Goal: Task Accomplishment & Management: Manage account settings

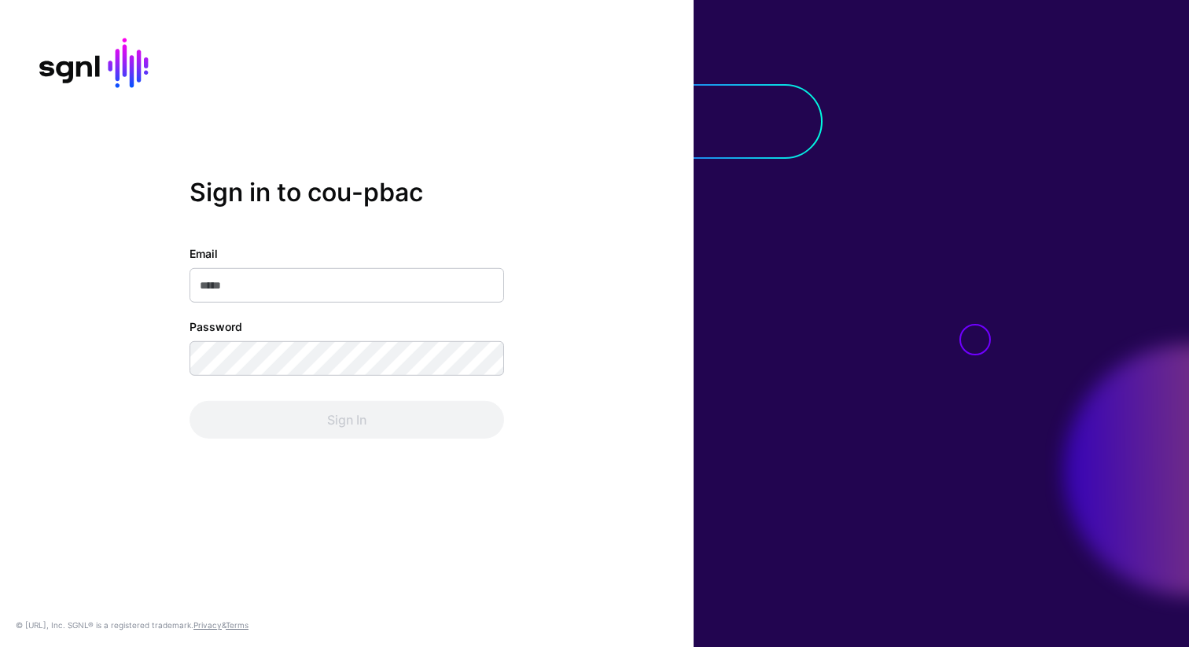
type input "**********"
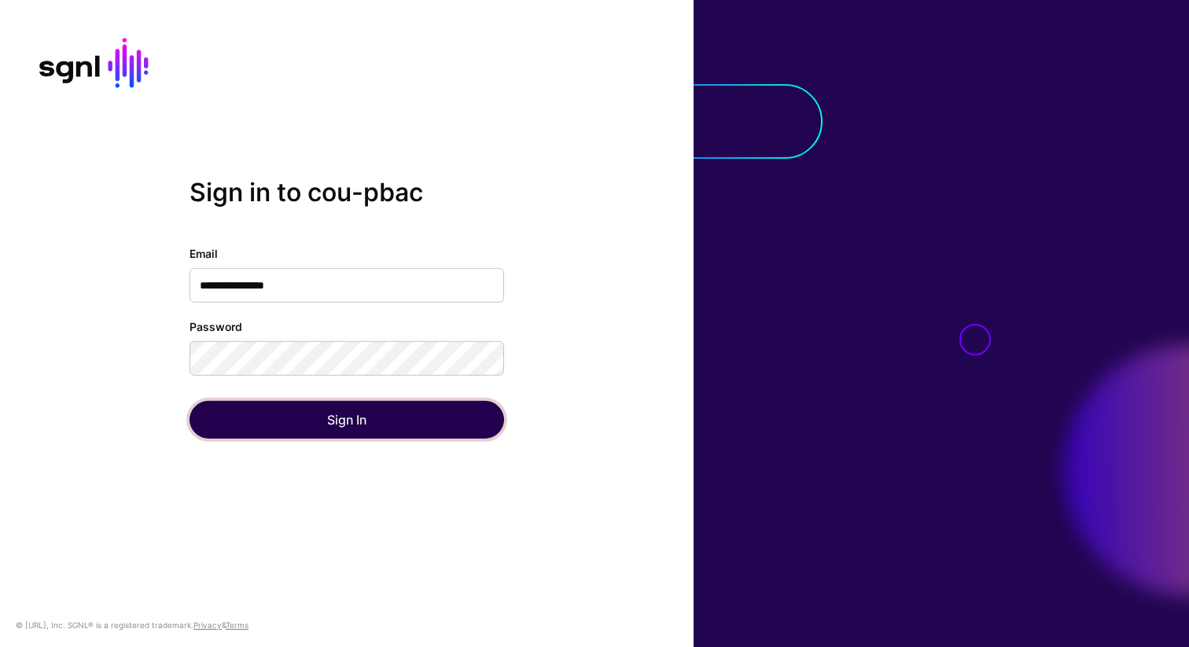
click at [377, 428] on button "Sign In" at bounding box center [347, 420] width 315 height 38
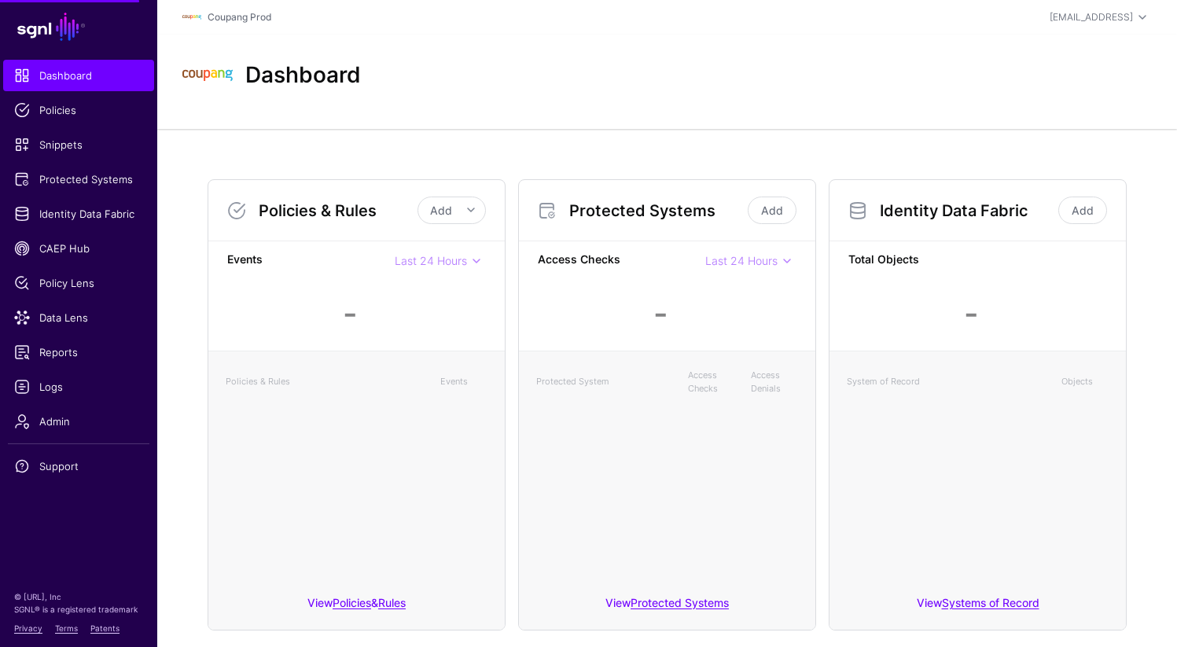
click at [77, 182] on span "Protected Systems" at bounding box center [78, 179] width 129 height 16
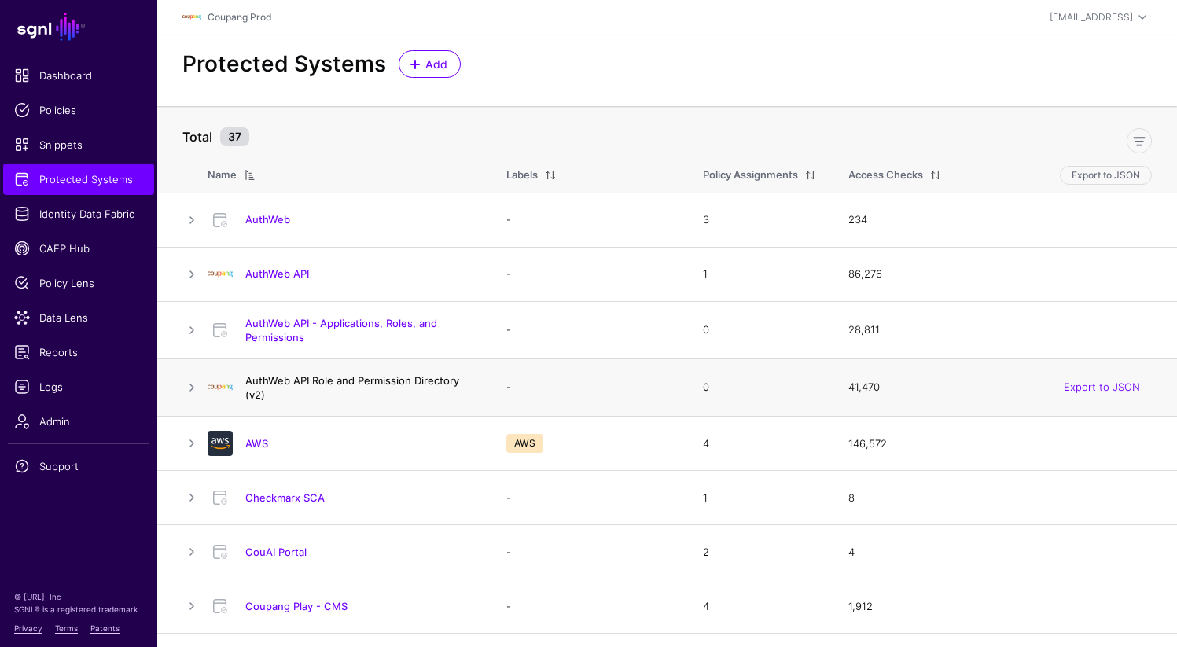
click at [371, 385] on link "AuthWeb API Role and Permission Directory (v2)" at bounding box center [352, 387] width 214 height 27
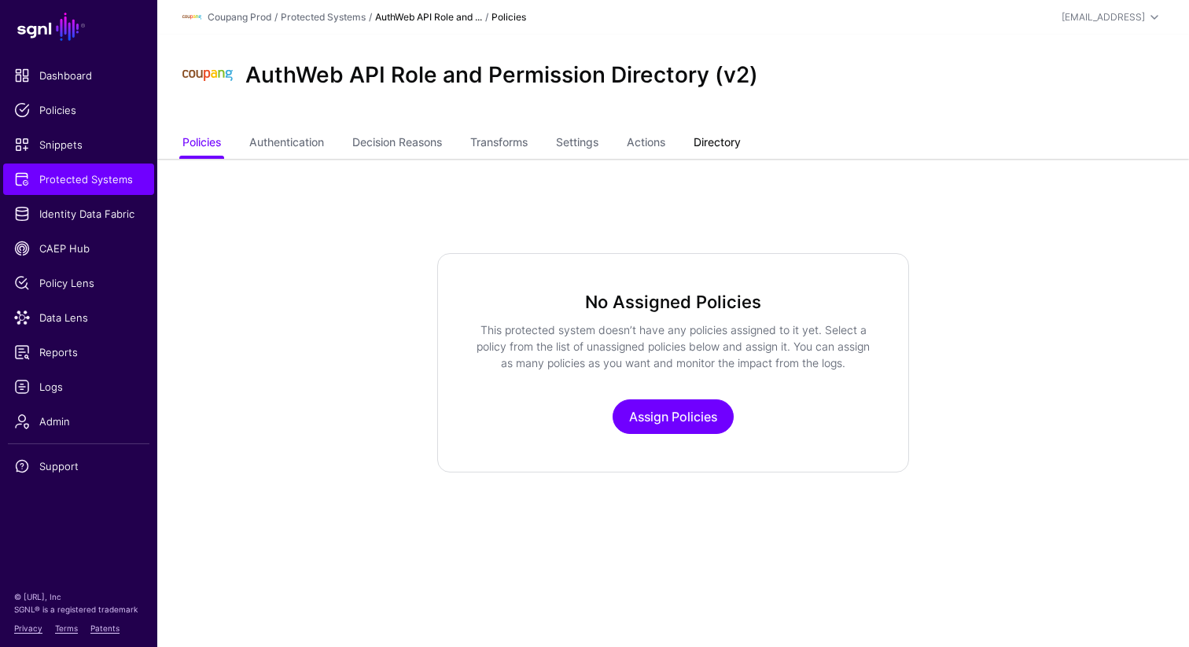
click at [731, 146] on link "Directory" at bounding box center [717, 144] width 47 height 30
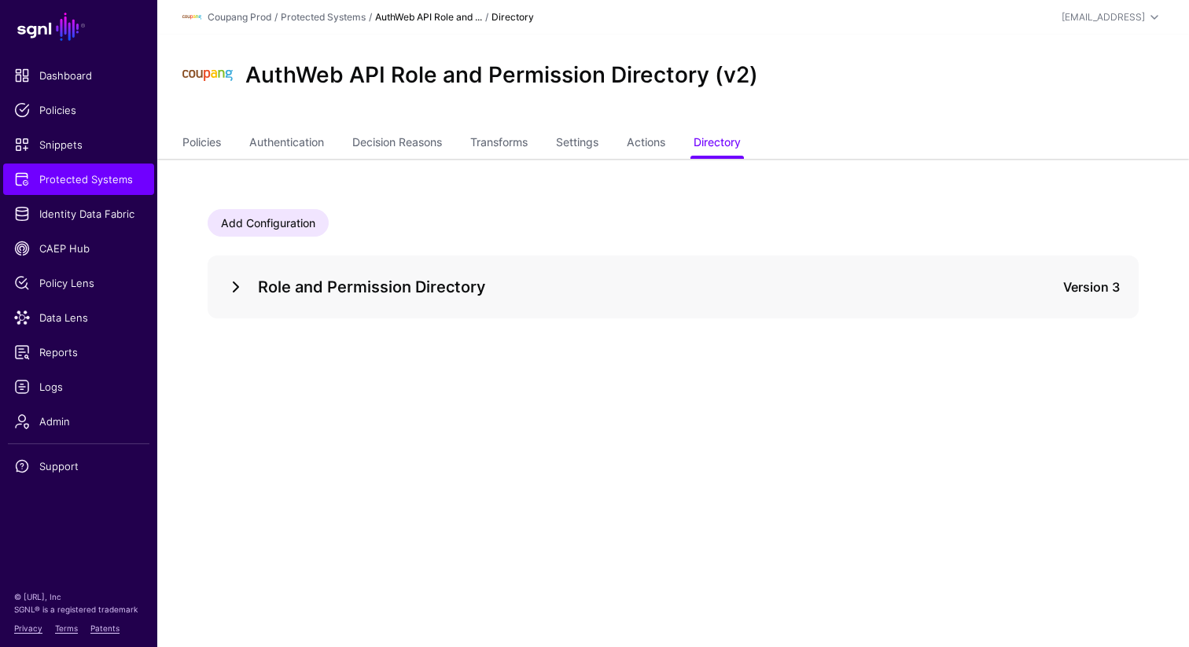
click at [229, 288] on link at bounding box center [235, 287] width 19 height 19
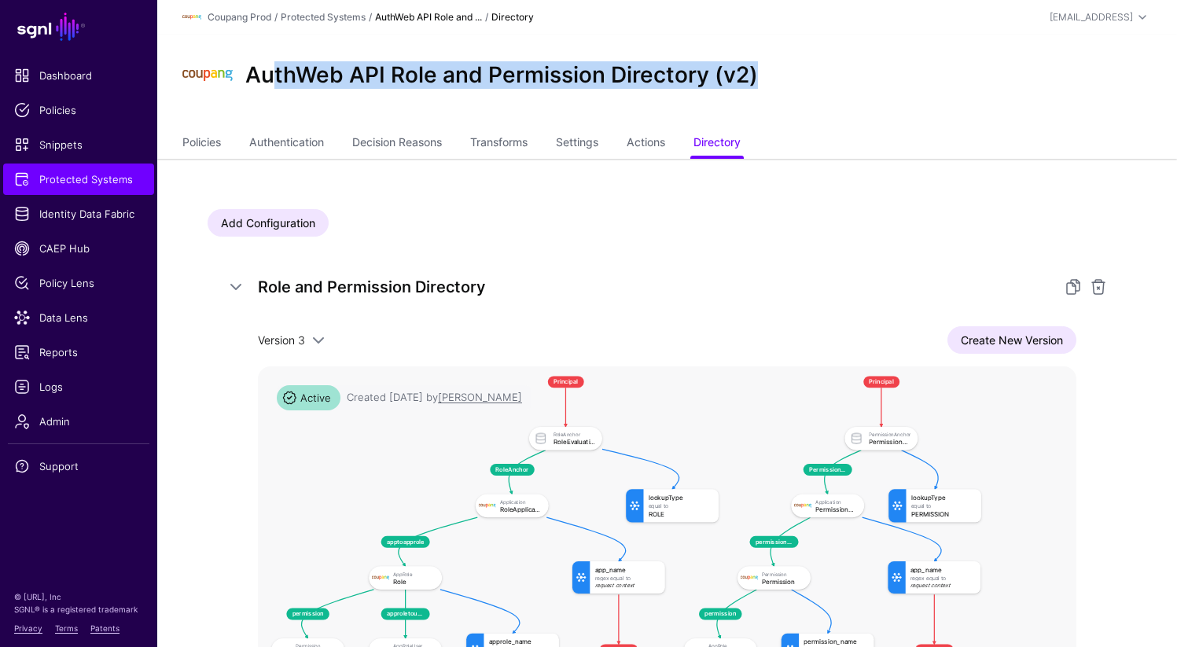
drag, startPoint x: 270, startPoint y: 79, endPoint x: 786, endPoint y: 77, distance: 516.7
click at [786, 77] on div "AuthWeb API Role and Permission Directory (v2)" at bounding box center [667, 75] width 982 height 50
click at [79, 185] on span "Protected Systems" at bounding box center [78, 179] width 129 height 16
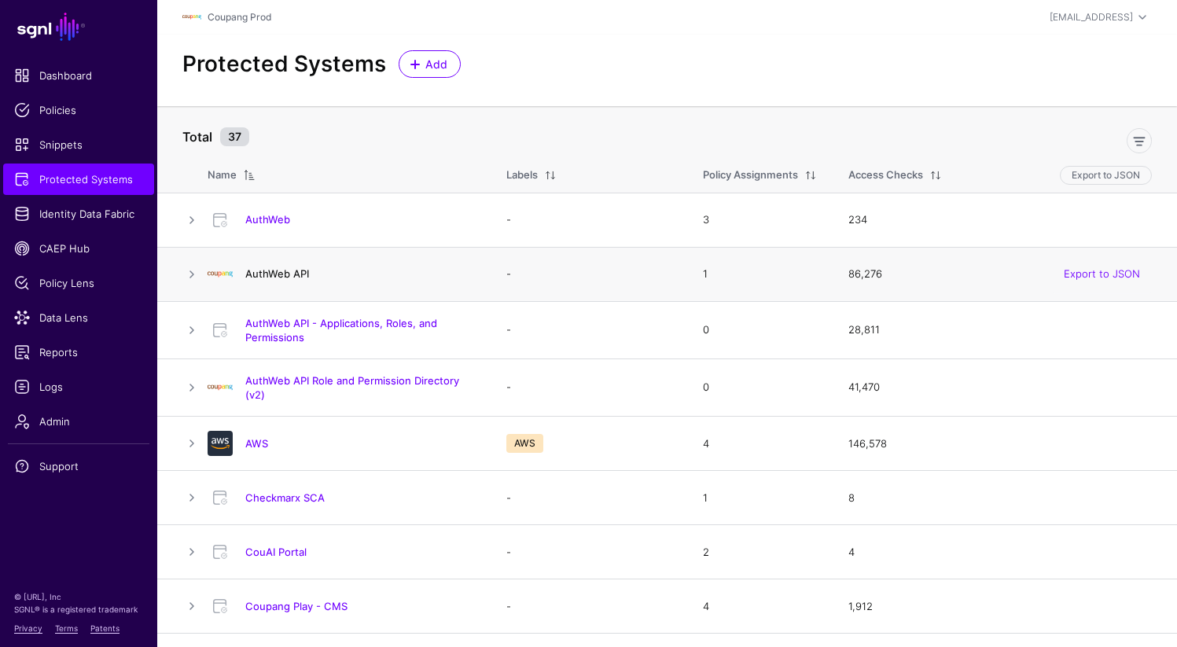
click at [278, 274] on link "AuthWeb API" at bounding box center [277, 273] width 64 height 13
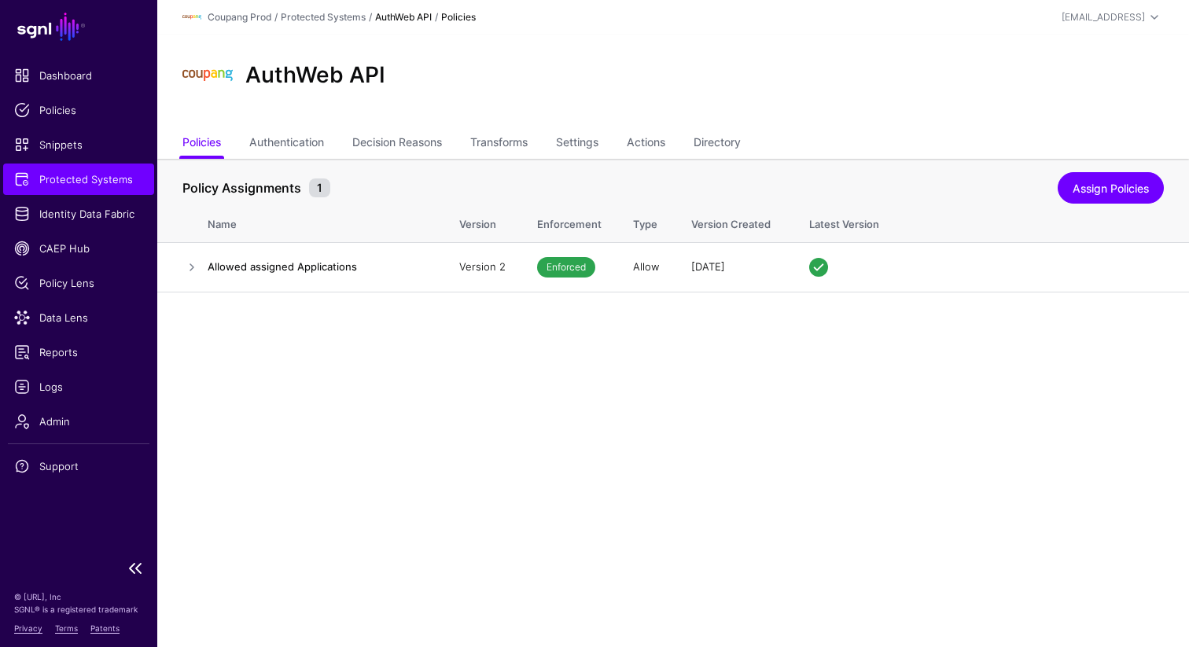
click at [59, 186] on span "Protected Systems" at bounding box center [78, 179] width 129 height 16
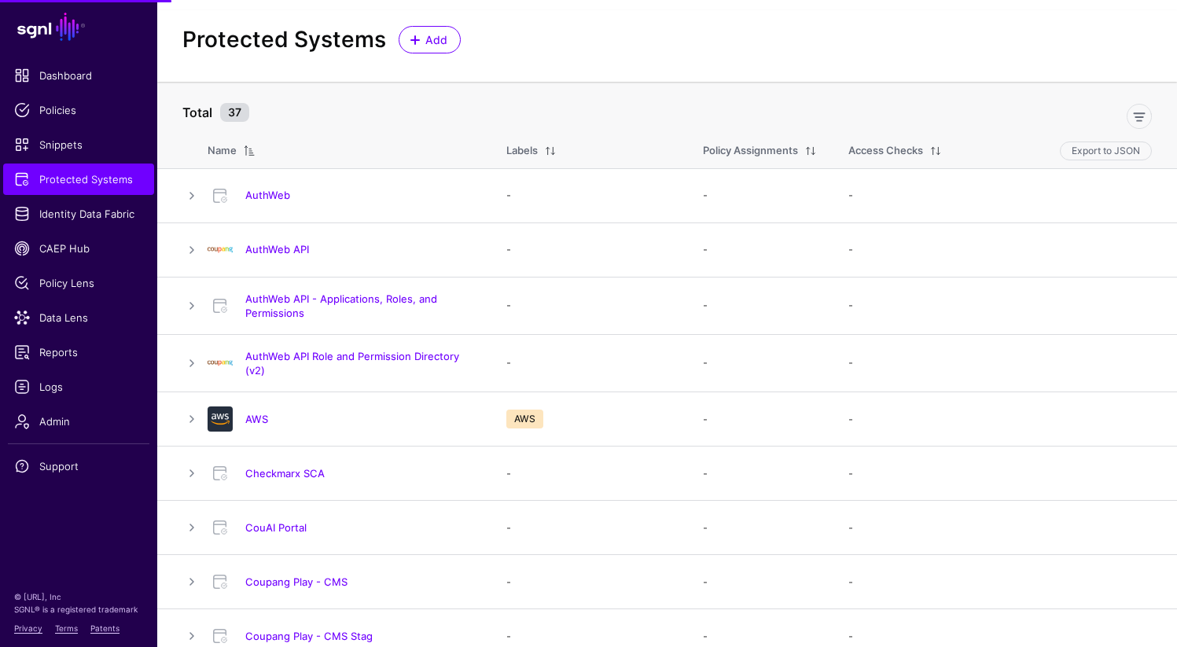
scroll to position [34, 0]
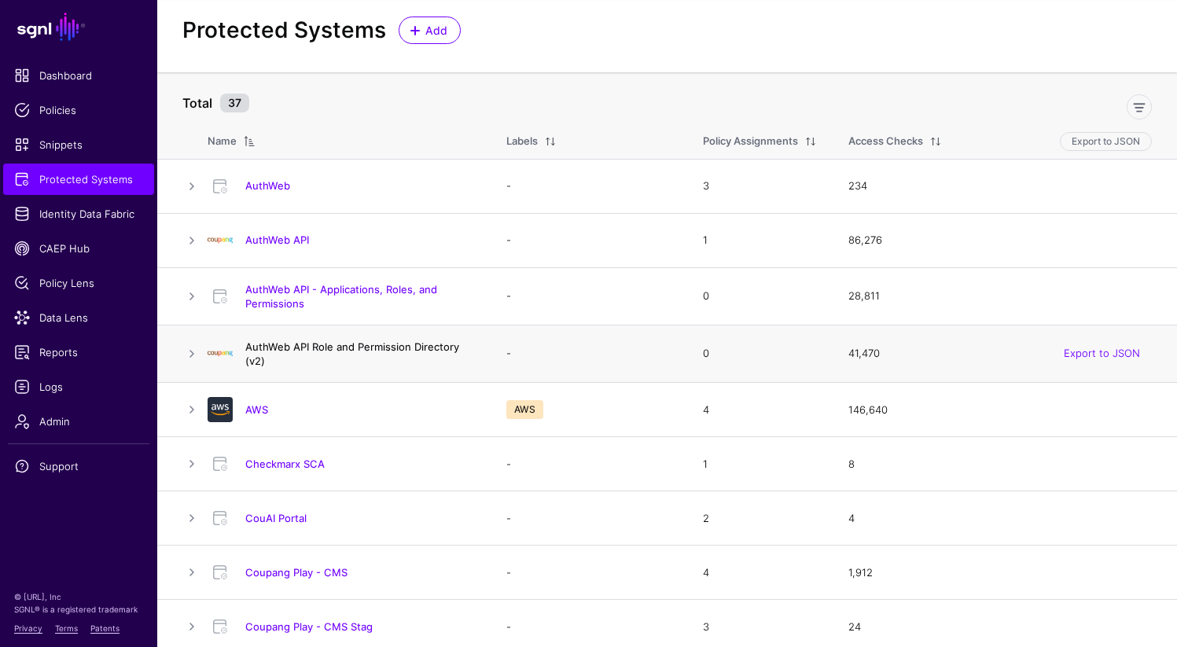
click at [269, 348] on link "AuthWeb API Role and Permission Directory (v2)" at bounding box center [352, 354] width 214 height 27
click at [303, 349] on link "AuthWeb API Role and Permission Directory (v2)" at bounding box center [352, 354] width 214 height 27
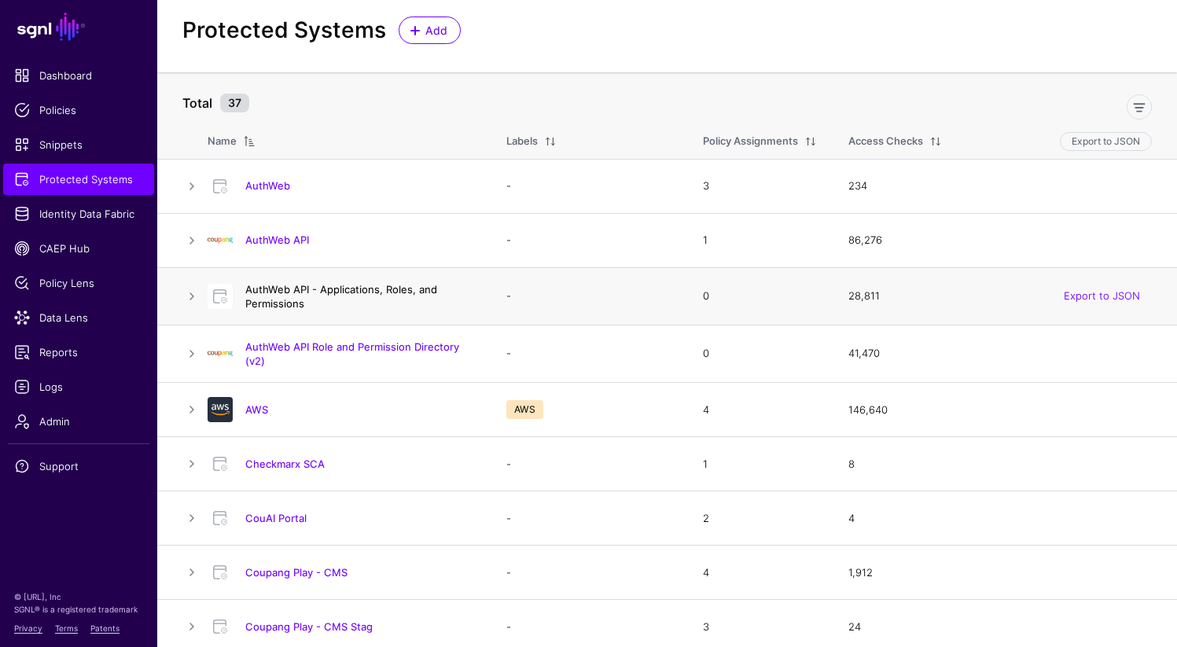
click at [333, 290] on link "AuthWeb API - Applications, Roles, and Permissions" at bounding box center [341, 296] width 192 height 27
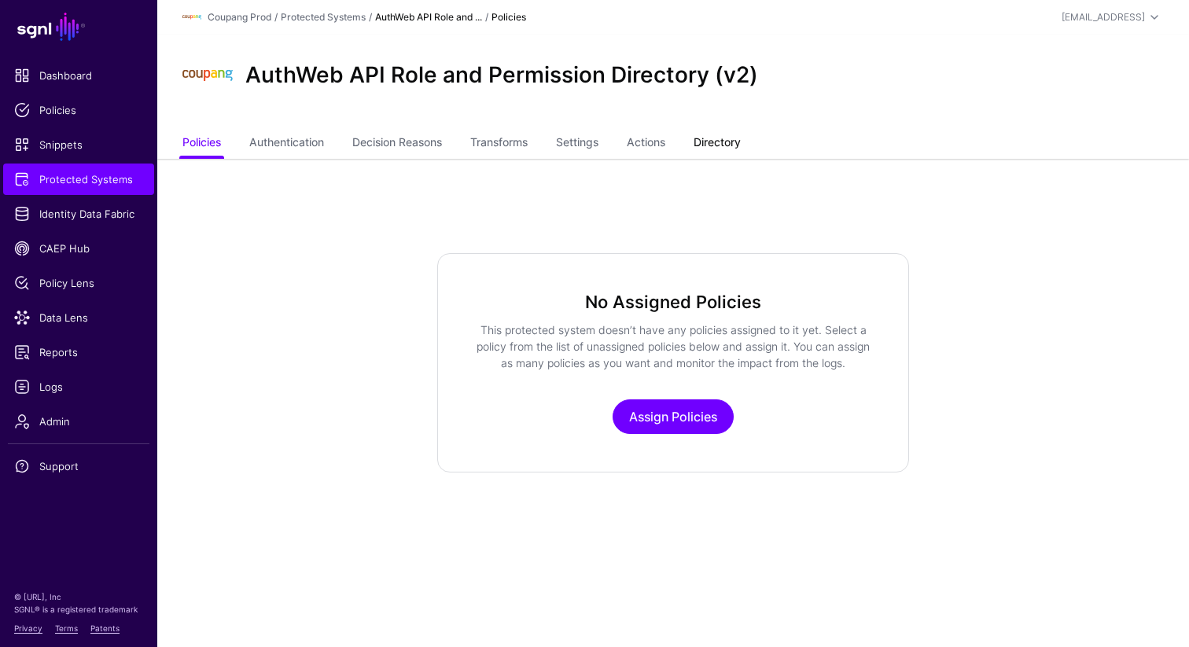
click at [712, 138] on link "Directory" at bounding box center [717, 144] width 47 height 30
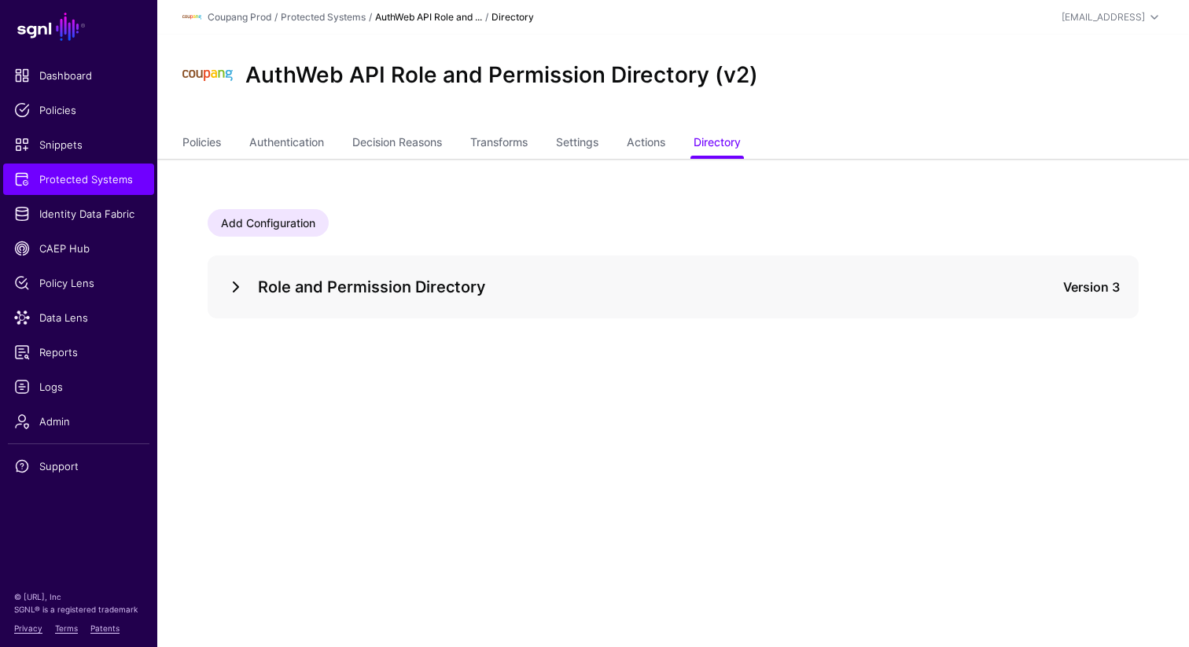
click at [233, 278] on link at bounding box center [235, 287] width 19 height 19
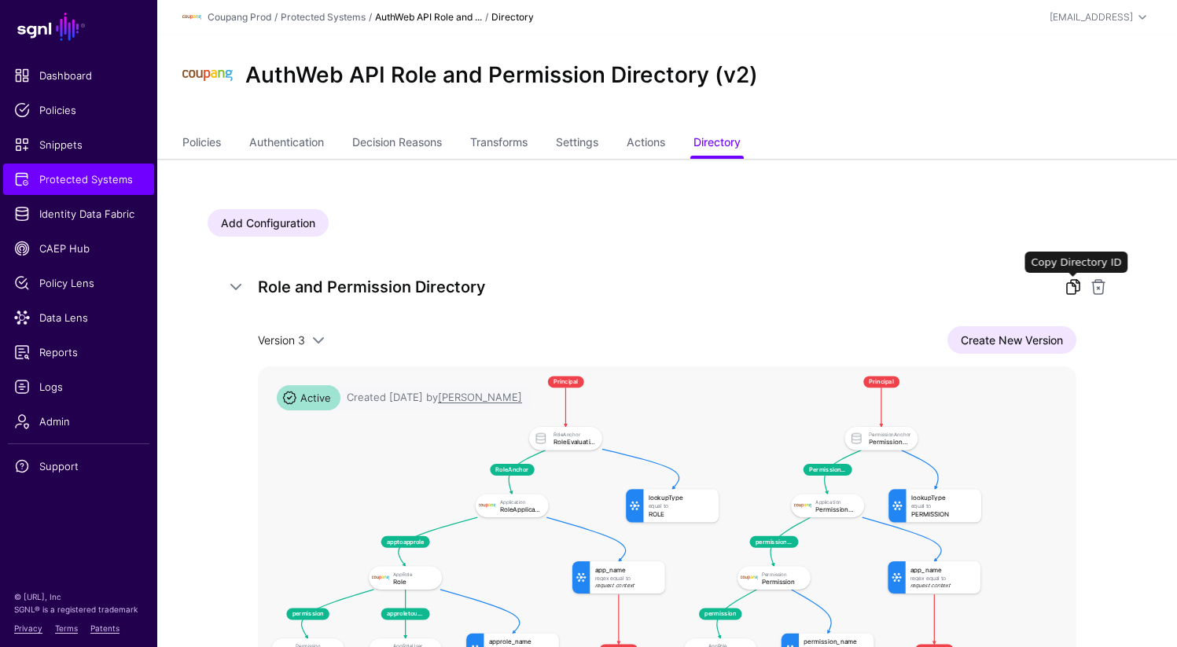
click at [1067, 289] on link at bounding box center [1073, 287] width 19 height 19
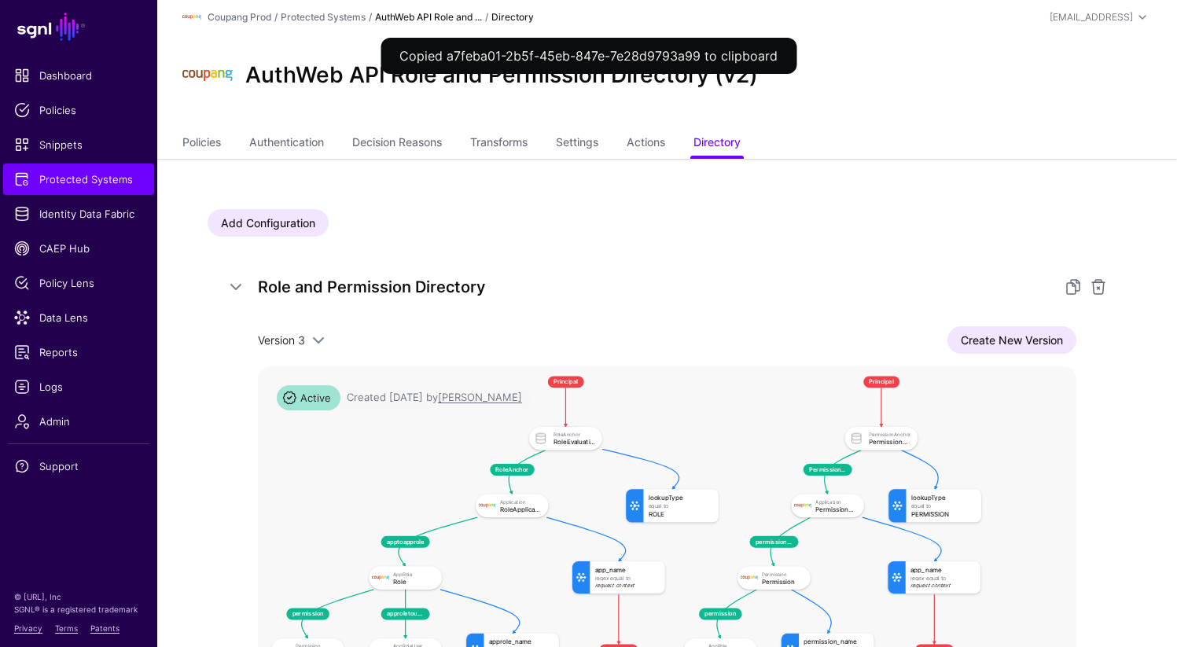
click at [1055, 129] on ul "Policies Authentication Decision Reasons Transforms Settings Actions Directory" at bounding box center [667, 144] width 970 height 30
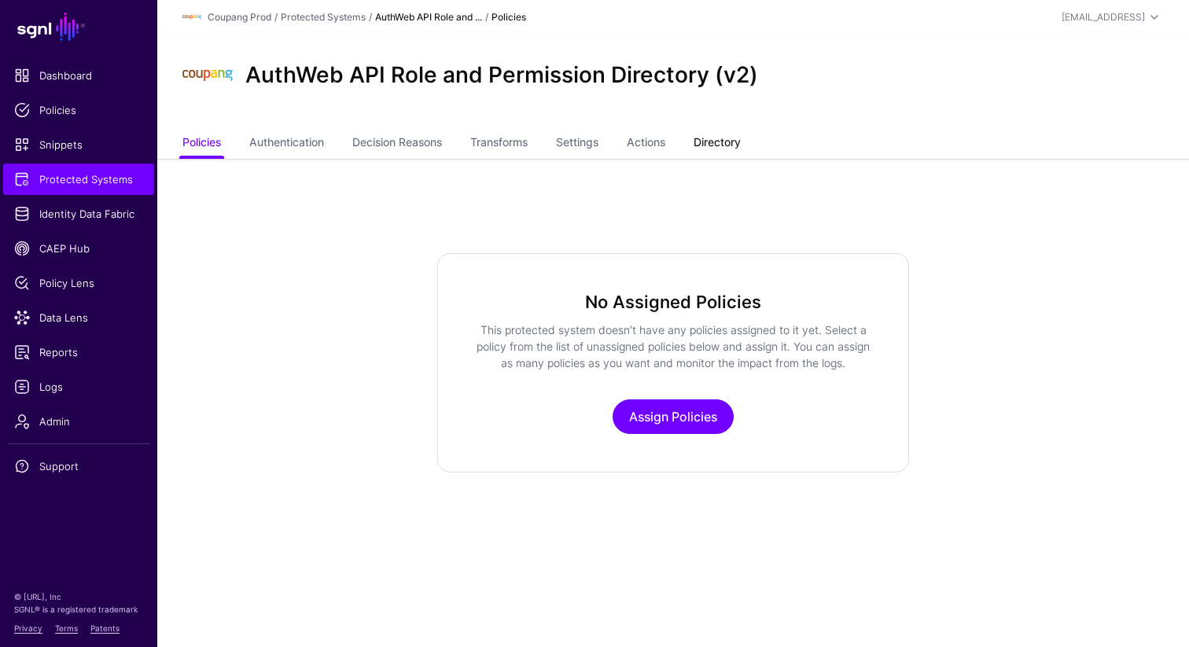
click at [715, 145] on link "Directory" at bounding box center [717, 144] width 47 height 30
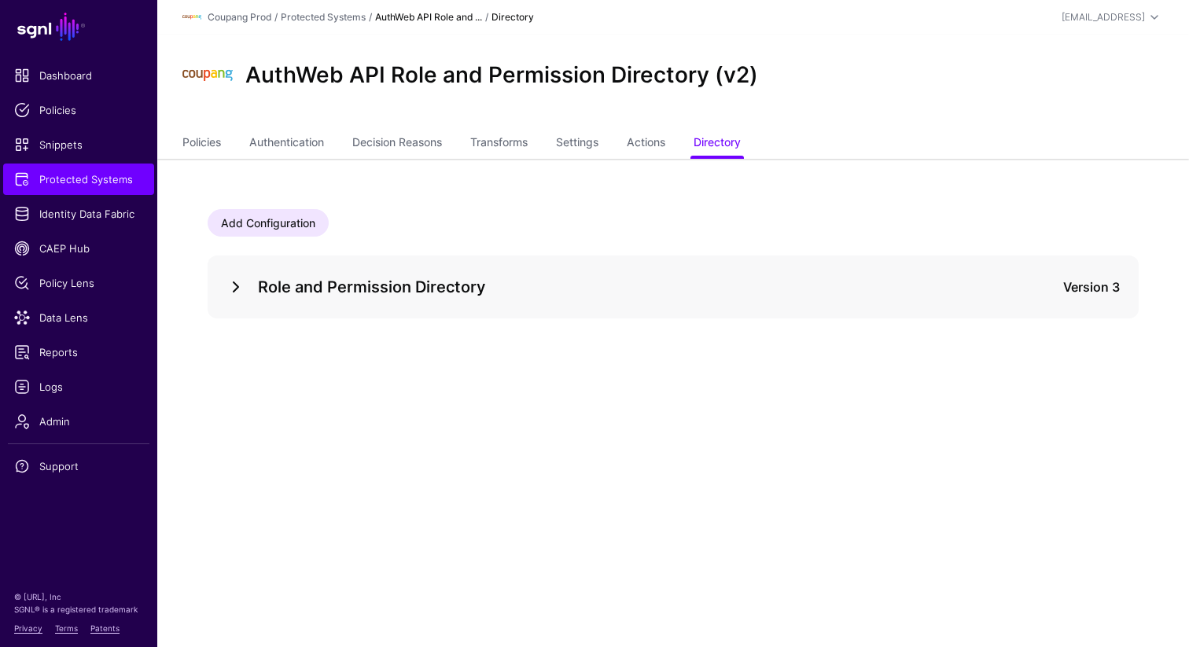
click at [229, 286] on link at bounding box center [235, 287] width 19 height 19
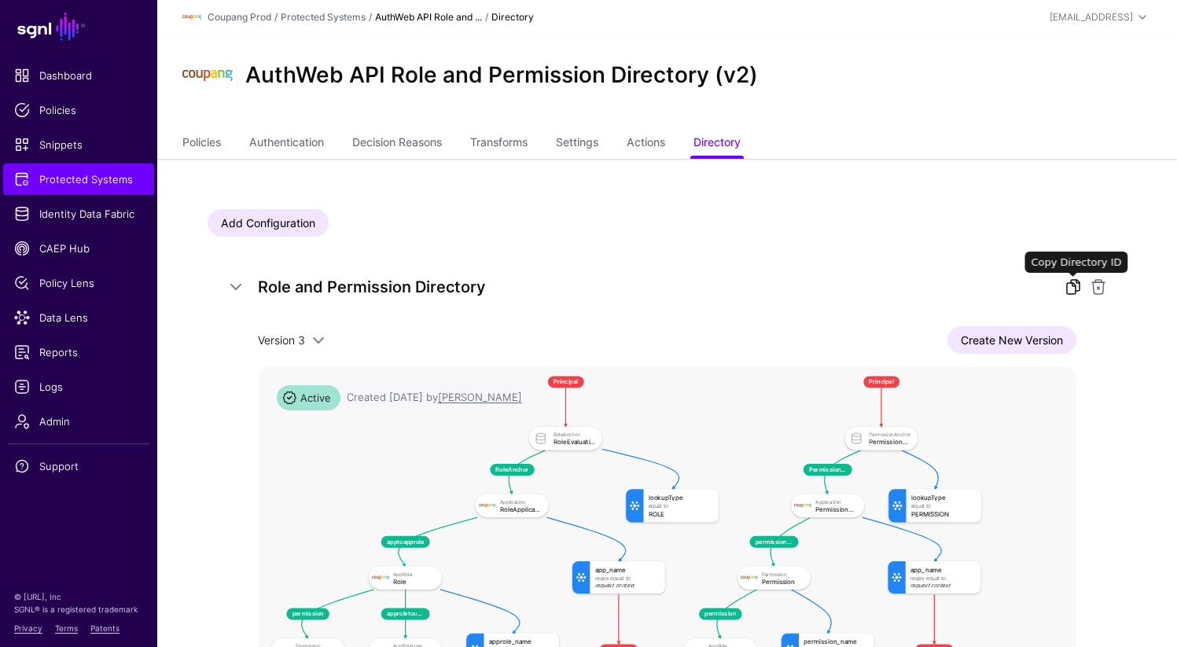
click at [1068, 289] on link at bounding box center [1073, 287] width 19 height 19
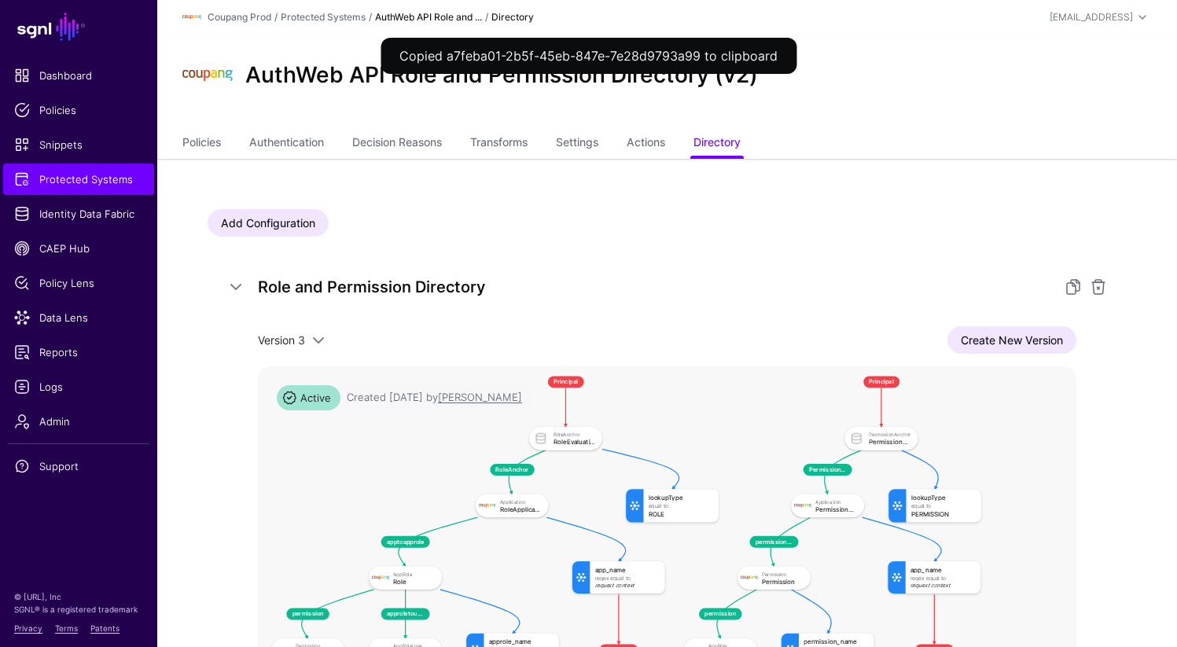
click at [877, 119] on div "AuthWeb API Role and Permission Directory (v2)" at bounding box center [667, 82] width 1020 height 94
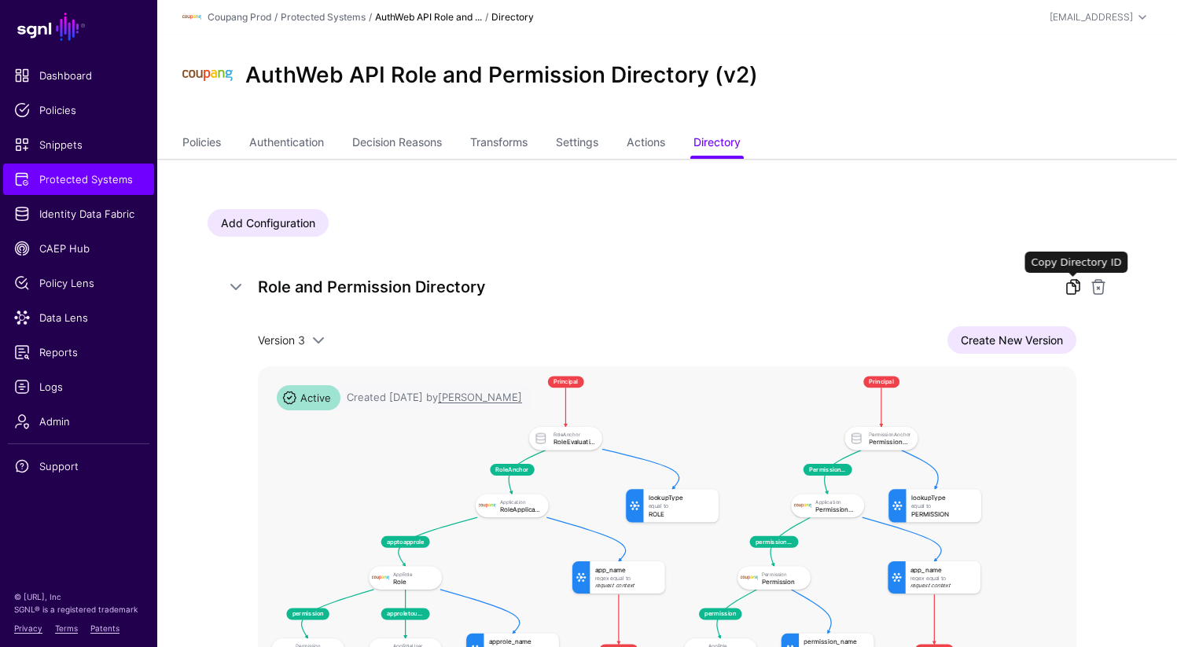
click at [1070, 292] on link at bounding box center [1073, 287] width 19 height 19
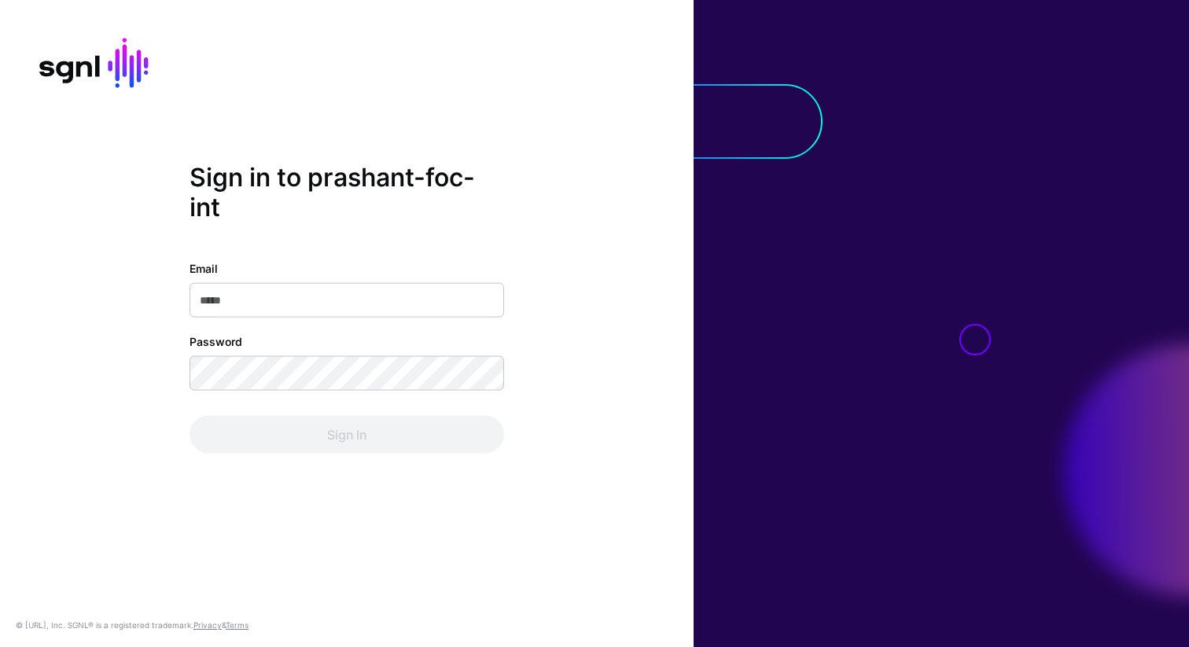
type input "**********"
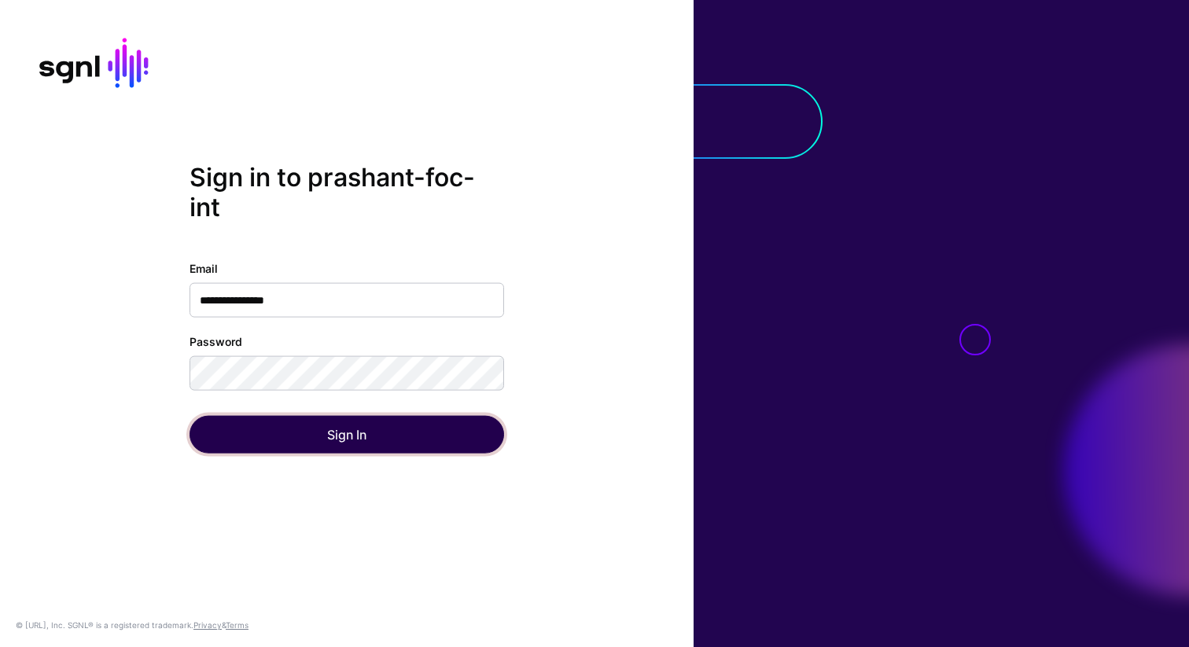
click at [333, 436] on button "Sign In" at bounding box center [347, 435] width 315 height 38
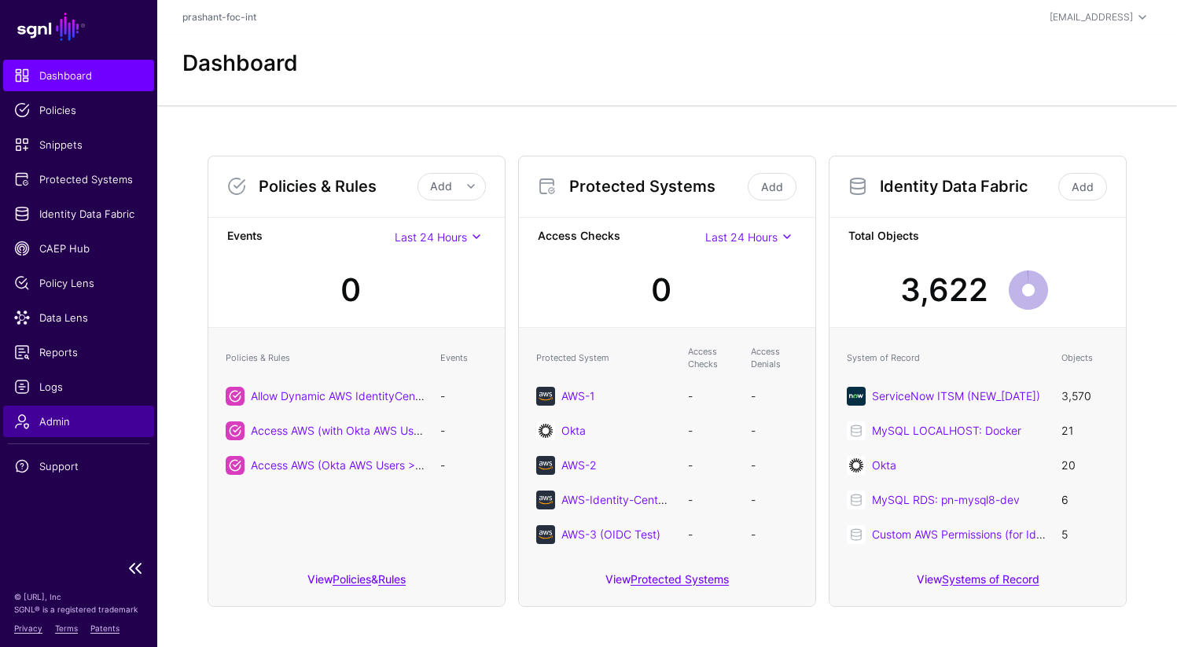
click at [53, 429] on link "Admin" at bounding box center [78, 421] width 151 height 31
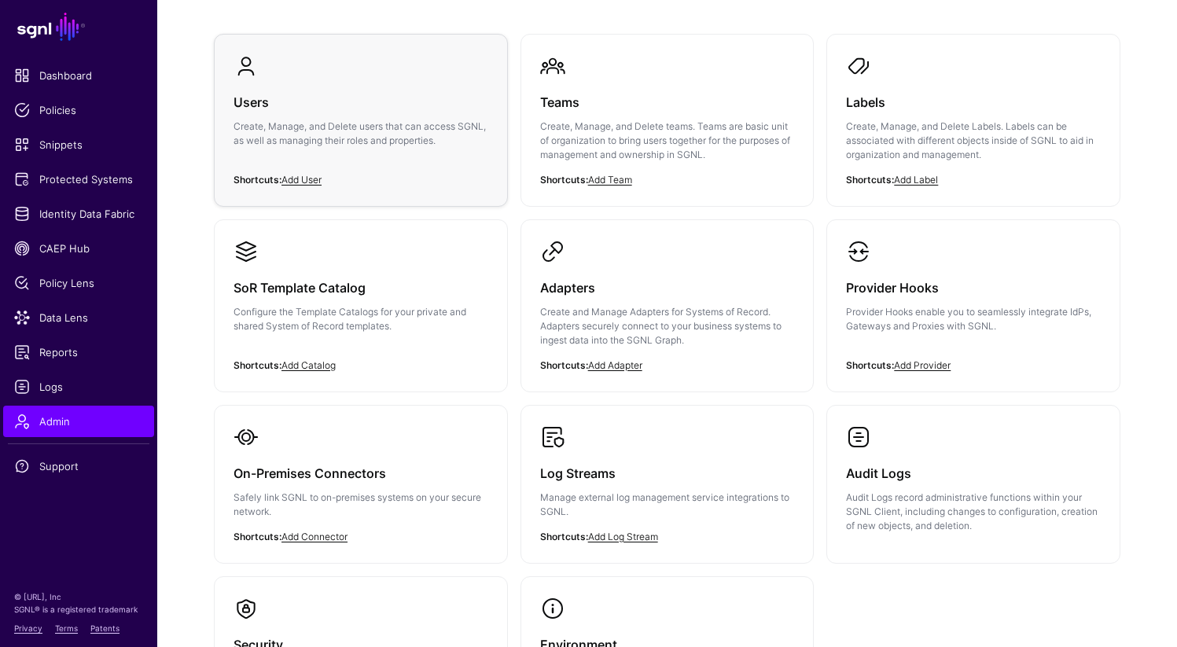
scroll to position [315, 0]
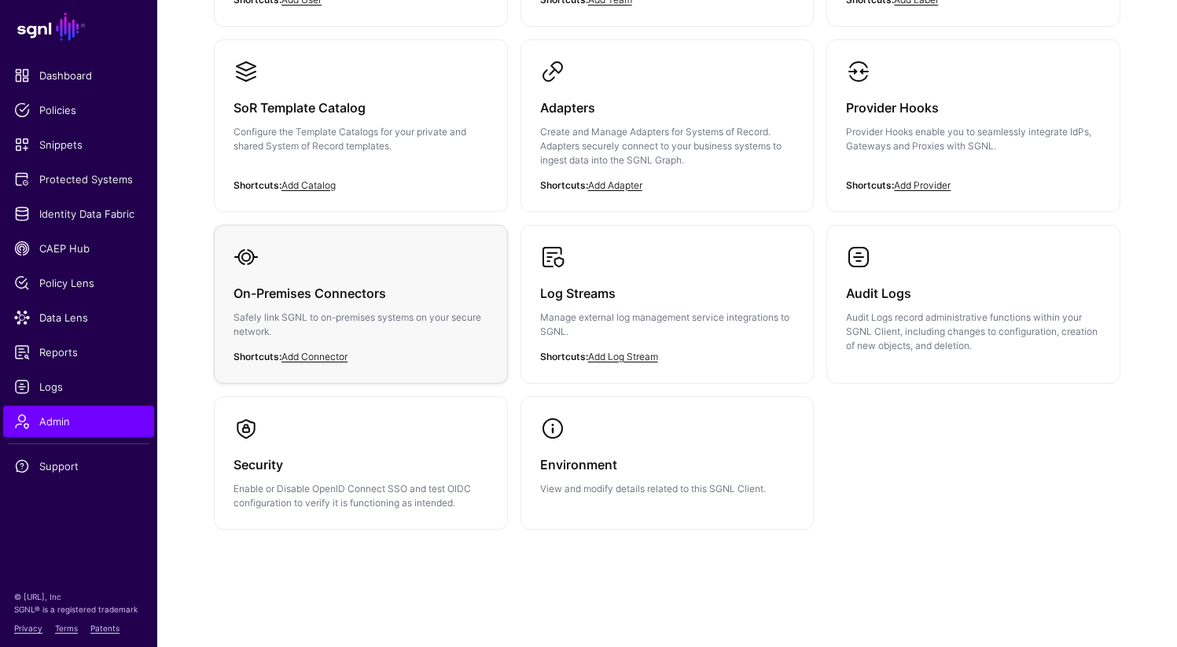
click at [301, 295] on h3 "On-Premises Connectors" at bounding box center [361, 293] width 255 height 22
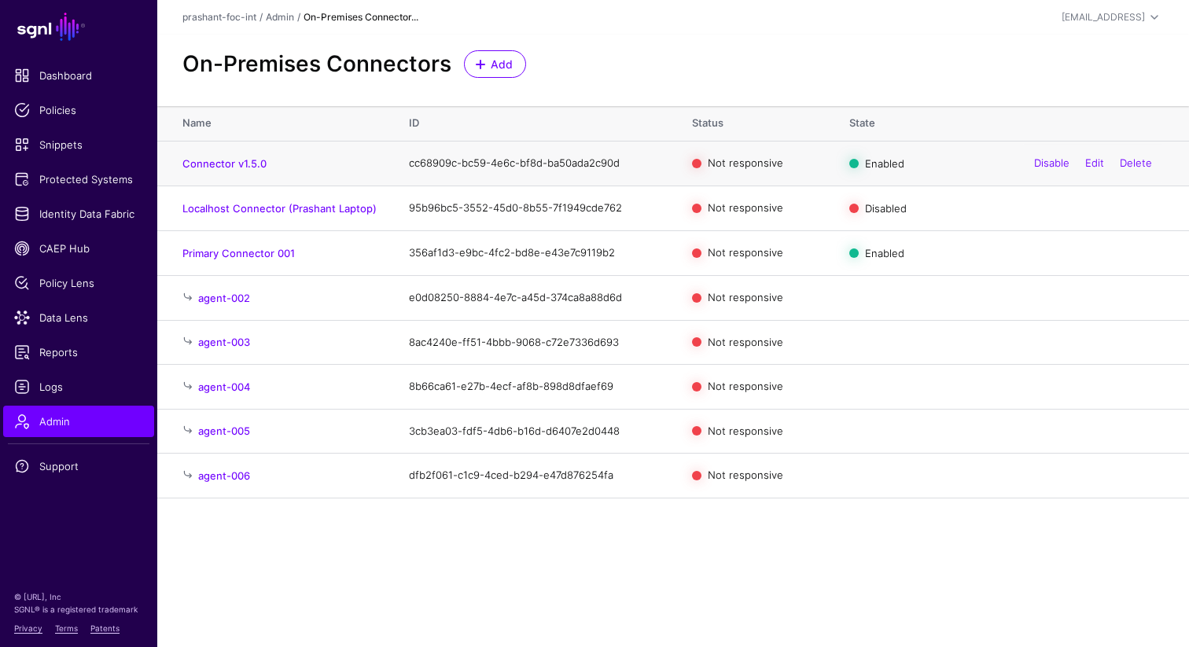
drag, startPoint x: 168, startPoint y: 156, endPoint x: 280, endPoint y: 157, distance: 112.5
click at [280, 157] on td "Connector v1.5.0" at bounding box center [275, 163] width 236 height 45
copy link "Connector v1.5.0"
click at [477, 70] on span "Add" at bounding box center [495, 64] width 39 height 17
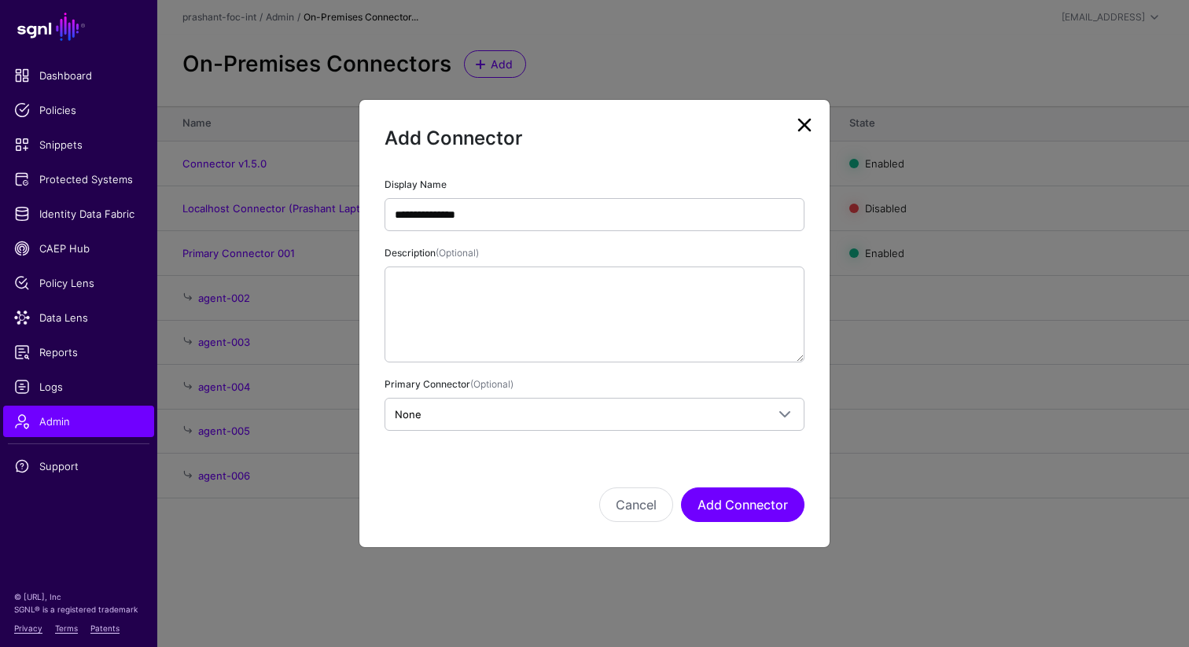
type input "**********"
click at [736, 503] on button "Add Connector" at bounding box center [742, 505] width 123 height 35
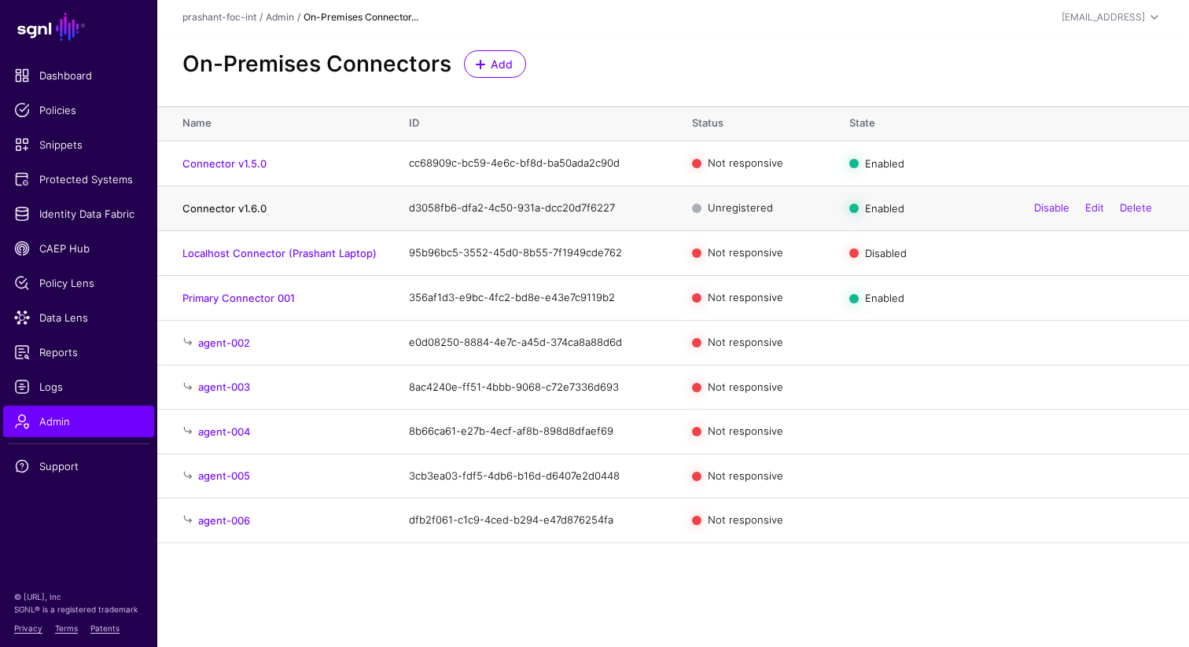
click at [237, 211] on link "Connector v1.6.0" at bounding box center [224, 208] width 84 height 13
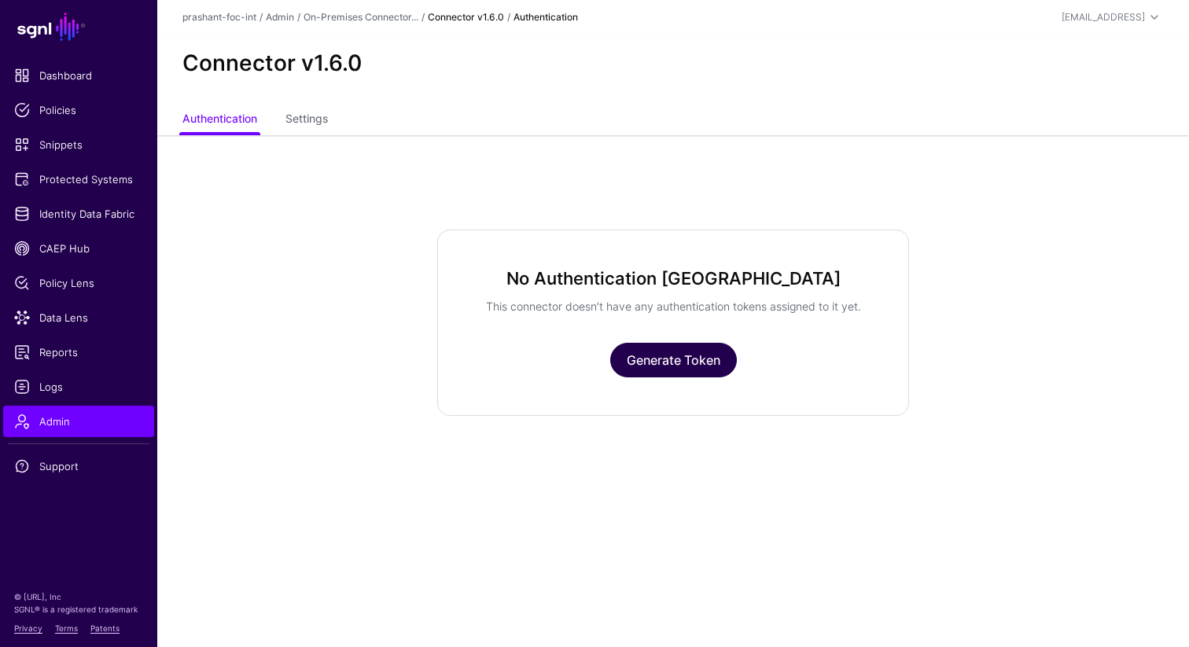
click at [674, 363] on link "Generate Token" at bounding box center [673, 360] width 127 height 35
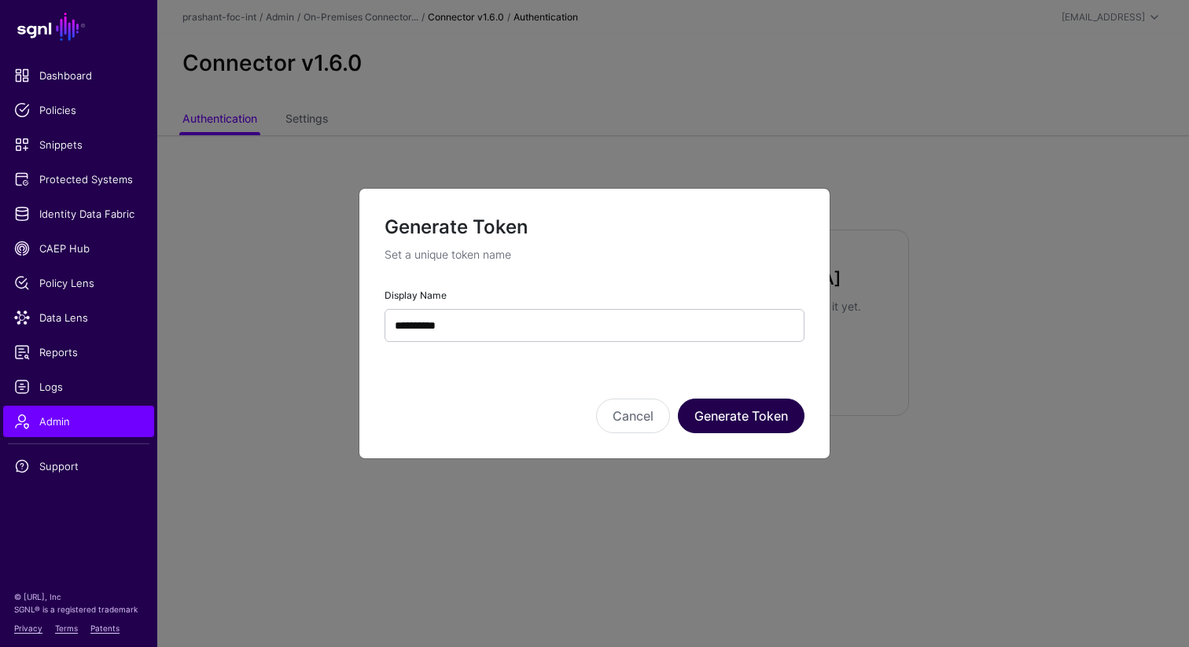
type input "**********"
click at [714, 425] on button "Generate Token" at bounding box center [741, 416] width 127 height 35
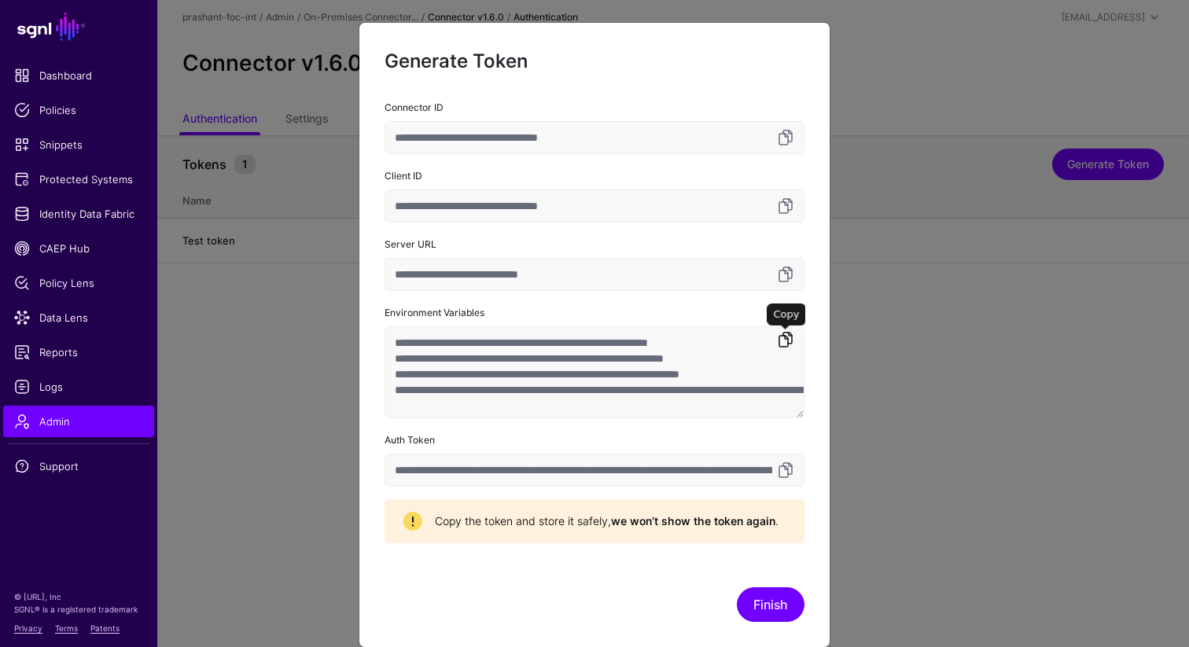
click at [780, 344] on link at bounding box center [785, 339] width 19 height 19
click at [764, 609] on button "Finish" at bounding box center [771, 604] width 68 height 35
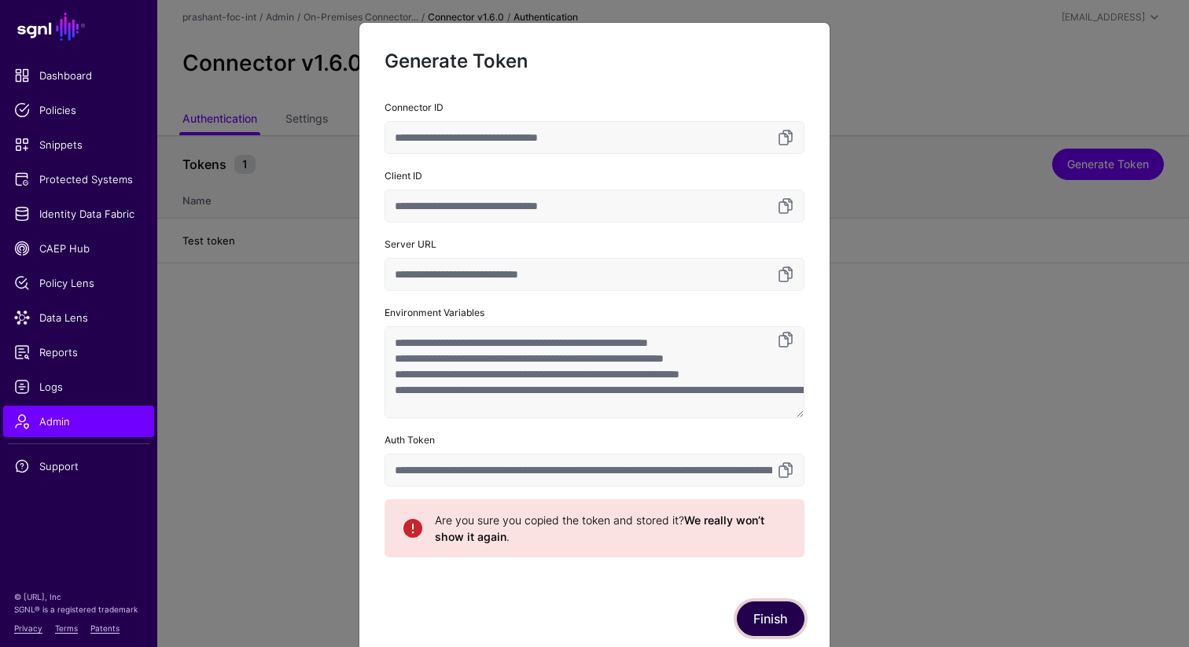
click at [753, 609] on button "Finish" at bounding box center [771, 619] width 68 height 35
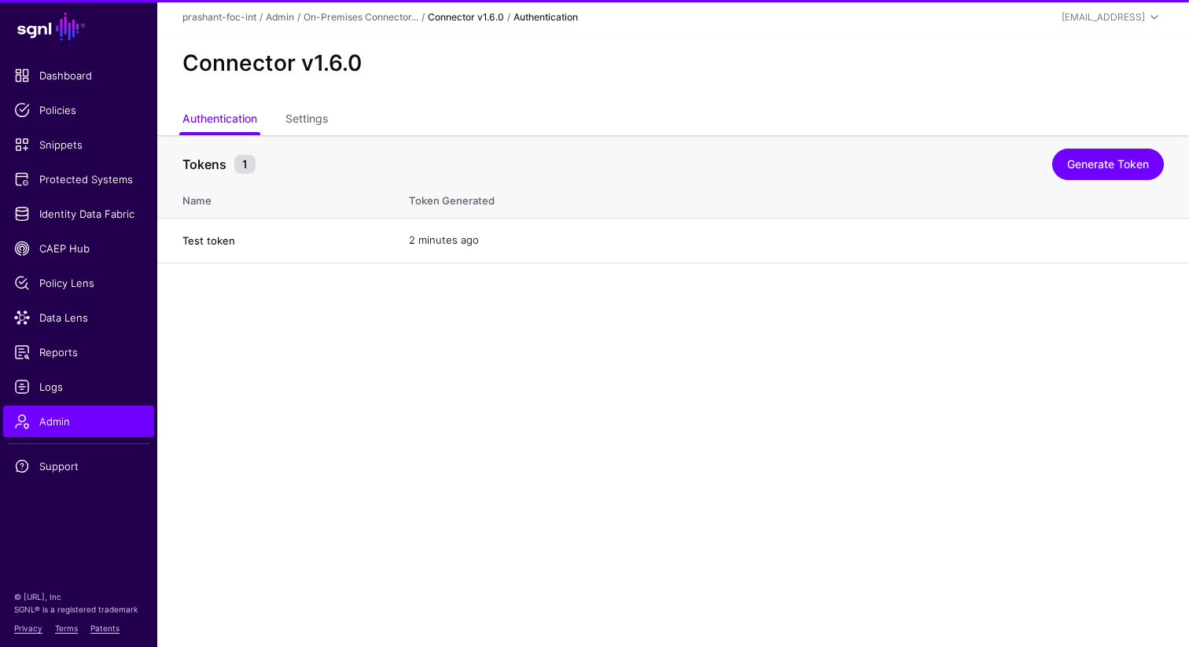
click at [385, 20] on link "On-Premises Connector..." at bounding box center [361, 17] width 115 height 12
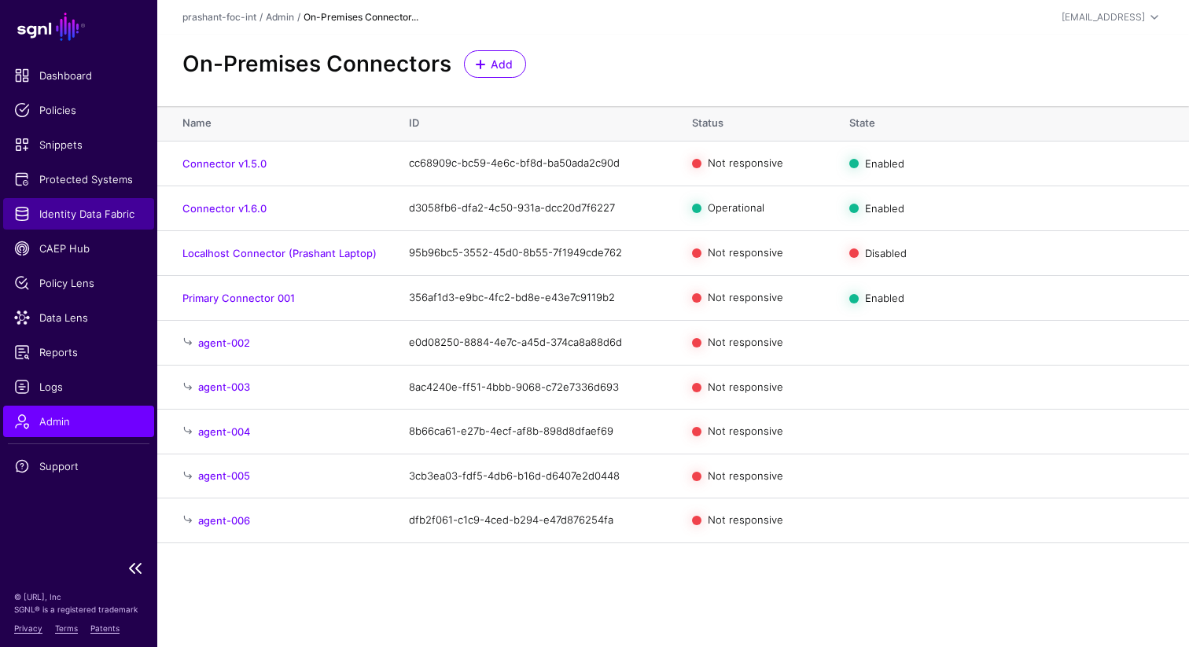
click at [83, 214] on span "Identity Data Fabric" at bounding box center [78, 214] width 129 height 16
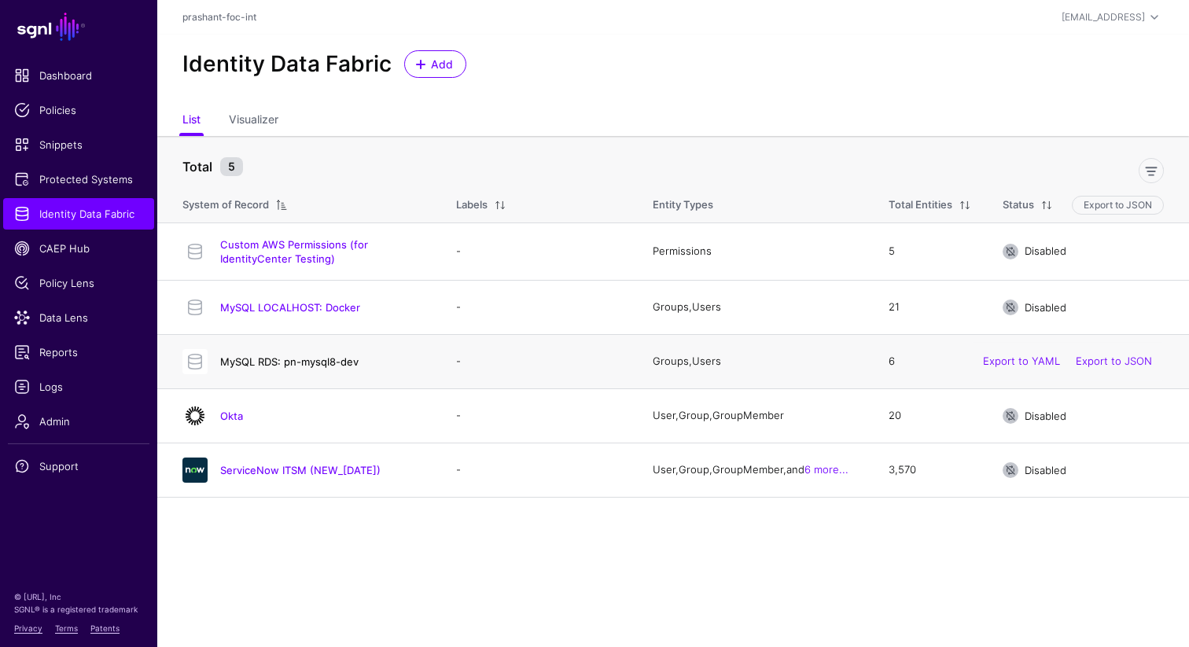
click at [290, 365] on link "MySQL RDS: pn-mysql8-dev" at bounding box center [289, 361] width 138 height 13
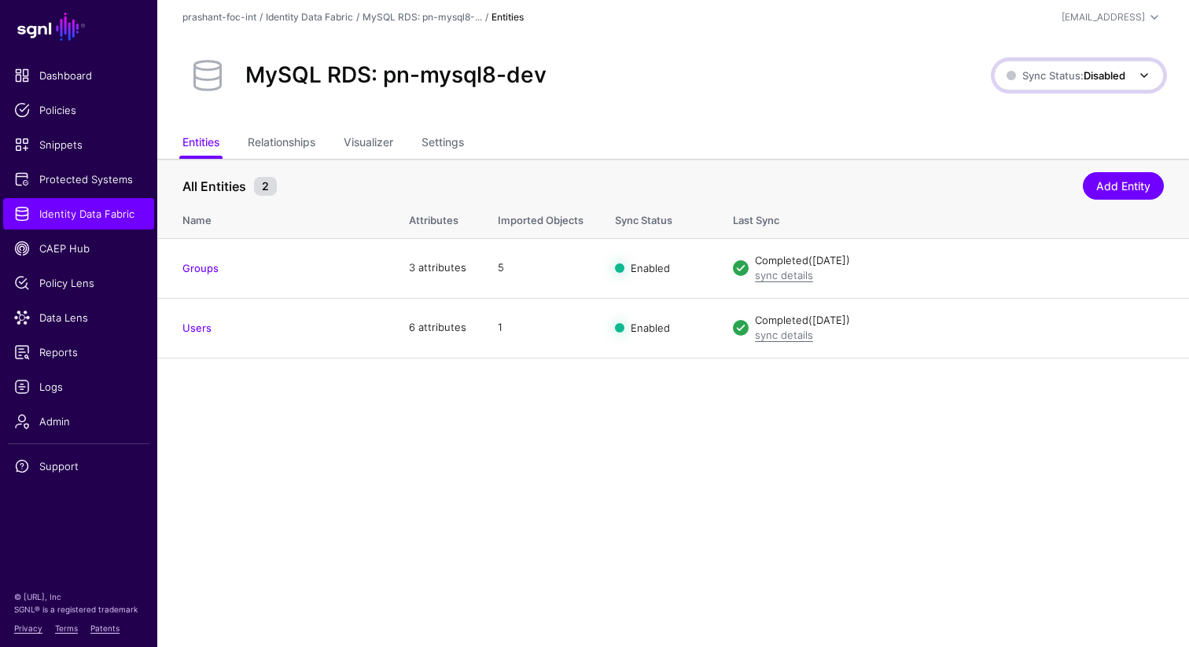
click at [1100, 79] on strong "Disabled" at bounding box center [1105, 75] width 42 height 13
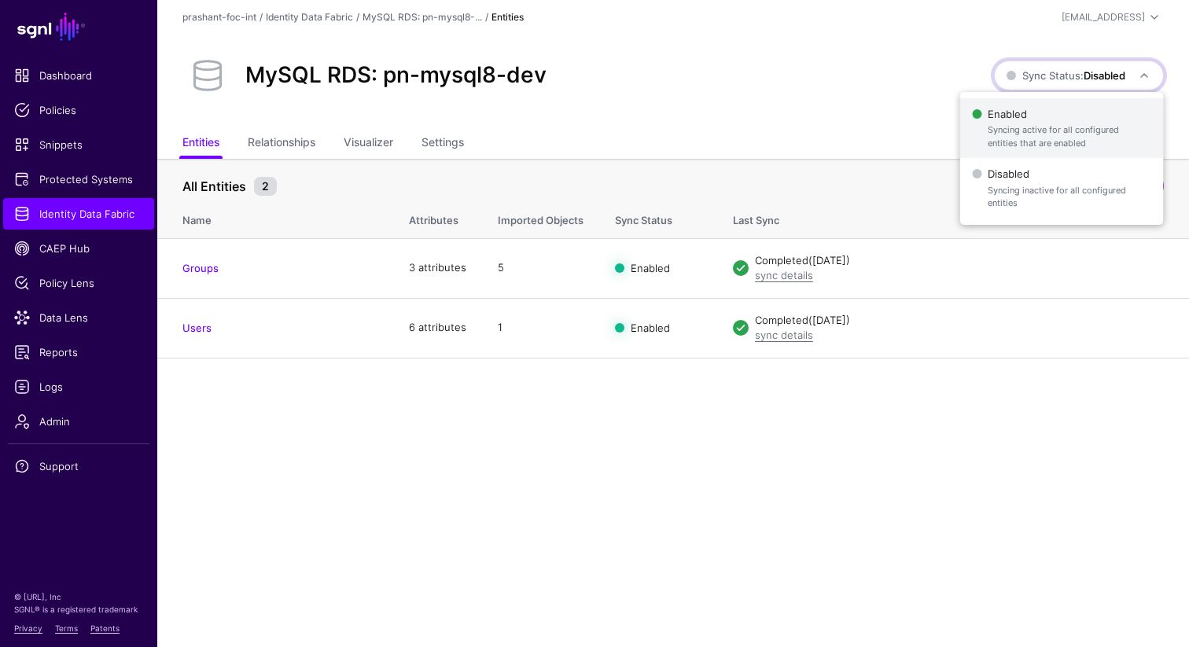
click at [1060, 137] on span "Syncing active for all configured entities that are enabled" at bounding box center [1069, 136] width 163 height 26
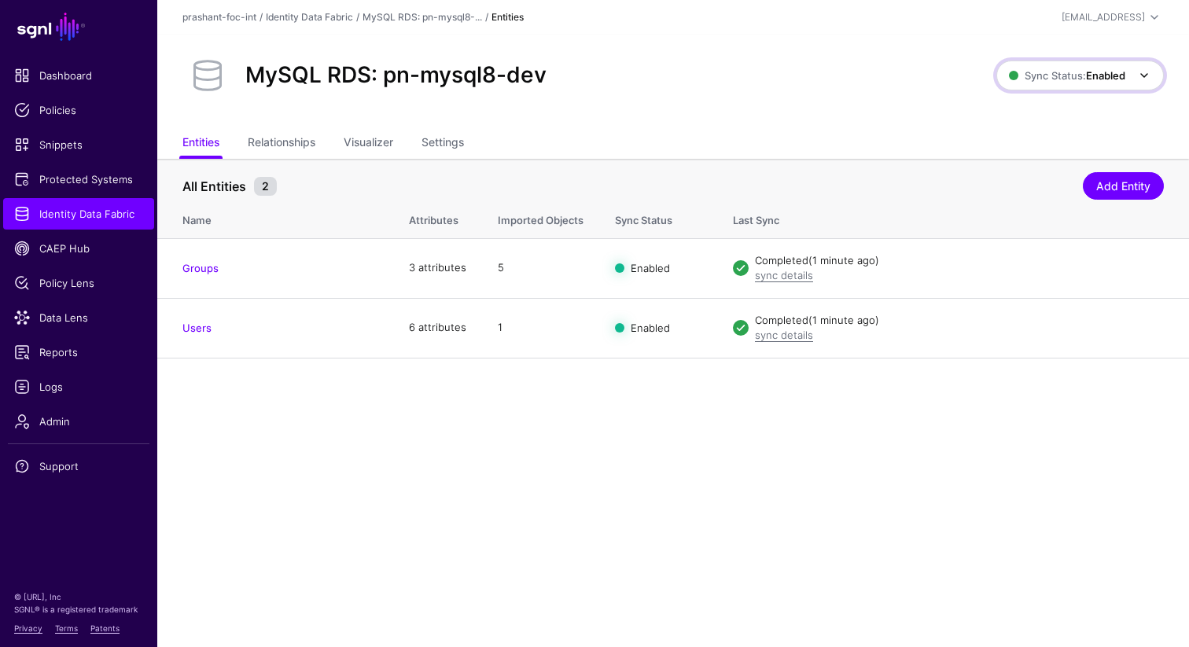
click at [1070, 75] on span "Sync Status: Enabled" at bounding box center [1067, 75] width 116 height 13
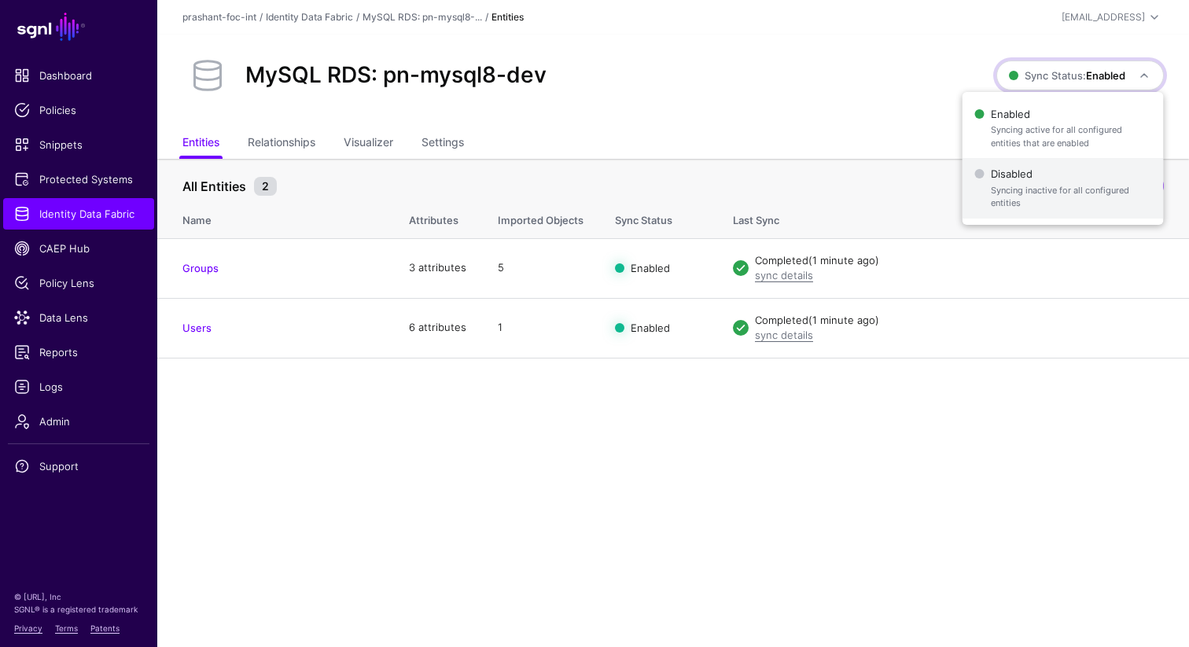
click at [1025, 198] on span "Syncing inactive for all configured entities" at bounding box center [1071, 197] width 160 height 26
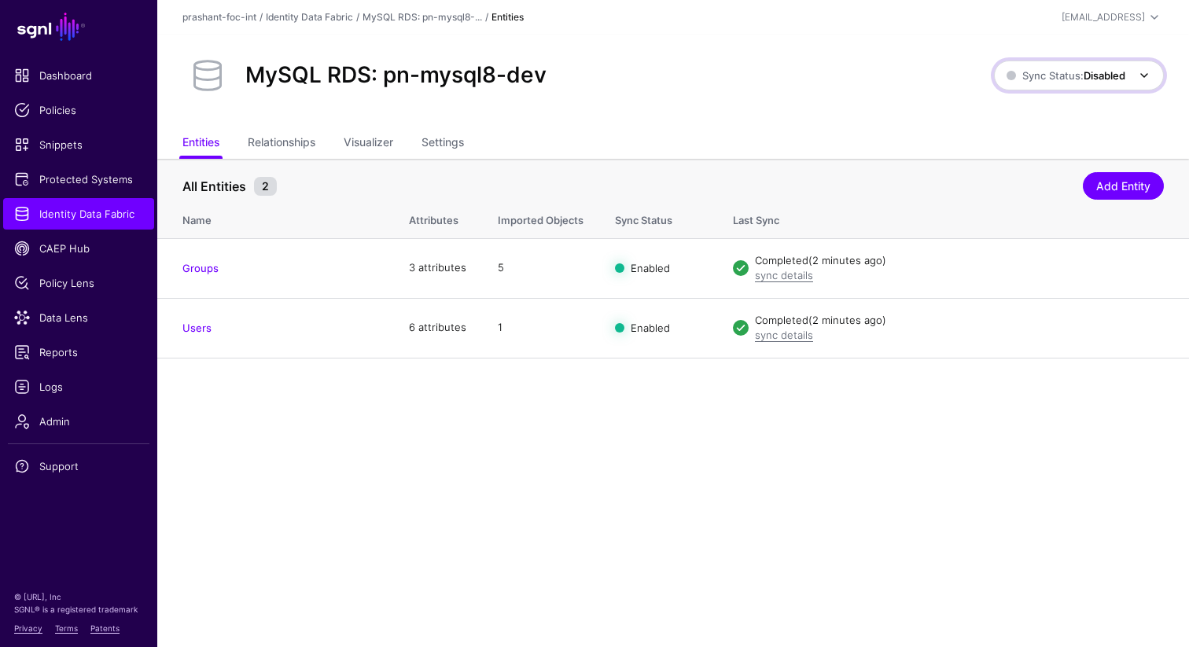
click at [1066, 81] on span "Sync Status: Disabled" at bounding box center [1066, 75] width 119 height 13
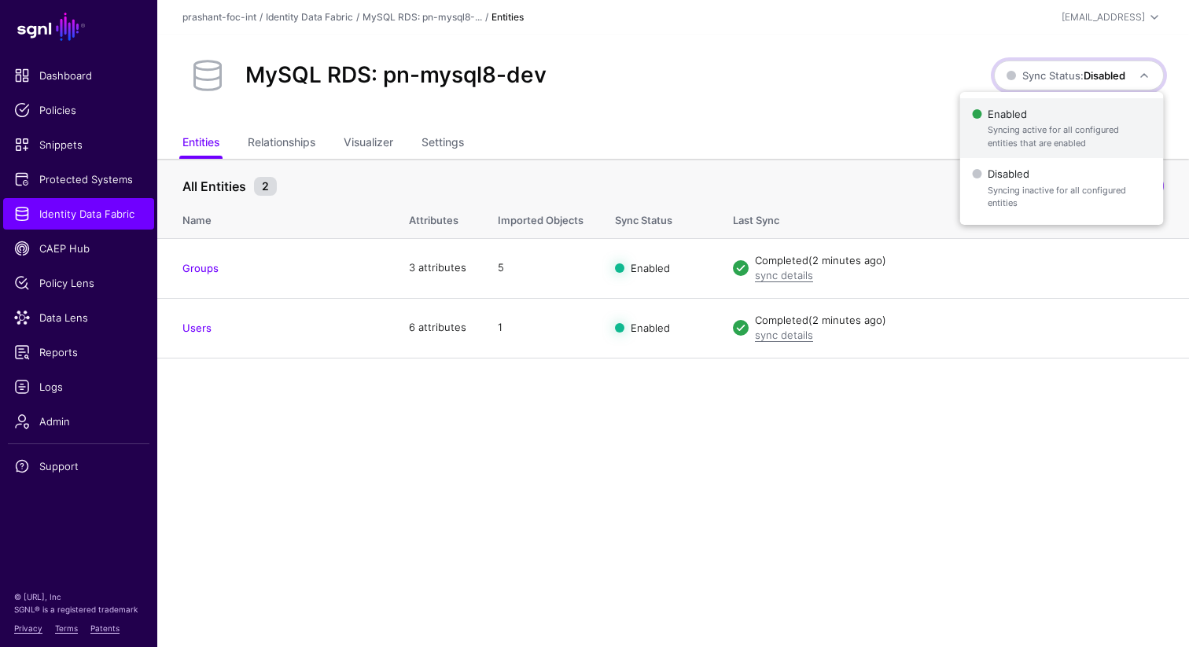
click at [1029, 135] on span "Syncing active for all configured entities that are enabled" at bounding box center [1069, 136] width 163 height 26
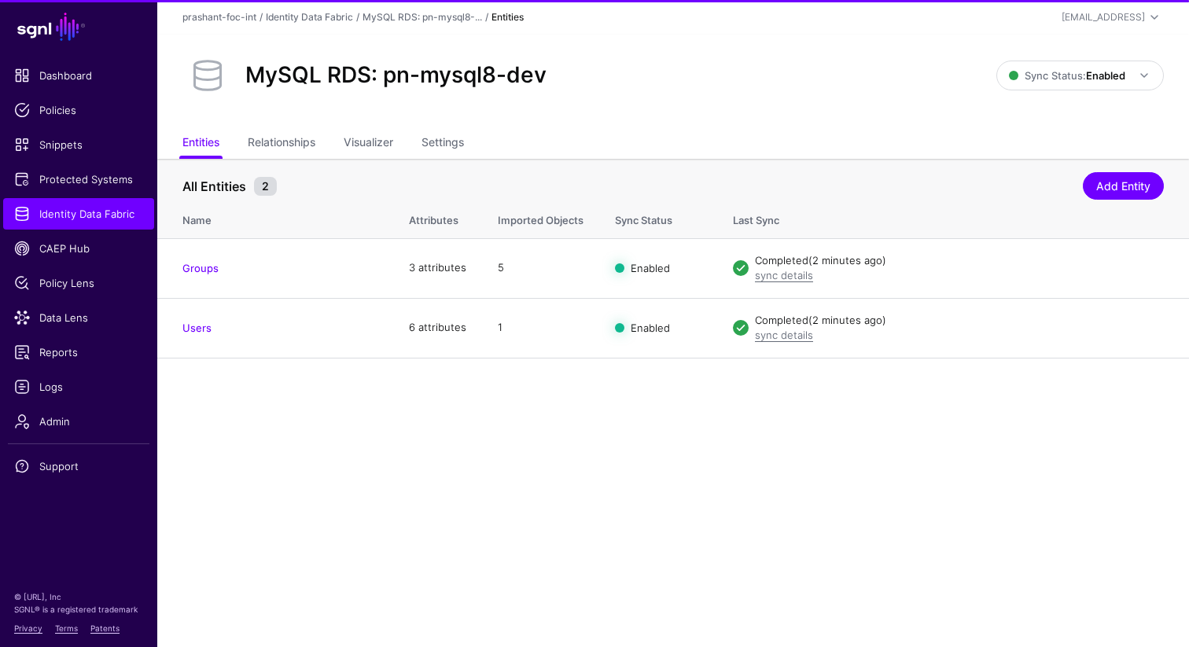
click at [452, 142] on link "Settings" at bounding box center [443, 144] width 42 height 30
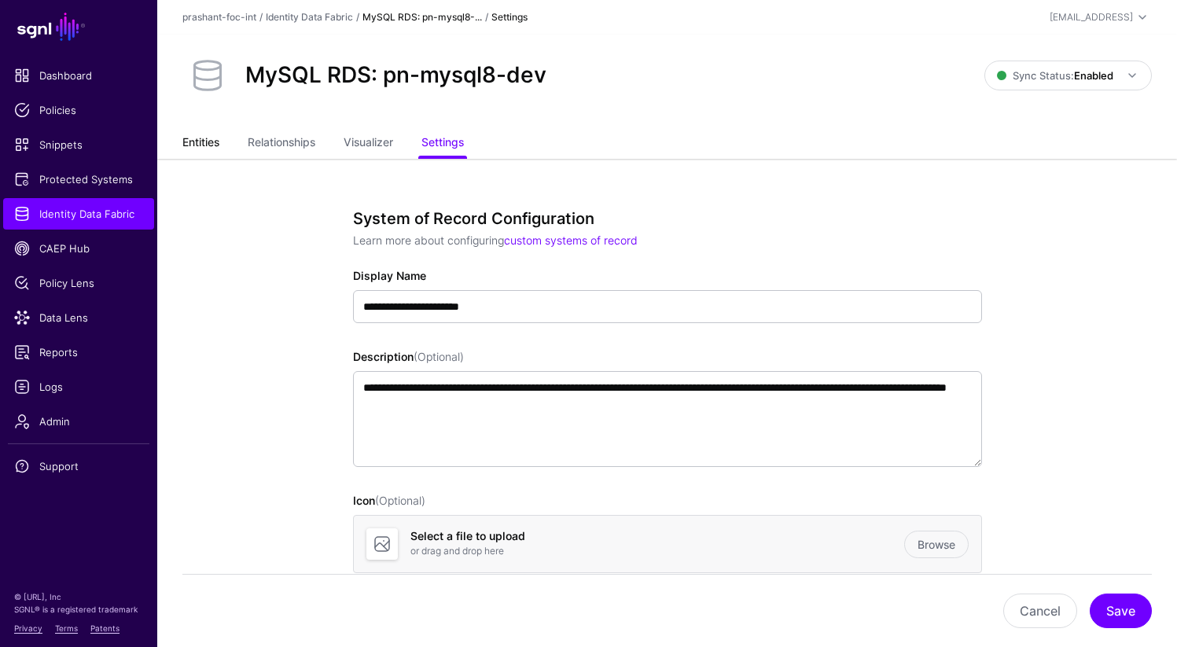
click at [200, 144] on link "Entities" at bounding box center [200, 144] width 37 height 30
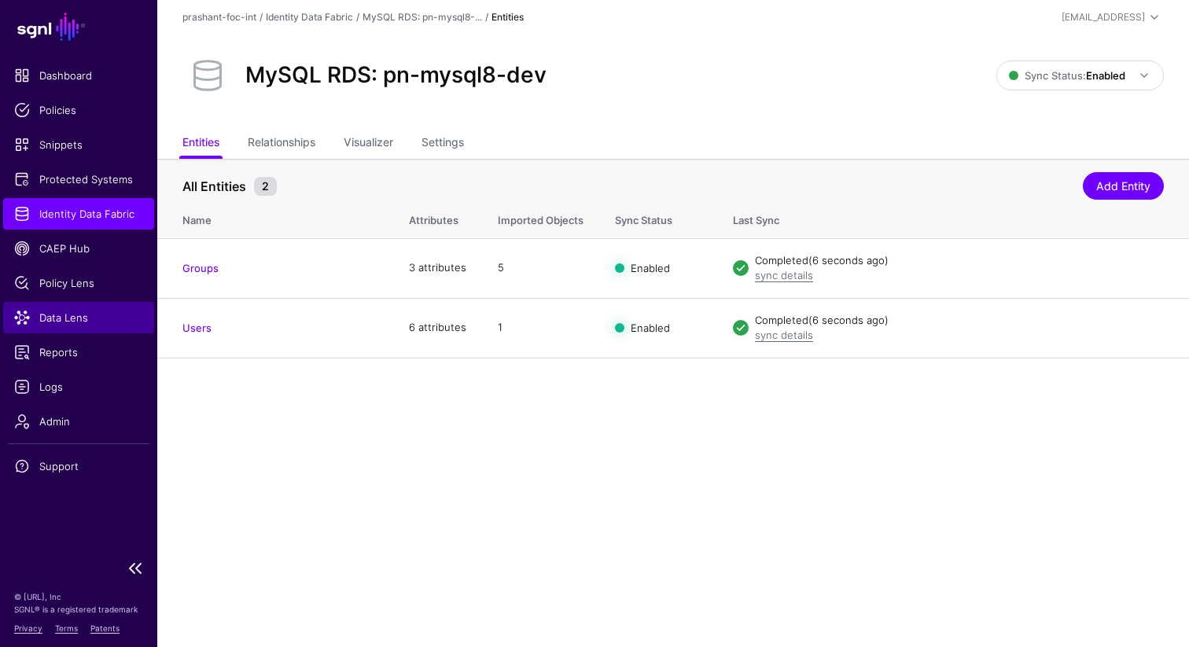
click at [70, 315] on span "Data Lens" at bounding box center [78, 318] width 129 height 16
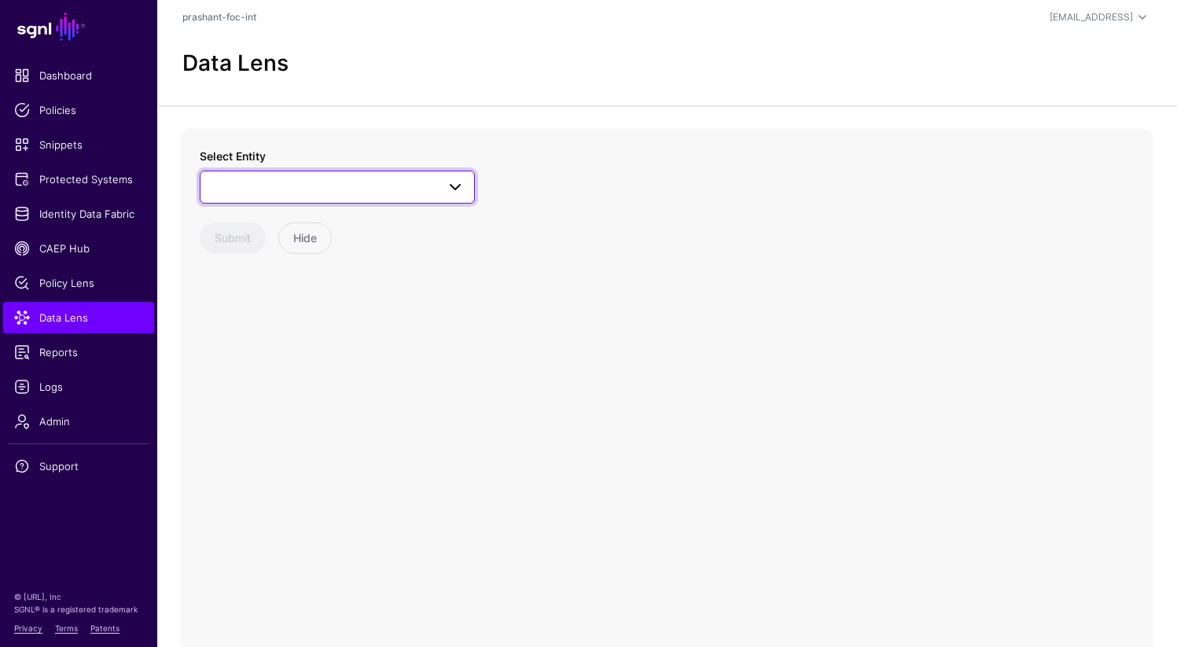
click at [319, 199] on link at bounding box center [337, 187] width 275 height 33
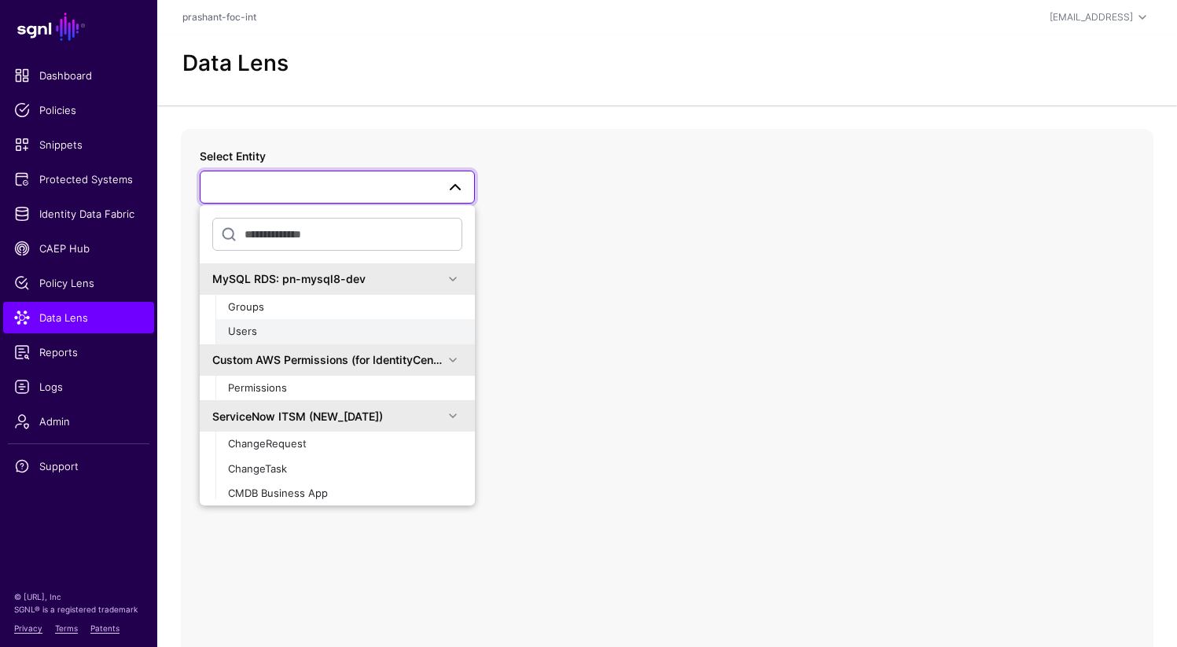
click at [253, 339] on div "Users" at bounding box center [345, 332] width 234 height 16
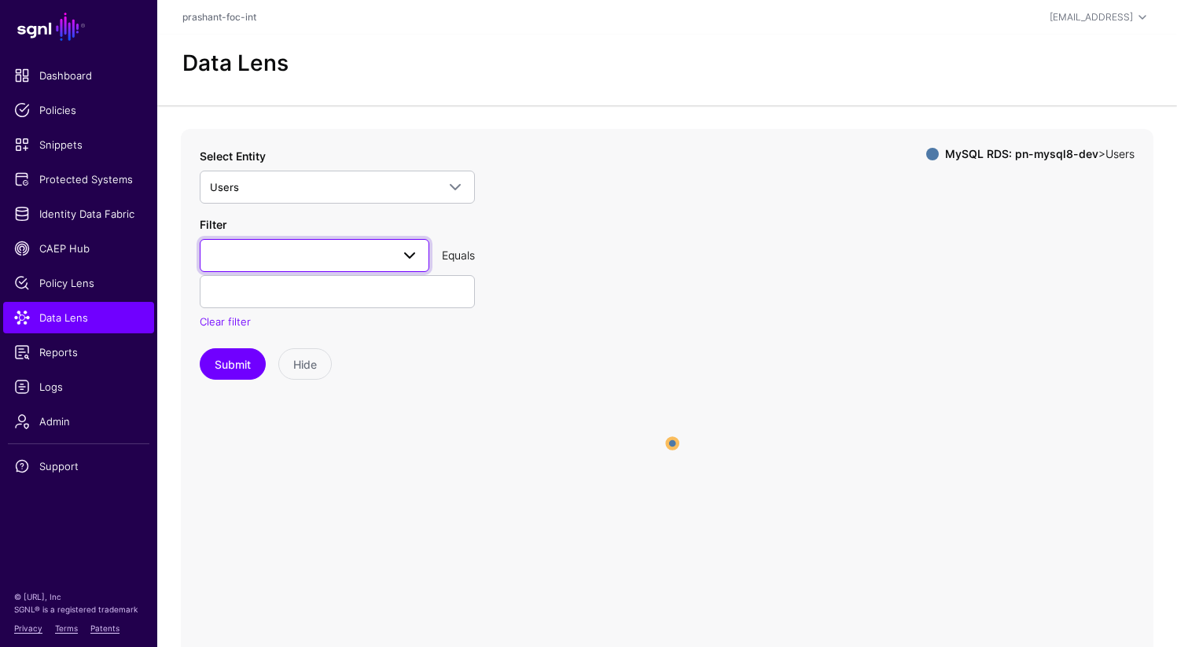
click at [334, 262] on span at bounding box center [314, 255] width 209 height 19
click at [272, 368] on div "first_name" at bounding box center [314, 369] width 204 height 16
click at [274, 296] on input "text" at bounding box center [337, 291] width 275 height 33
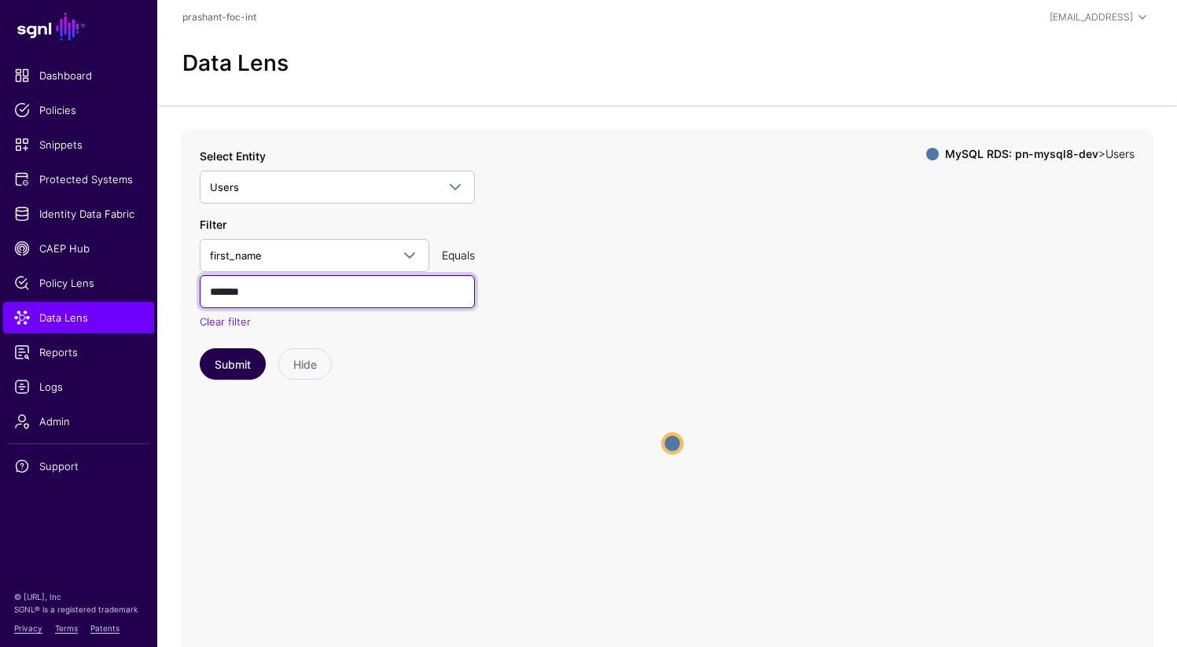
type input "*******"
click at [230, 363] on button "Submit" at bounding box center [233, 363] width 66 height 31
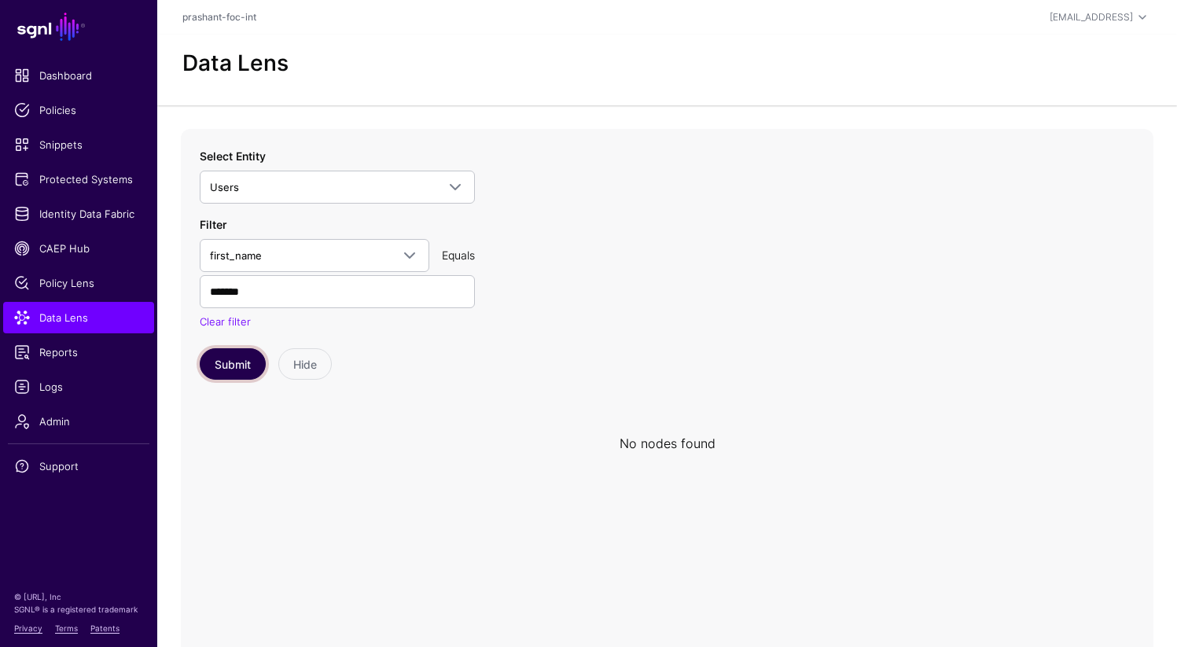
click at [230, 370] on button "Submit" at bounding box center [233, 363] width 66 height 31
click at [315, 260] on span "first_name" at bounding box center [300, 255] width 181 height 17
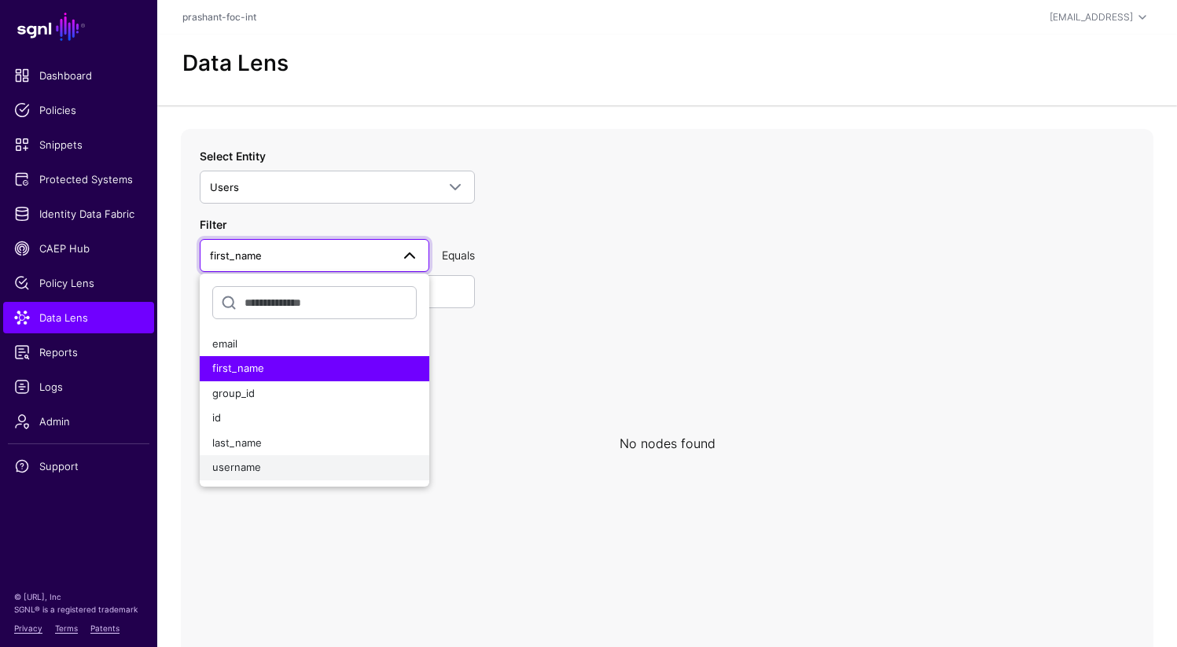
click at [267, 467] on div "username" at bounding box center [314, 468] width 204 height 16
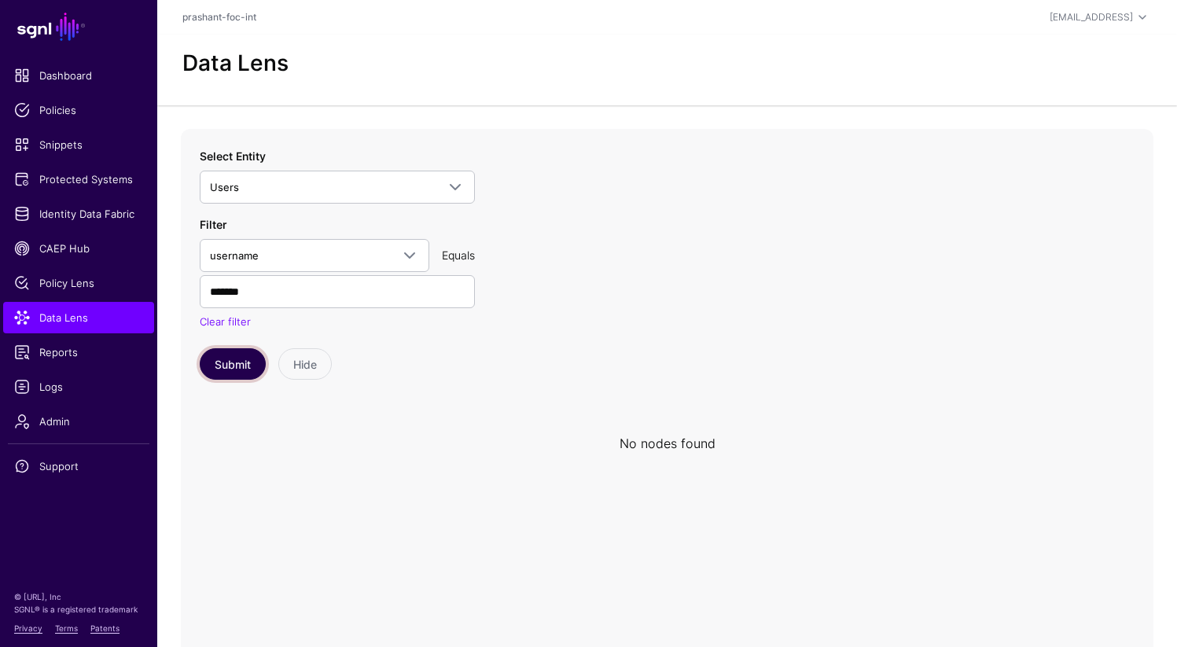
click at [230, 368] on button "Submit" at bounding box center [233, 363] width 66 height 31
click at [244, 362] on button "Submit" at bounding box center [233, 363] width 66 height 31
click at [276, 296] on input "*******" at bounding box center [337, 291] width 275 height 33
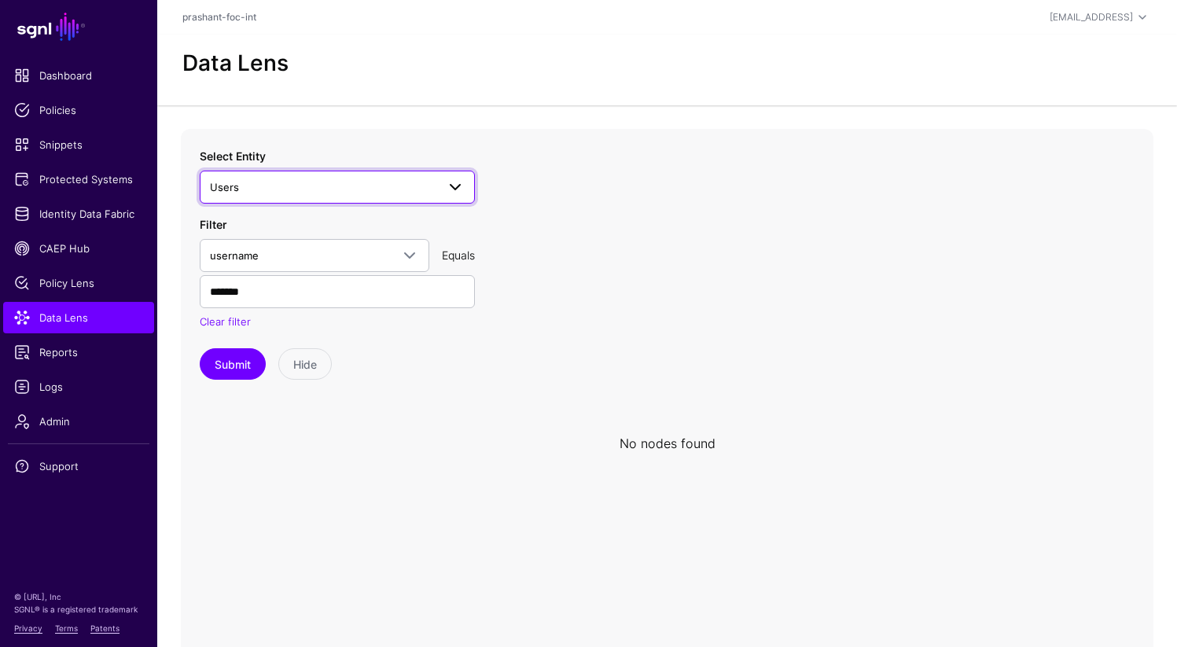
click at [285, 179] on span "Users" at bounding box center [323, 187] width 226 height 17
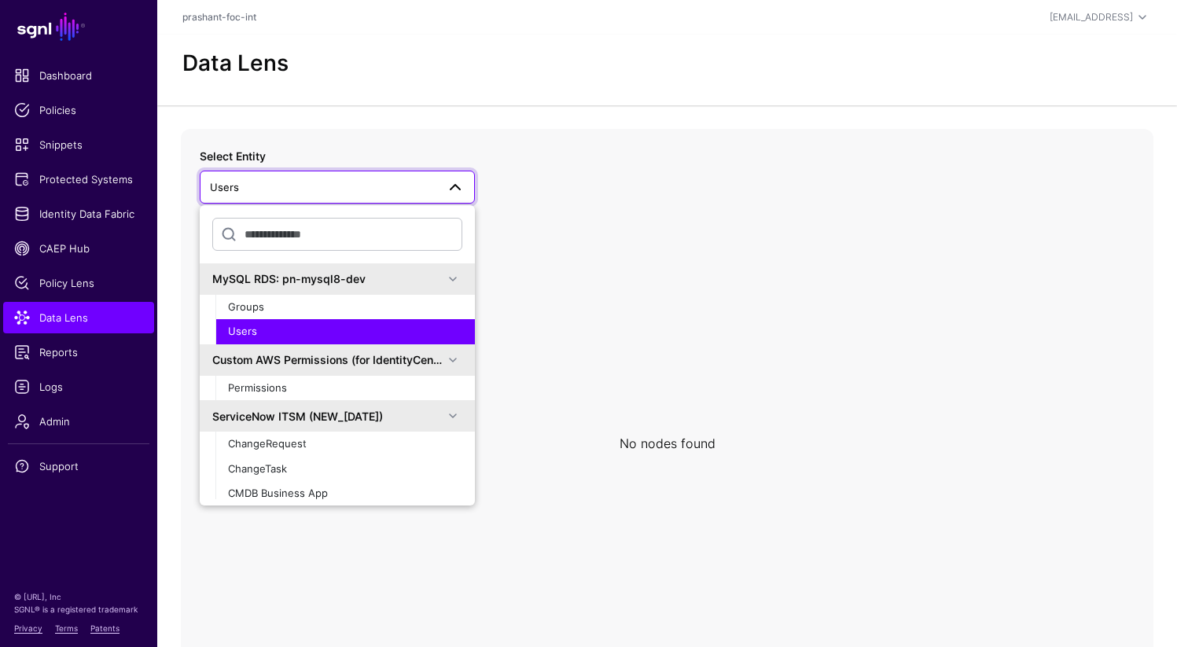
click at [289, 330] on div "Users" at bounding box center [345, 332] width 234 height 16
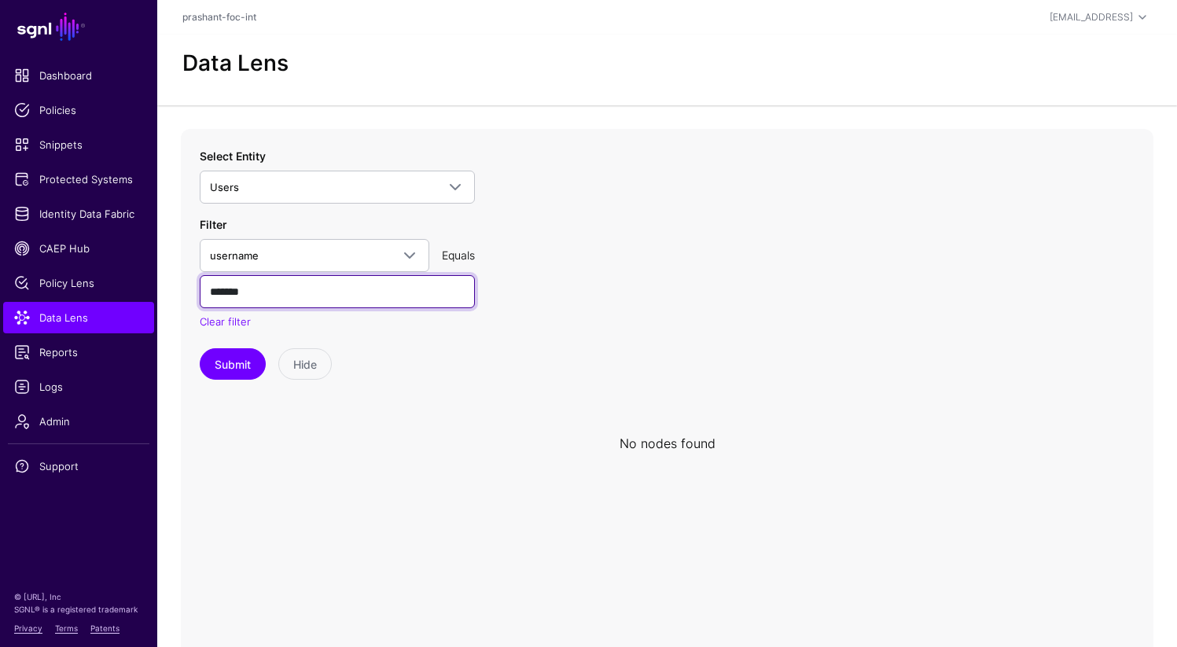
click at [289, 298] on input "*******" at bounding box center [337, 291] width 275 height 33
click at [235, 362] on button "Submit" at bounding box center [233, 363] width 66 height 31
click at [276, 302] on input "*******" at bounding box center [337, 291] width 275 height 33
paste input "text"
click at [226, 362] on button "Submit" at bounding box center [233, 363] width 66 height 31
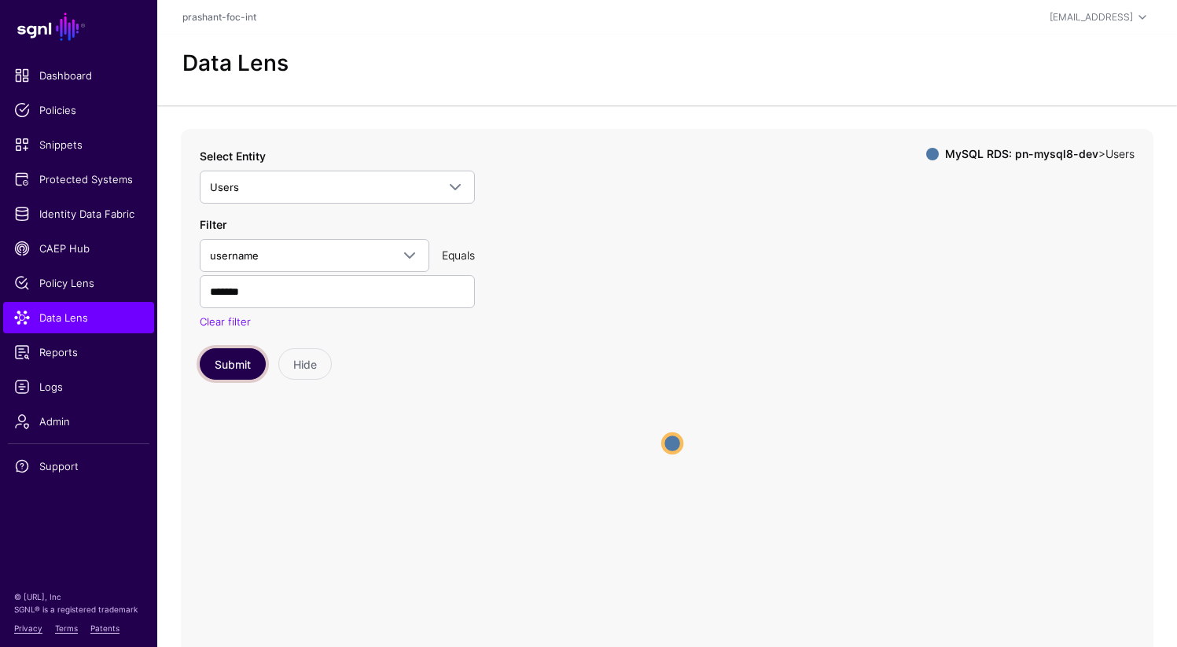
click at [234, 363] on button "Submit" at bounding box center [233, 363] width 66 height 31
click at [278, 292] on input "*******" at bounding box center [337, 291] width 275 height 33
type input "*******"
click at [242, 359] on button "Submit" at bounding box center [233, 363] width 66 height 31
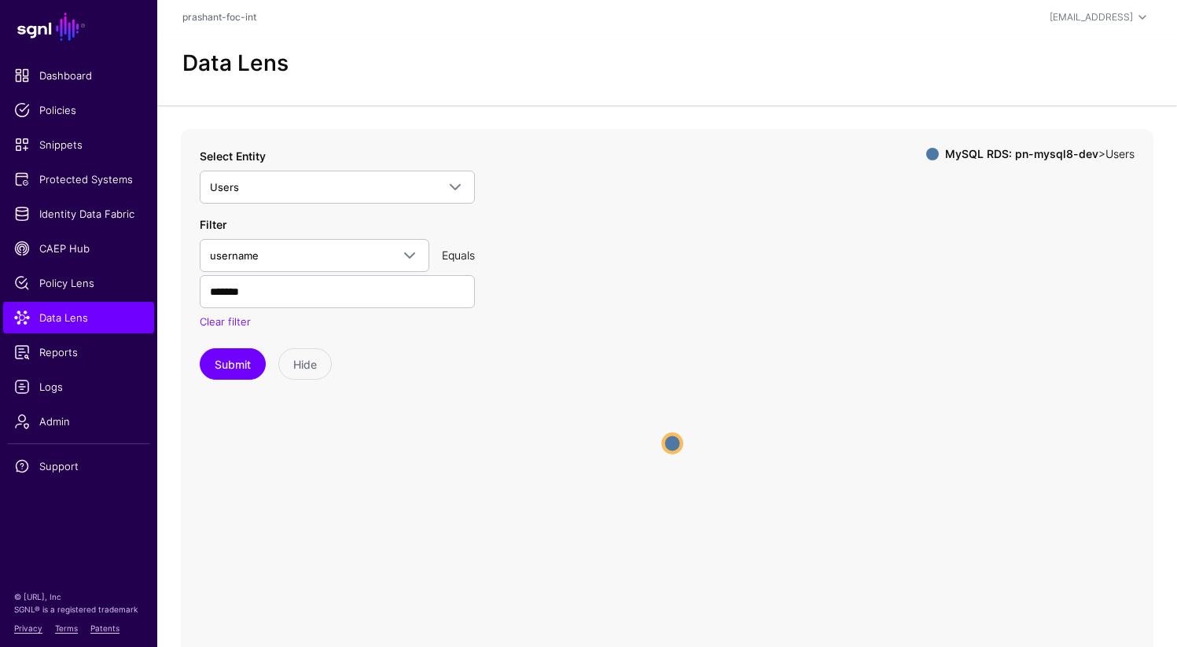
click at [674, 446] on circle at bounding box center [673, 443] width 18 height 18
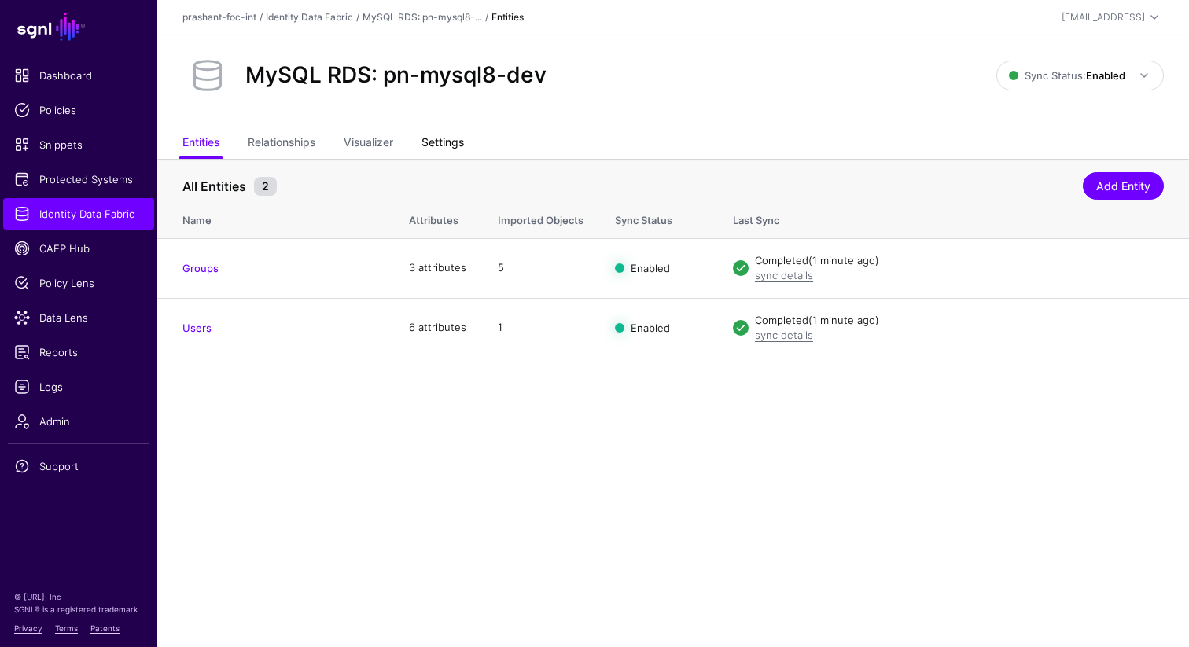
click at [452, 145] on link "Settings" at bounding box center [443, 144] width 42 height 30
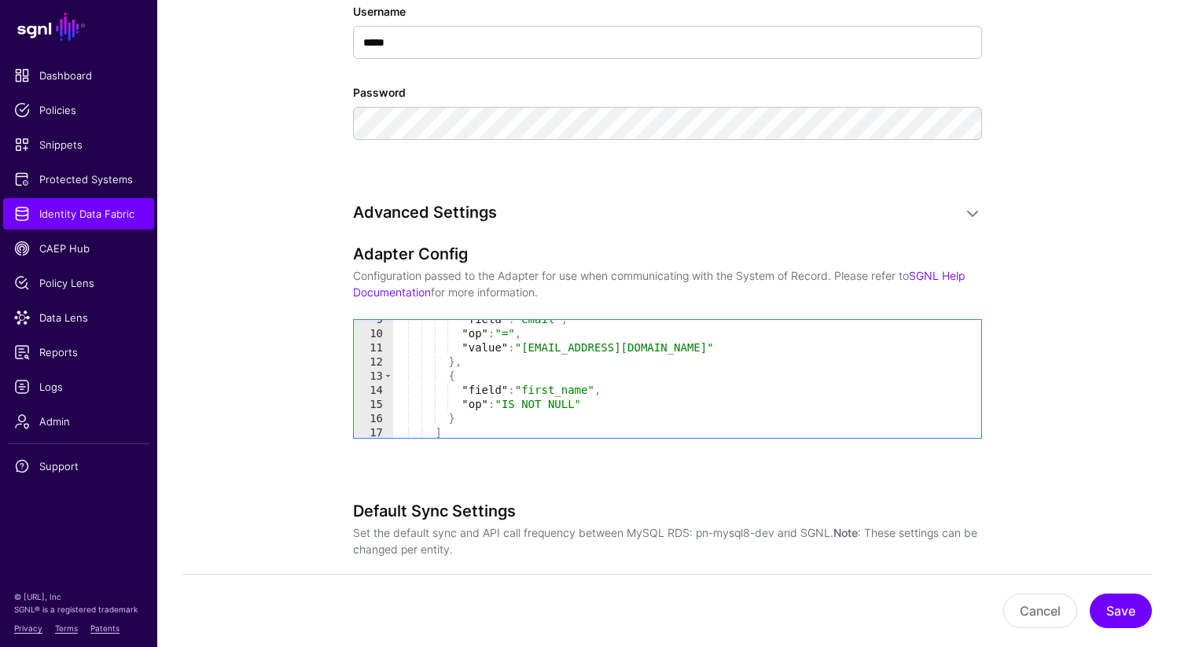
scroll to position [120, 0]
click at [617, 402] on div ""field" : "email" , "op" : "=" , "value" : "[EMAIL_ADDRESS][DOMAIN_NAME]" } , {…" at bounding box center [680, 387] width 576 height 146
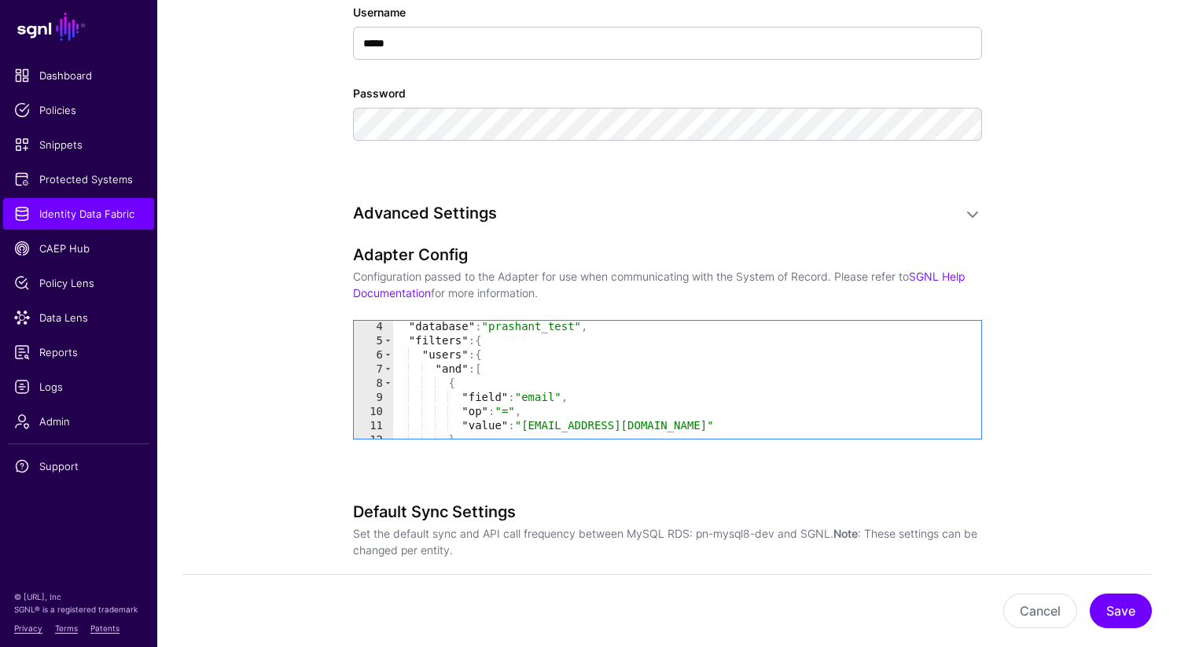
scroll to position [1116, 0]
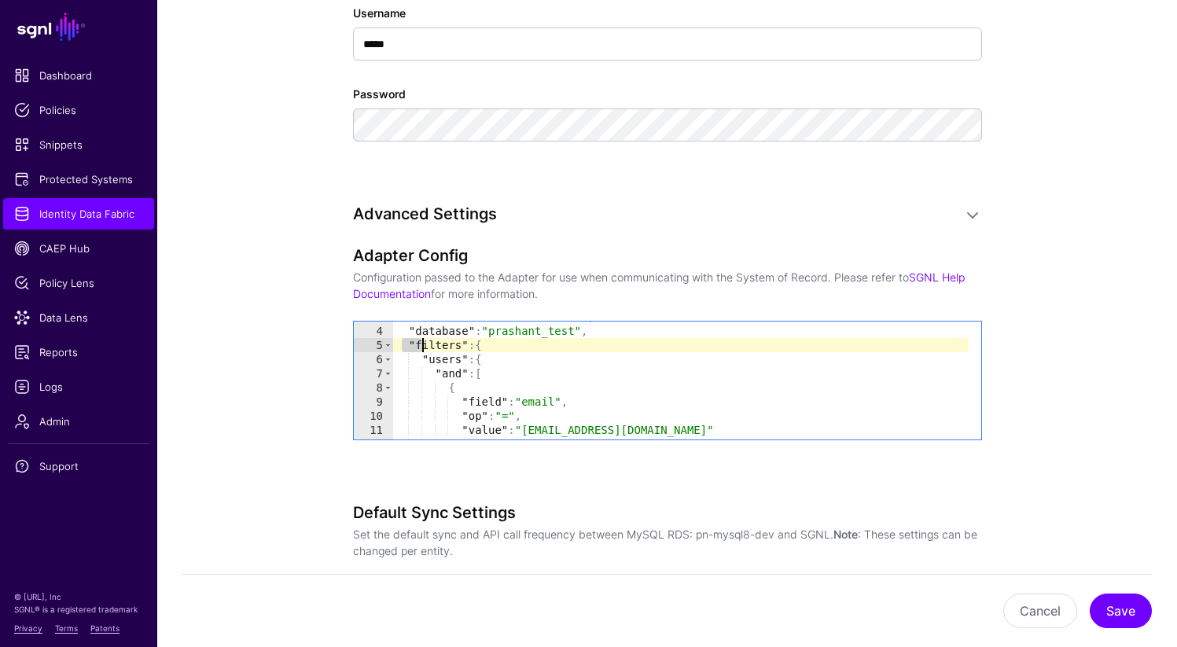
drag, startPoint x: 403, startPoint y: 344, endPoint x: 425, endPoint y: 352, distance: 23.1
click at [425, 352] on div ""localTimeZoneOffset" : 43200 , "database" : "prashant_test" , "filters" : { "u…" at bounding box center [680, 383] width 576 height 146
click at [518, 358] on div ""localTimeZoneOffset" : 43200 , "database" : "prashant_test" , "filters" : { "u…" at bounding box center [680, 383] width 576 height 146
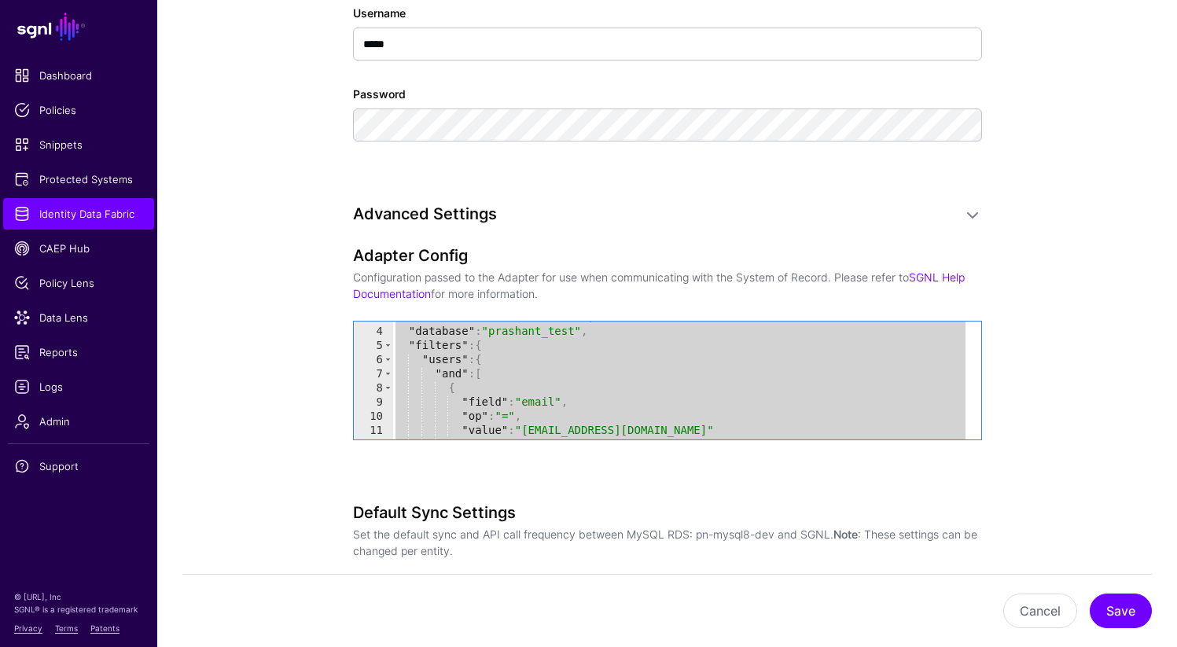
click at [502, 378] on div ""localTimeZoneOffset" : 43200 , "database" : "prashant_test" , "filters" : { "u…" at bounding box center [680, 383] width 576 height 146
paste textarea "Cursor at row 20"
type textarea "*"
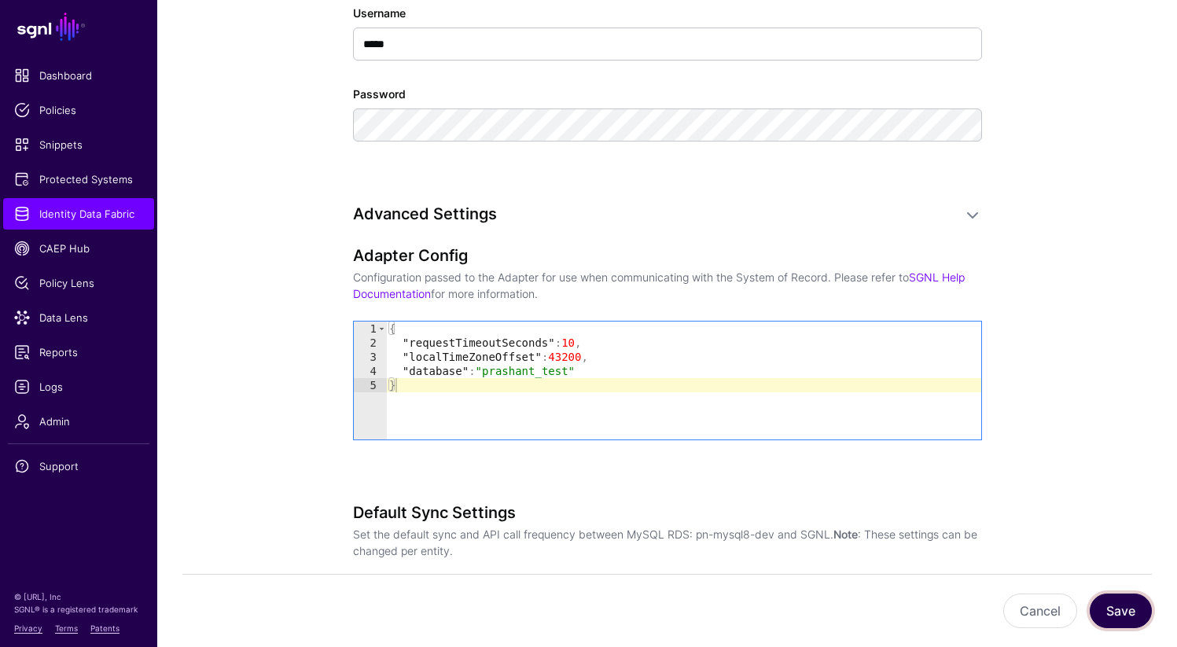
click at [1127, 608] on button "Save" at bounding box center [1121, 611] width 62 height 35
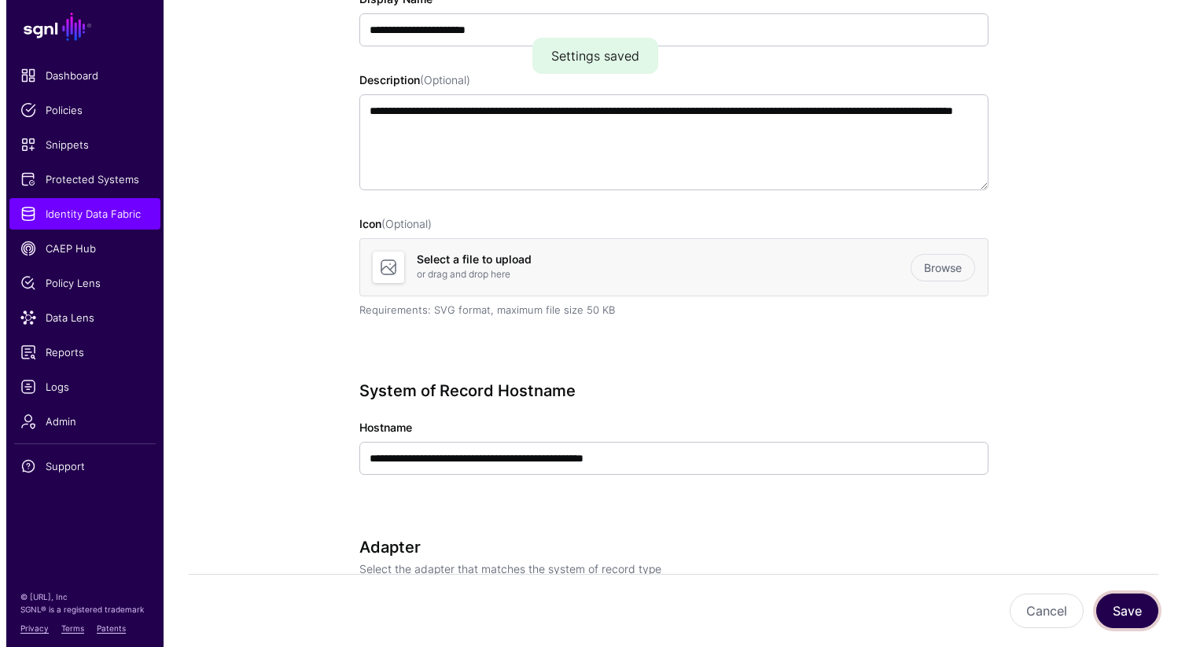
scroll to position [0, 0]
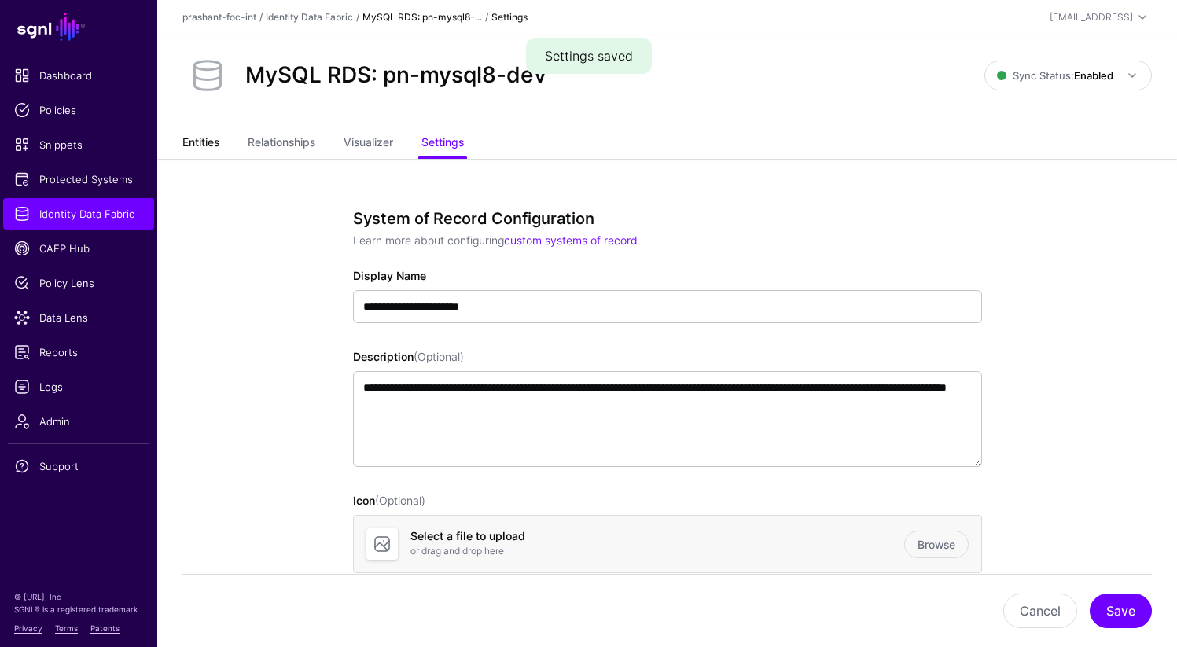
click at [208, 142] on link "Entities" at bounding box center [200, 144] width 37 height 30
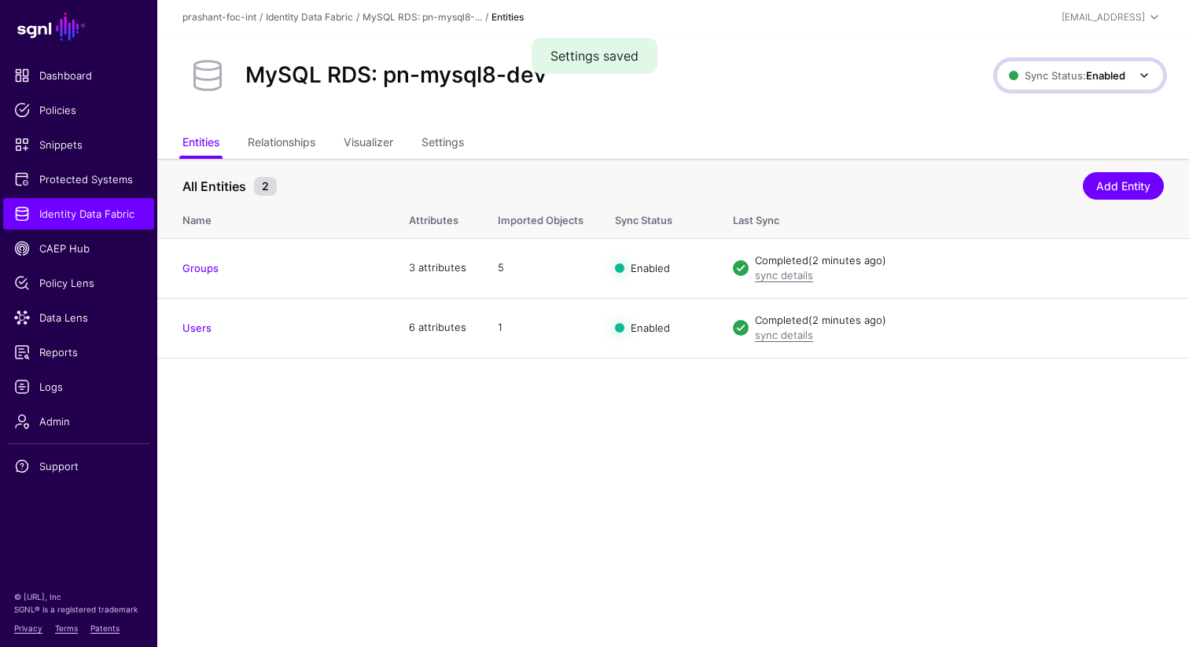
click at [1059, 78] on span "Sync Status: Enabled" at bounding box center [1067, 75] width 116 height 13
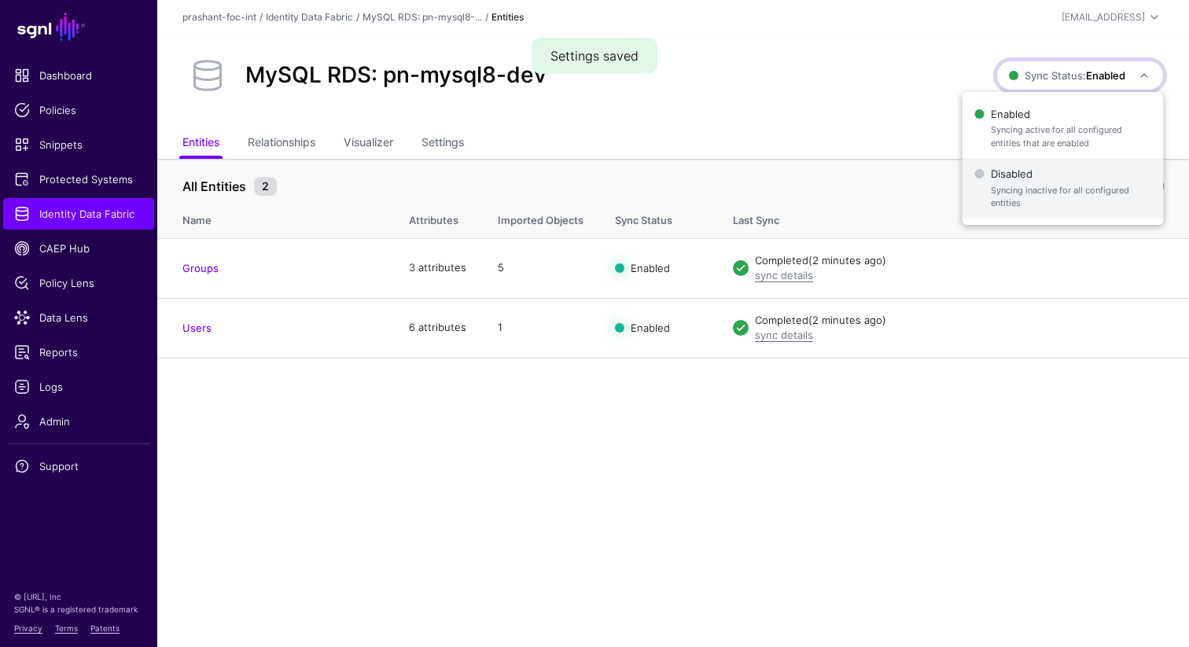
click at [1004, 200] on span "Syncing inactive for all configured entities" at bounding box center [1071, 197] width 160 height 26
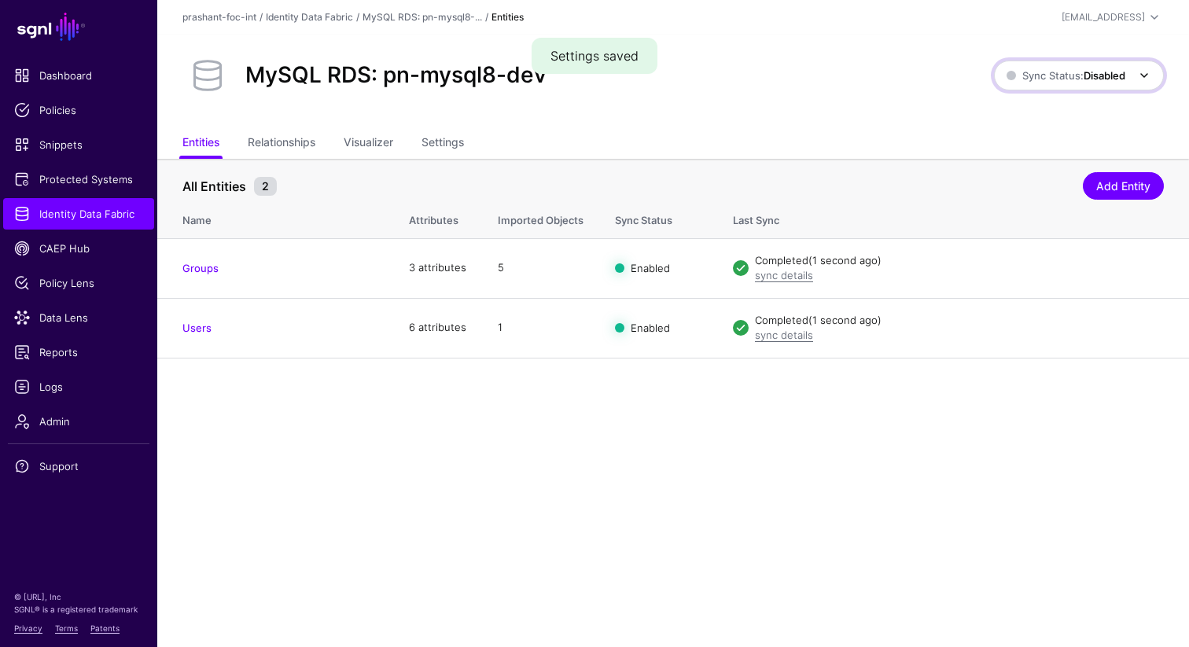
click at [1068, 84] on span "Sync Status: Disabled" at bounding box center [1080, 75] width 147 height 19
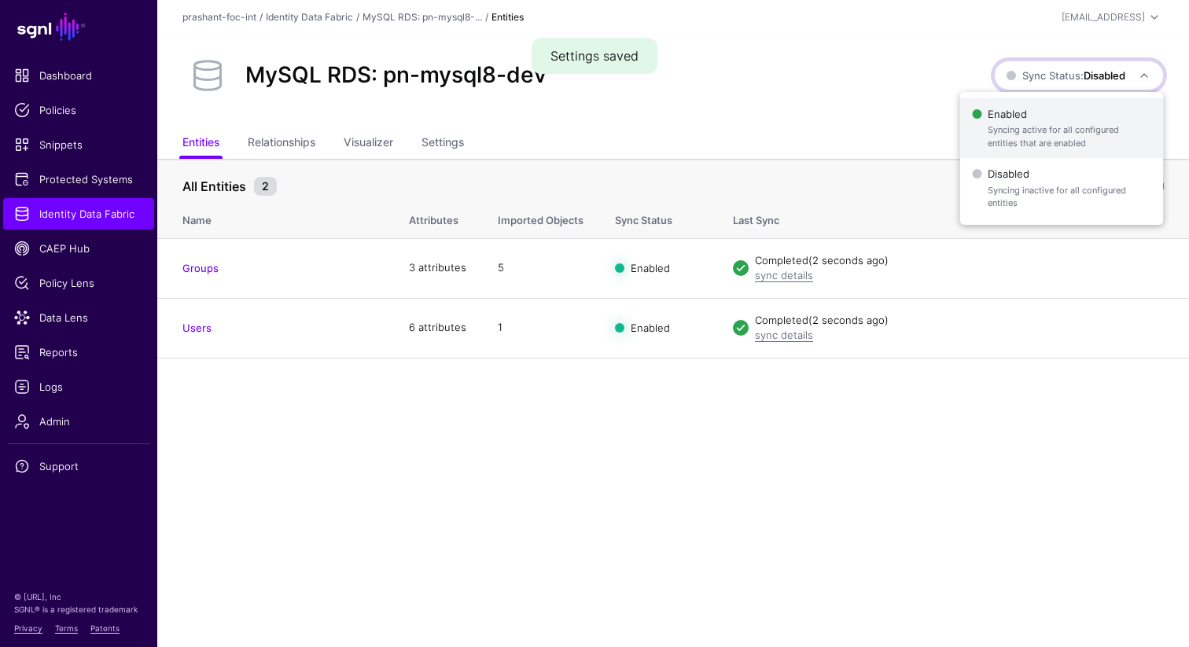
click at [1023, 137] on span "Syncing active for all configured entities that are enabled" at bounding box center [1069, 136] width 163 height 26
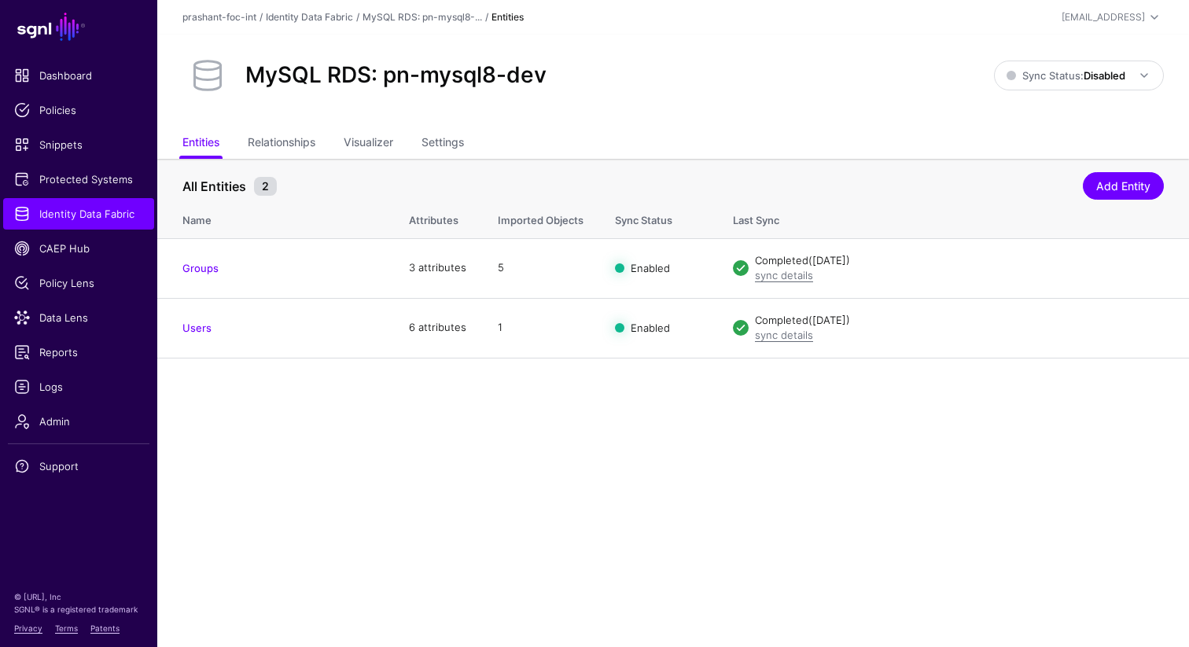
click at [621, 123] on div "MySQL RDS: pn-mysql8-dev Sync Status: Disabled Enabled Syncing active for all c…" at bounding box center [673, 82] width 1032 height 94
click at [510, 356] on td "17" at bounding box center [540, 328] width 117 height 60
click at [437, 139] on link "Settings" at bounding box center [443, 144] width 42 height 30
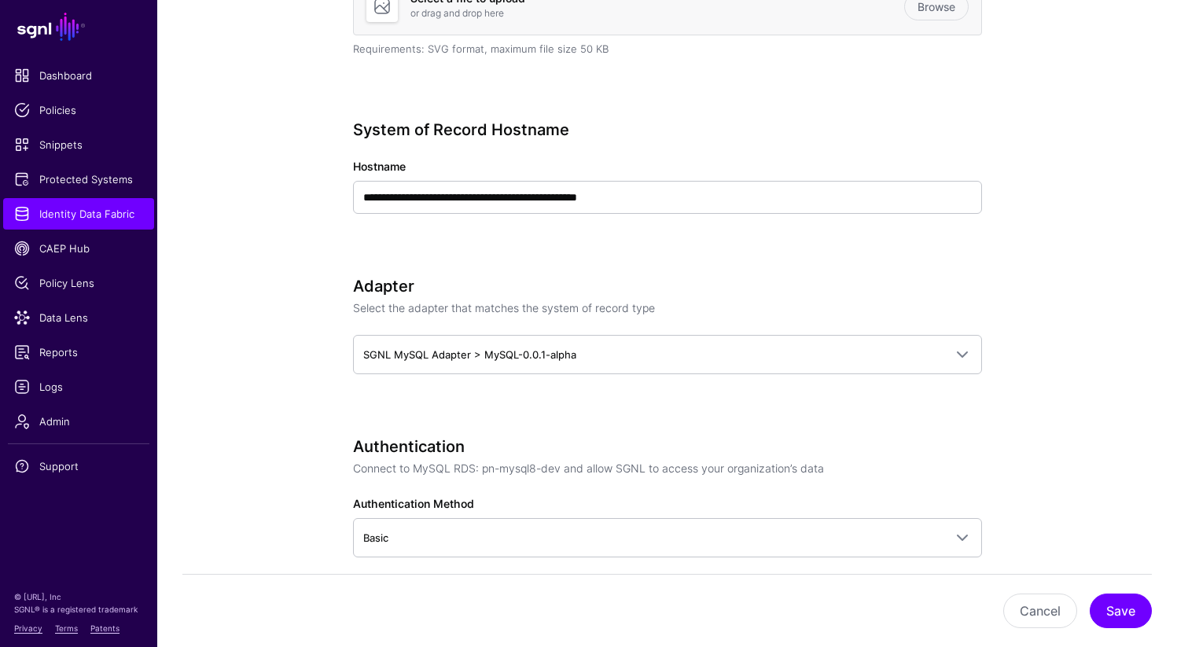
scroll to position [539, 0]
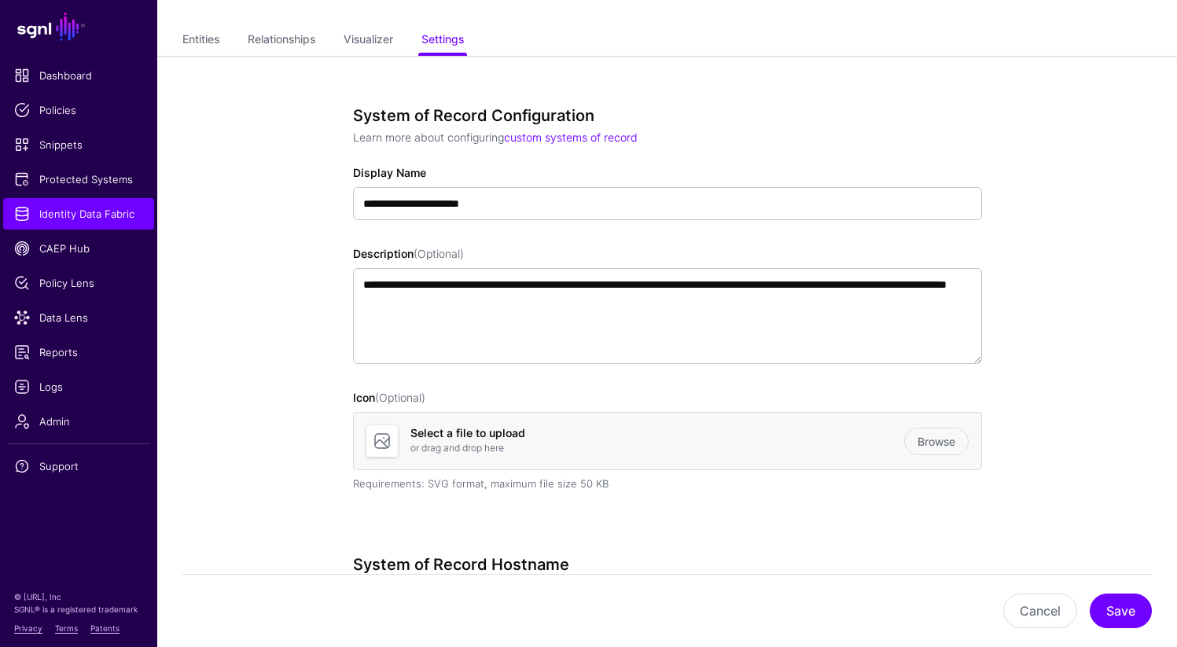
scroll to position [0, 0]
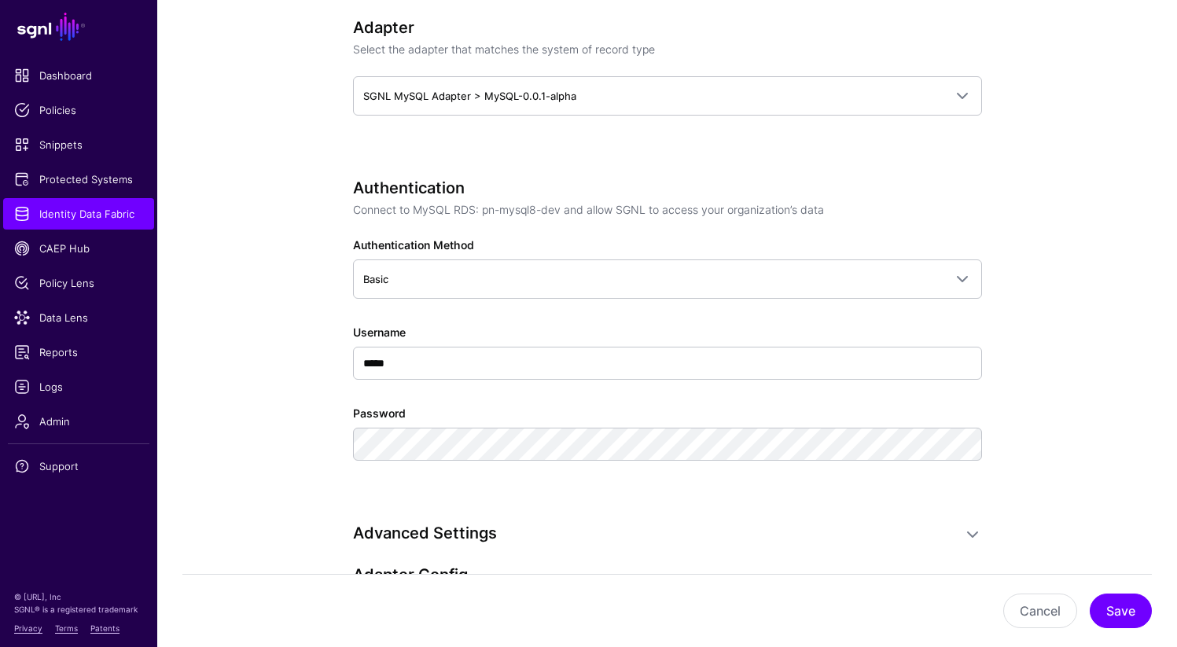
scroll to position [844, 0]
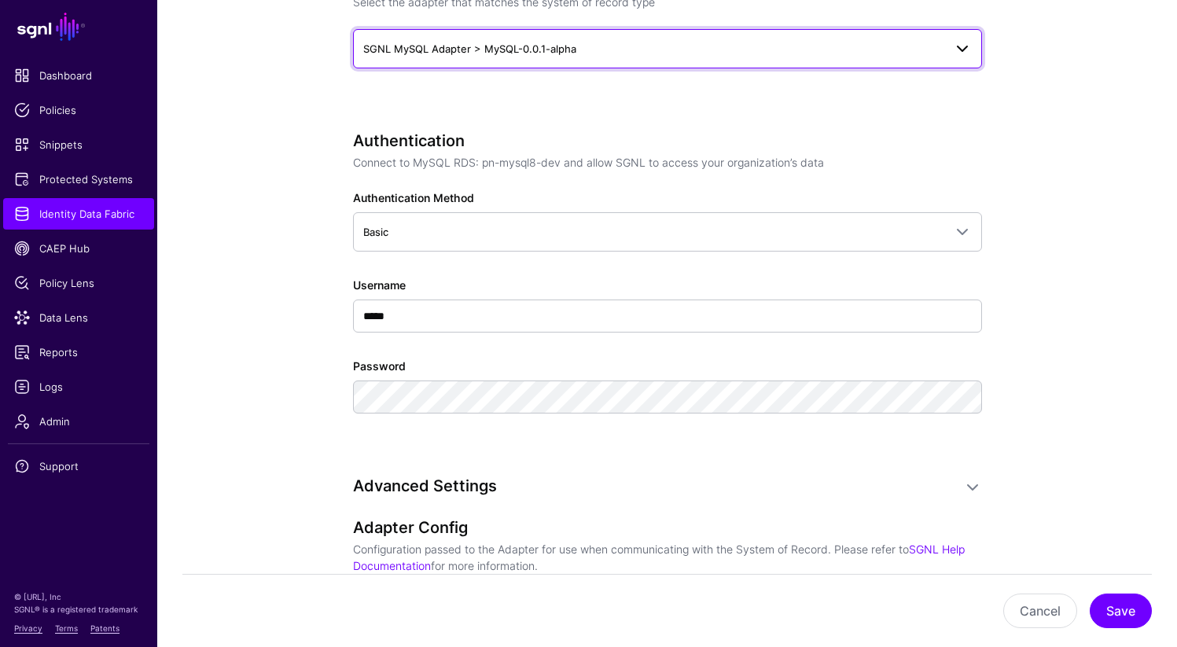
click at [537, 54] on span "SGNL MySQL Adapter > MySQL-0.0.1-alpha" at bounding box center [653, 48] width 580 height 17
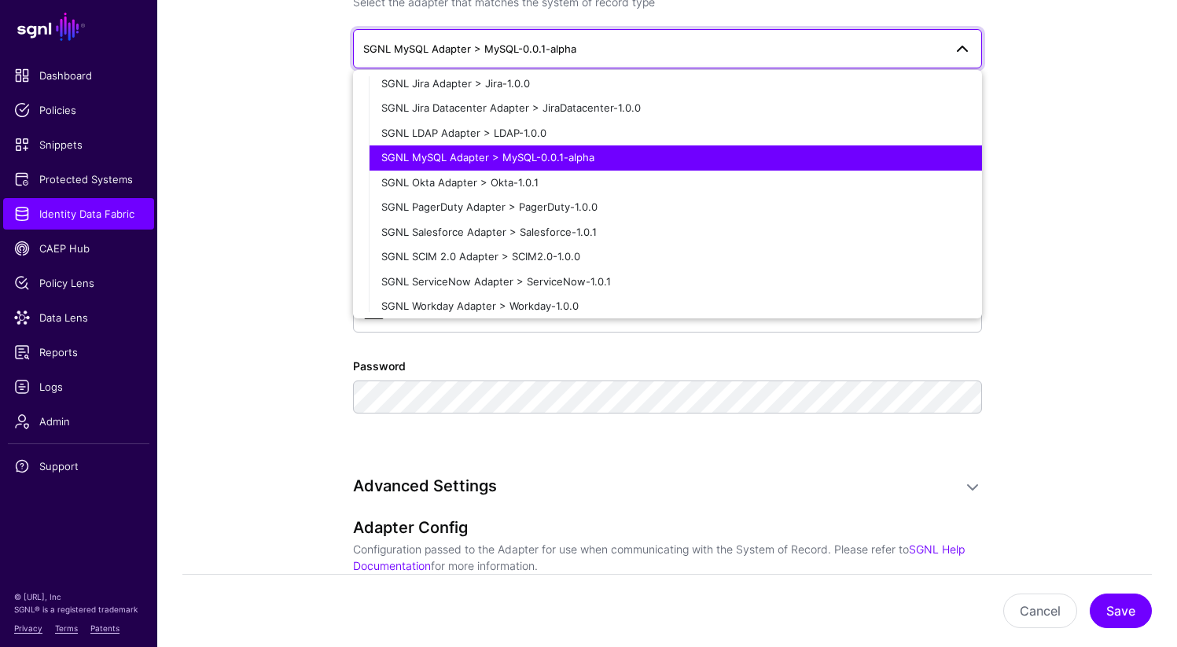
scroll to position [341, 0]
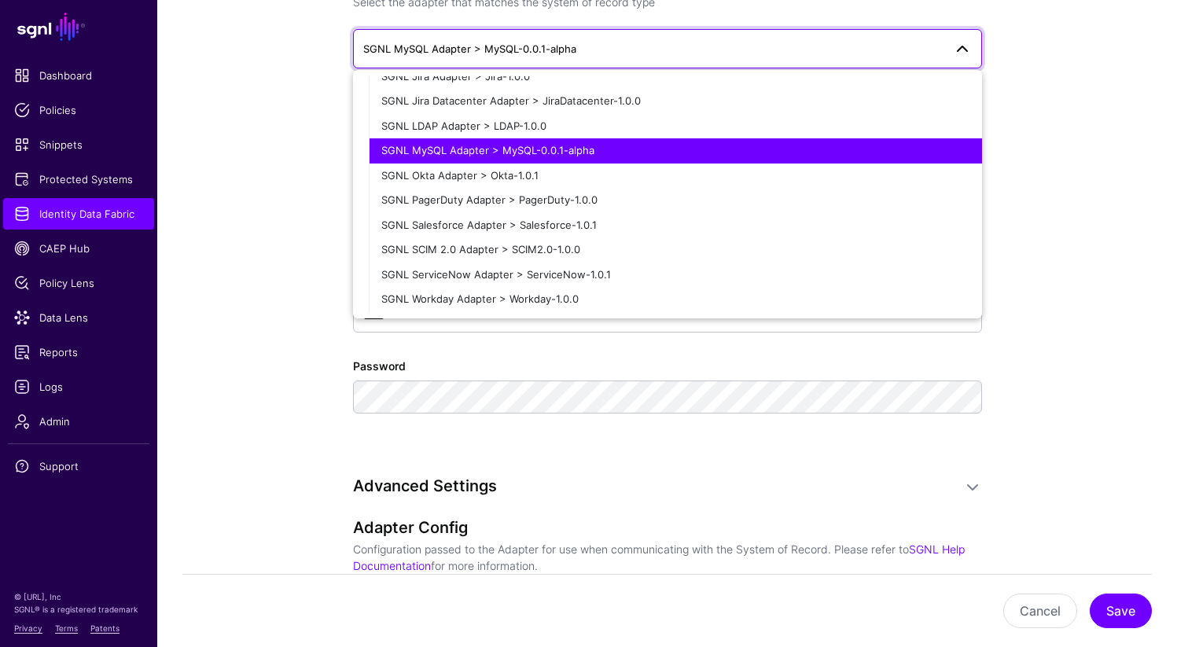
click at [1079, 322] on app-datasources-details-form "**********" at bounding box center [667, 469] width 1020 height 2308
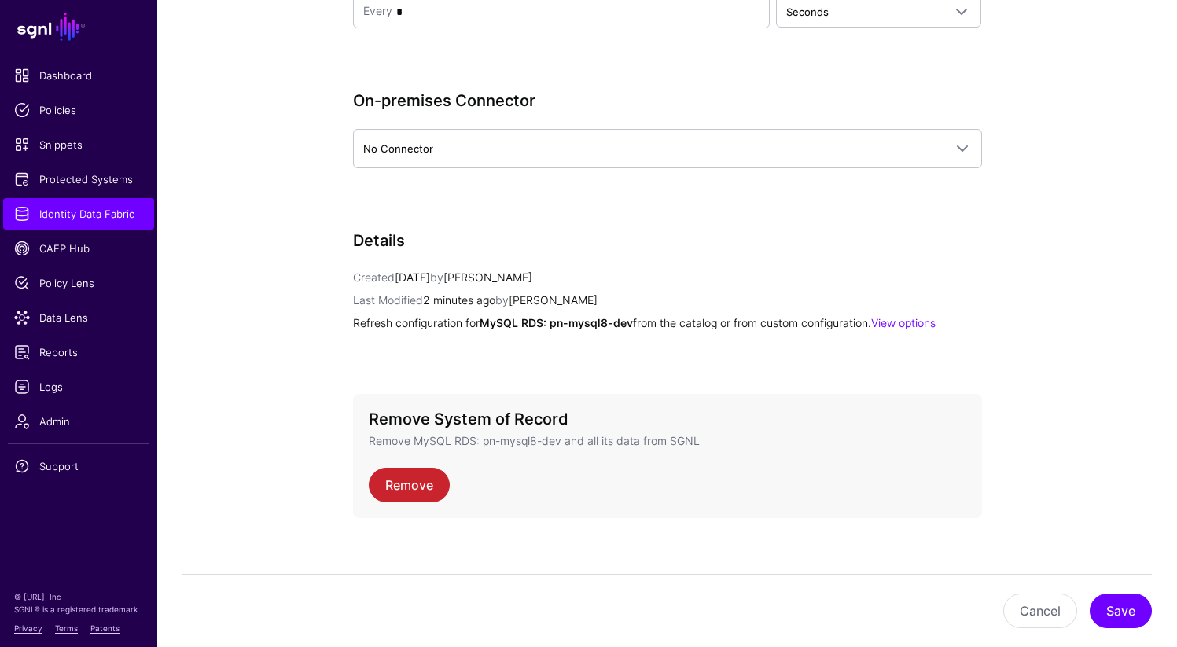
scroll to position [1817, 0]
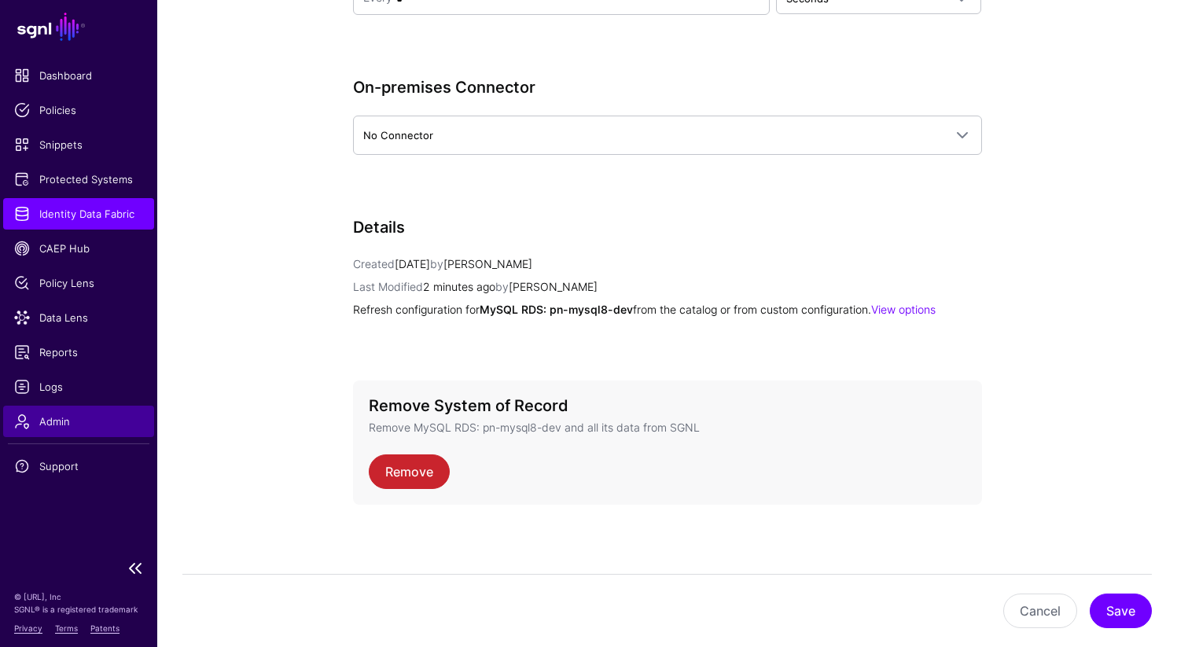
click at [68, 427] on span "Admin" at bounding box center [78, 422] width 129 height 16
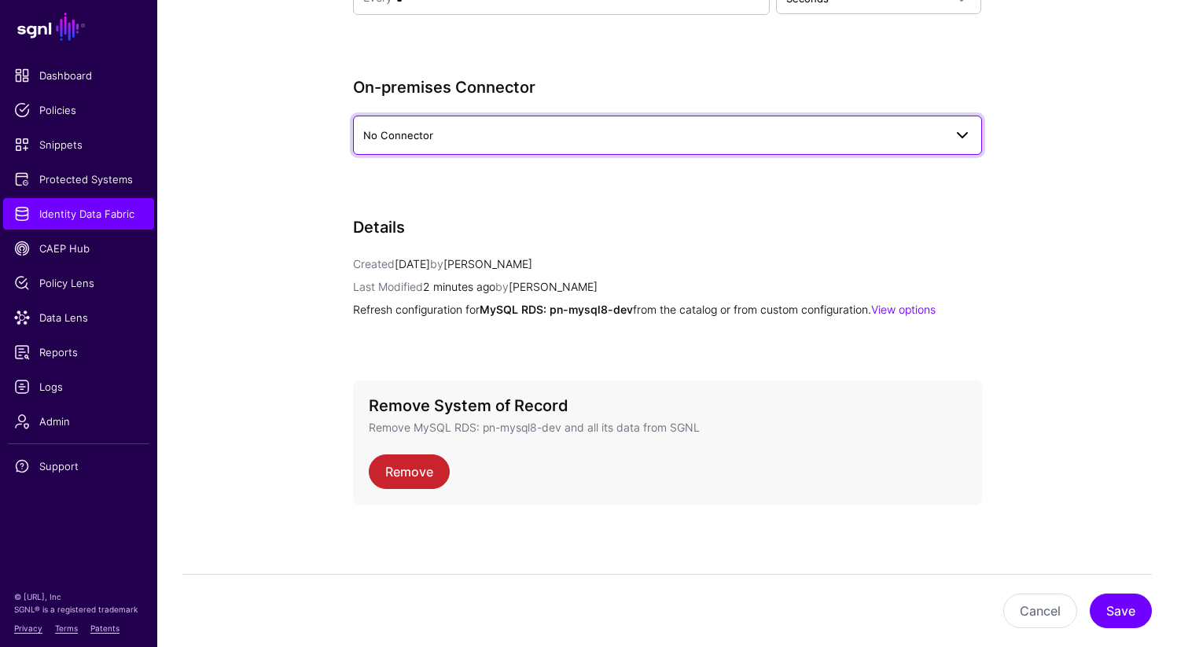
click at [551, 150] on link "No Connector" at bounding box center [667, 135] width 629 height 39
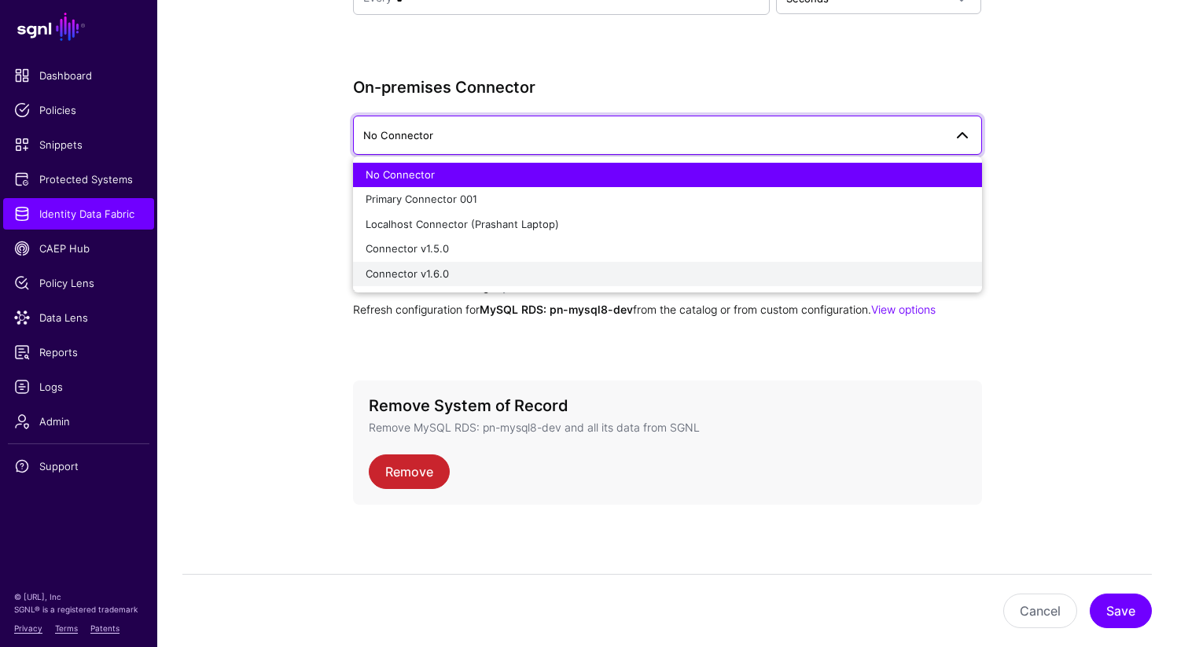
click at [456, 273] on div "Connector v1.6.0" at bounding box center [668, 275] width 604 height 16
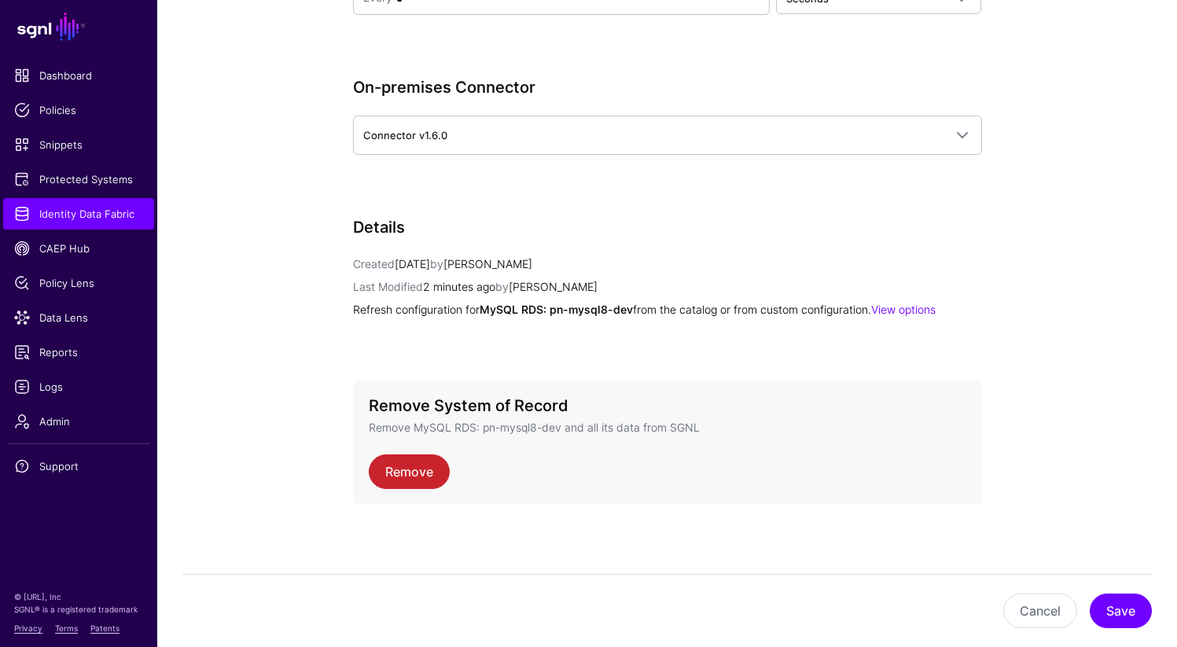
click at [1121, 599] on button "Save" at bounding box center [1121, 611] width 62 height 35
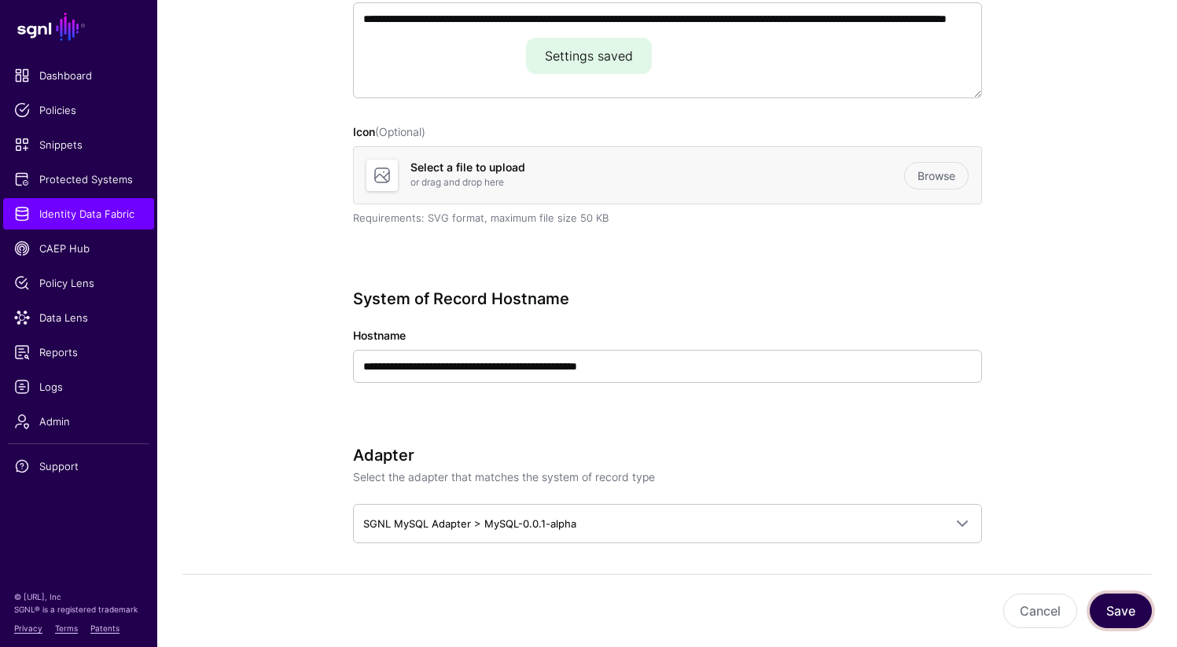
scroll to position [0, 0]
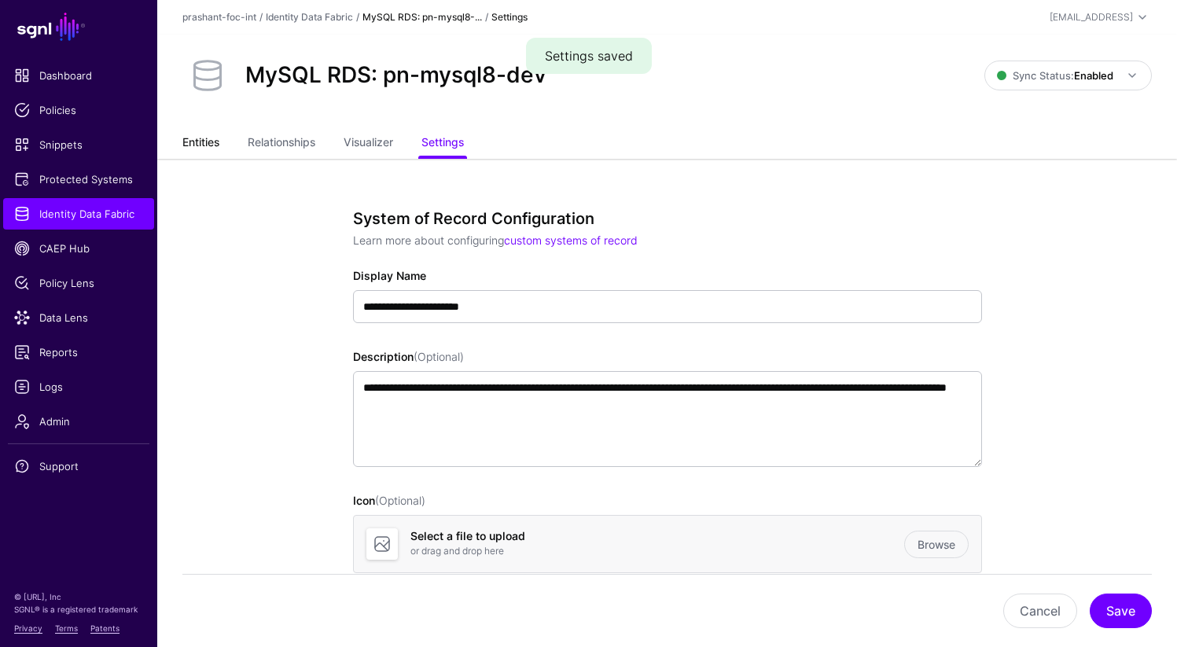
click at [197, 149] on link "Entities" at bounding box center [200, 144] width 37 height 30
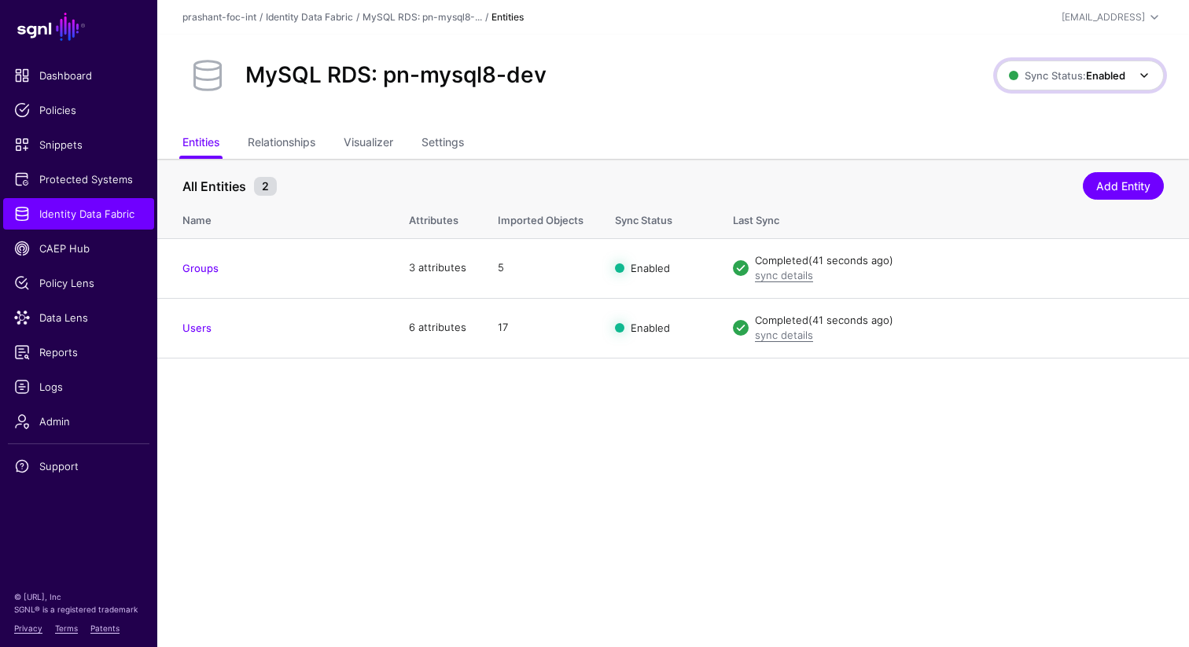
click at [1055, 77] on span "Sync Status: Enabled" at bounding box center [1067, 75] width 116 height 13
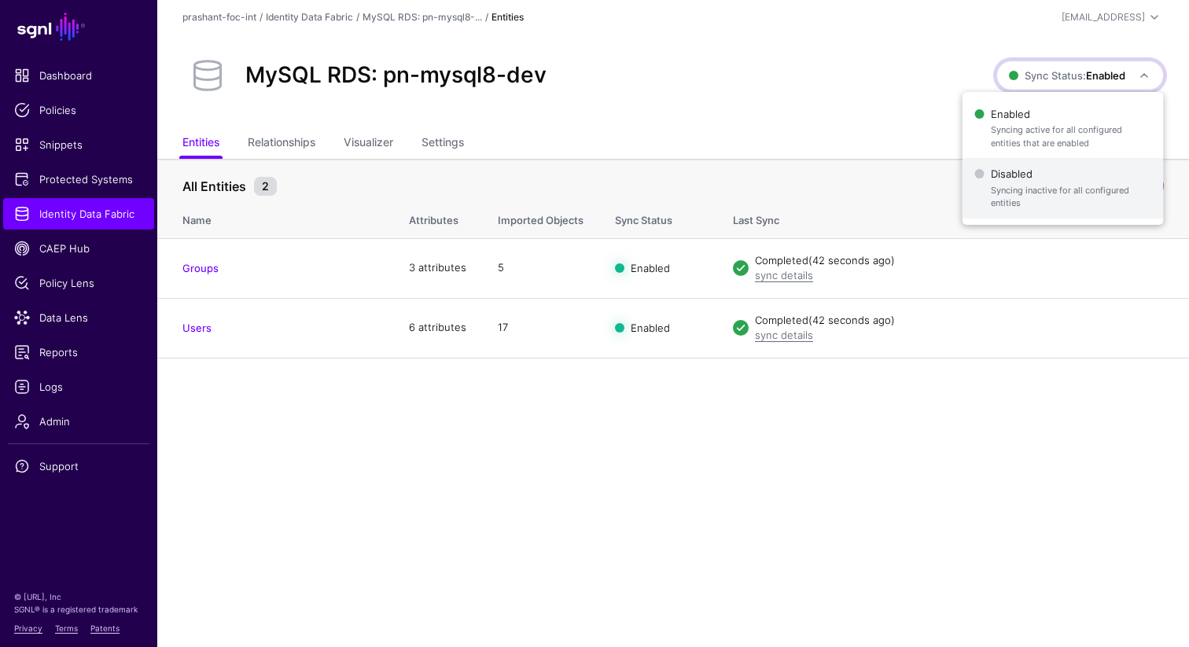
click at [996, 205] on span "Syncing inactive for all configured entities" at bounding box center [1071, 197] width 160 height 26
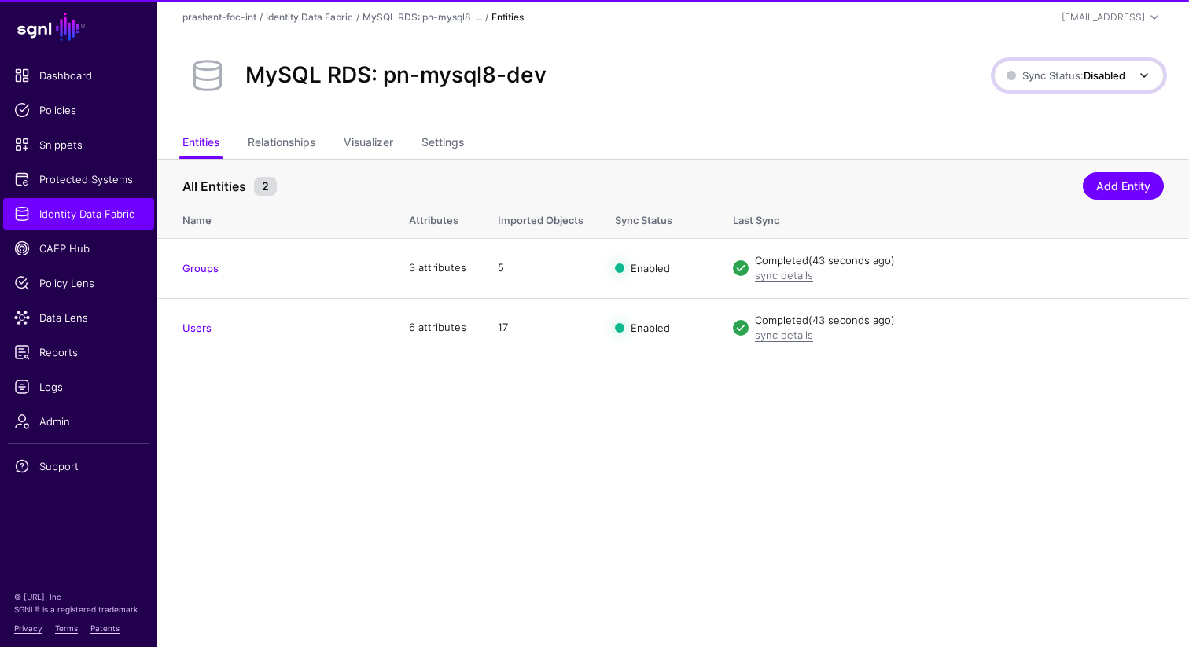
click at [1090, 79] on strong "Disabled" at bounding box center [1105, 75] width 42 height 13
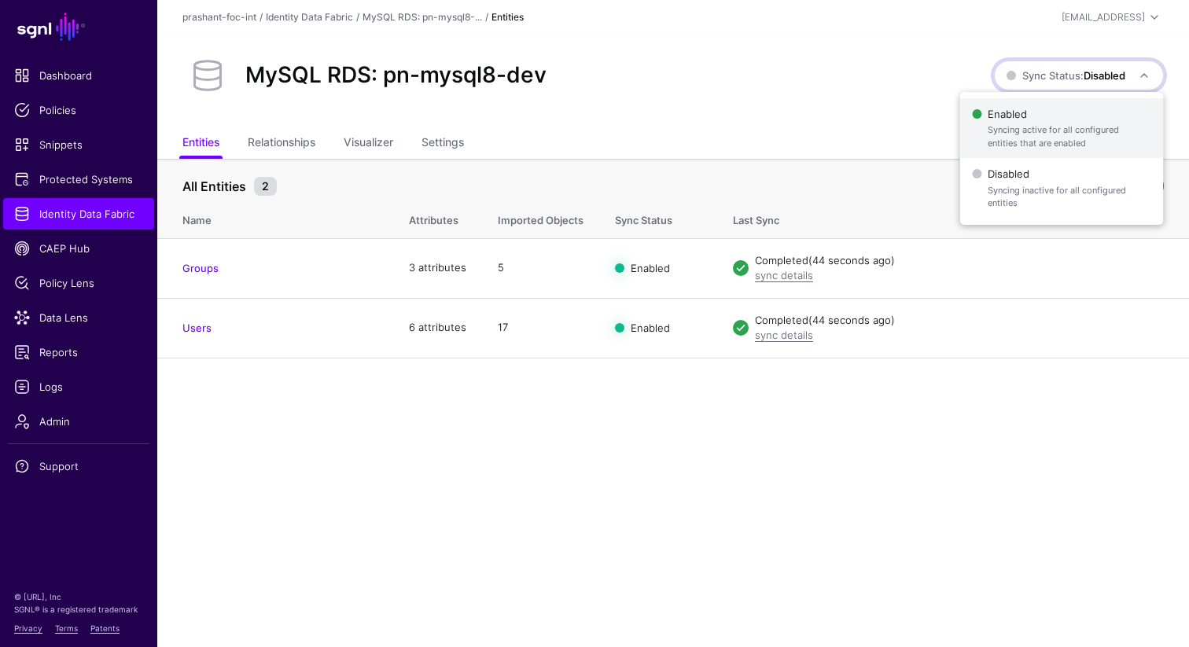
click at [1053, 133] on span "Syncing active for all configured entities that are enabled" at bounding box center [1069, 136] width 163 height 26
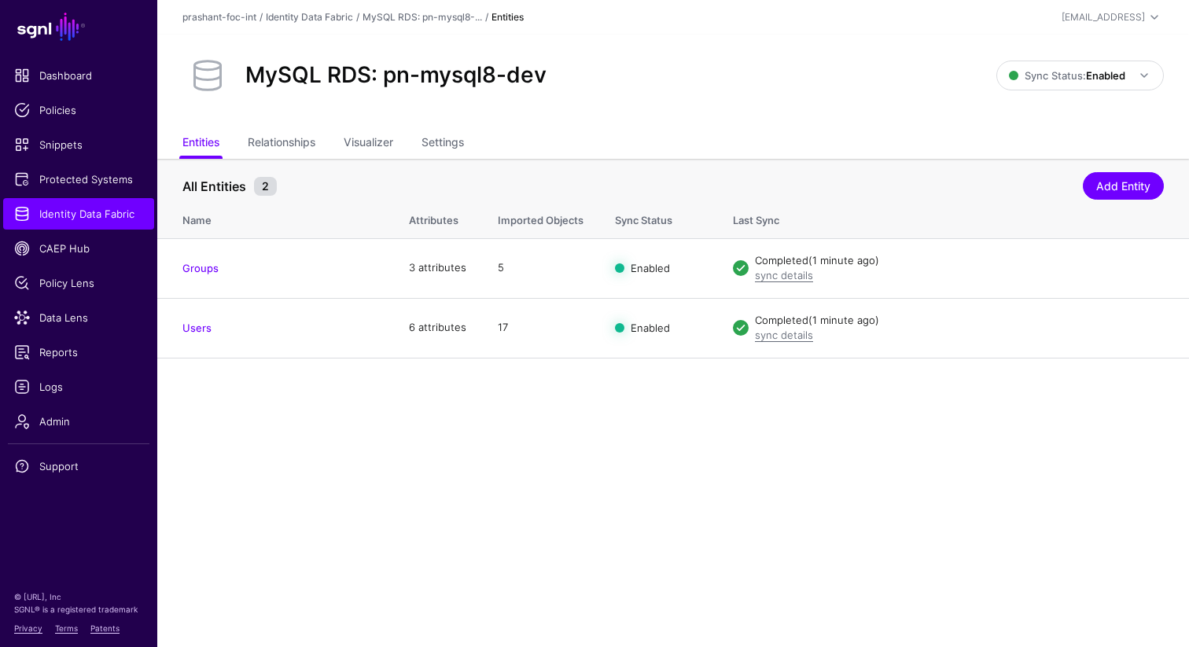
click at [838, 111] on div "MySQL RDS: pn-mysql8-dev Sync Status: Enabled Enabled Syncing active for all co…" at bounding box center [673, 82] width 1032 height 94
click at [1014, 80] on span "Sync Status: Enabled" at bounding box center [1067, 75] width 116 height 13
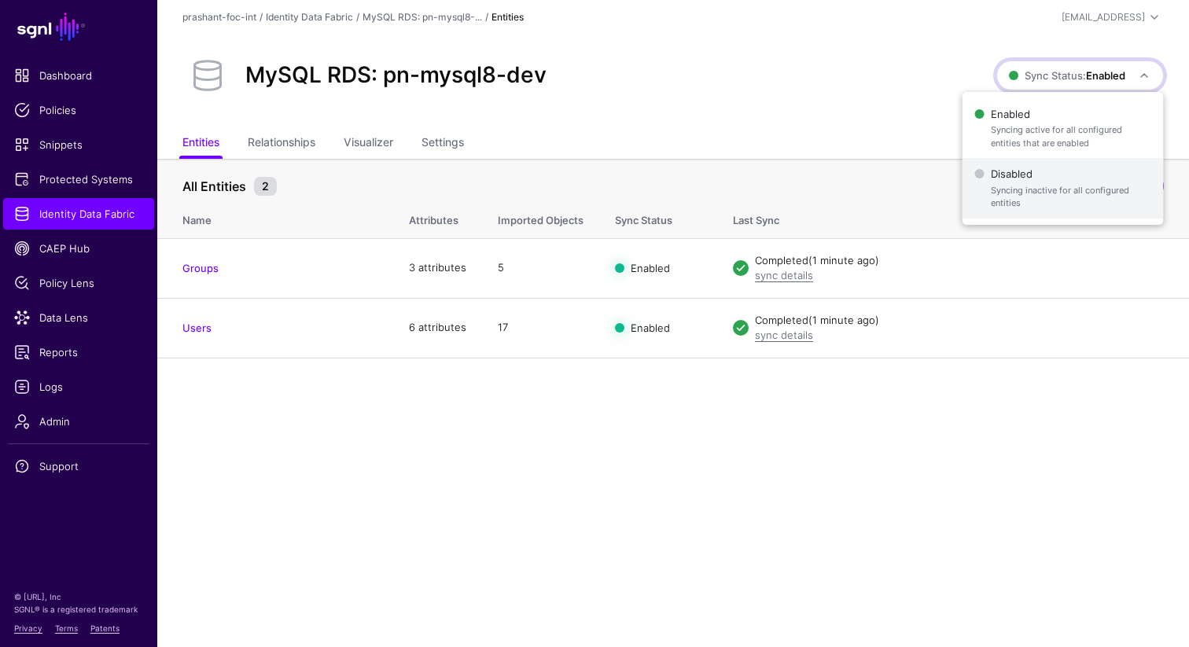
click at [992, 185] on span "Syncing inactive for all configured entities" at bounding box center [1071, 197] width 160 height 26
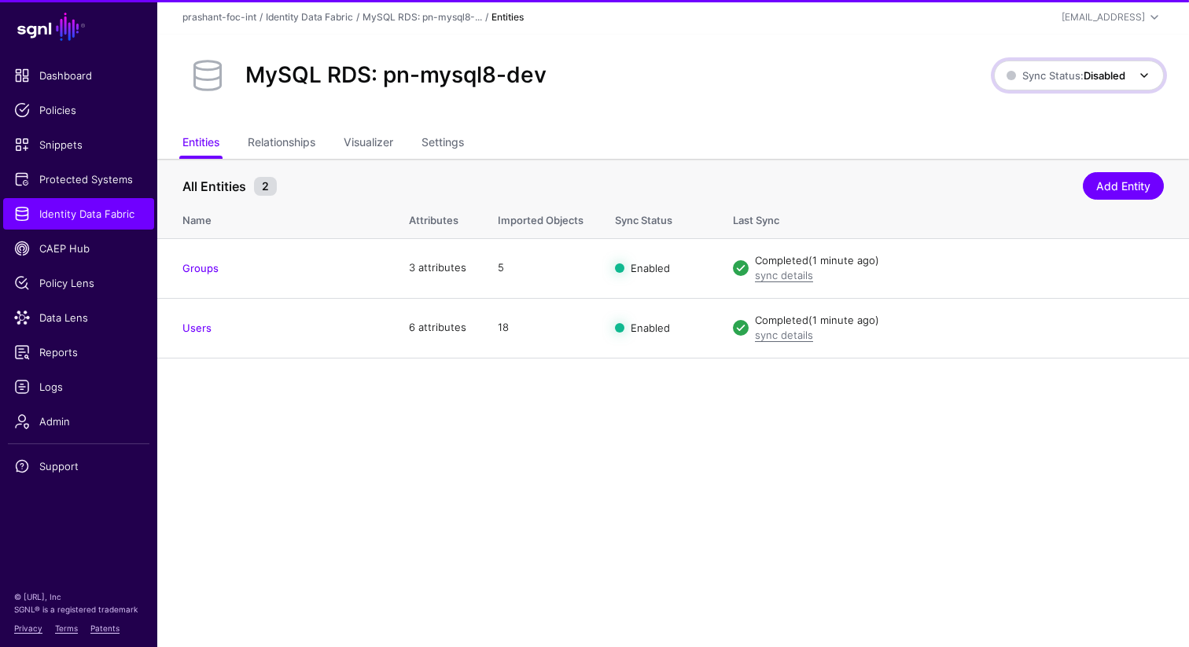
click at [1058, 73] on span "Sync Status: Disabled" at bounding box center [1066, 75] width 119 height 13
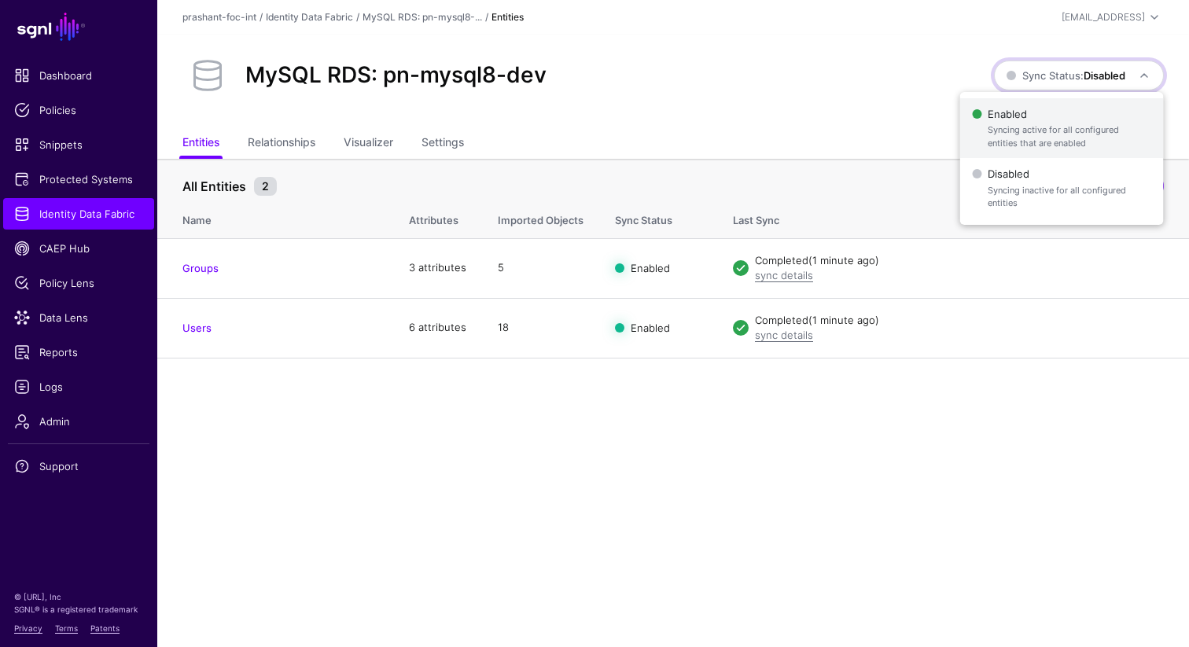
click at [1054, 130] on span "Syncing active for all configured entities that are enabled" at bounding box center [1069, 136] width 163 height 26
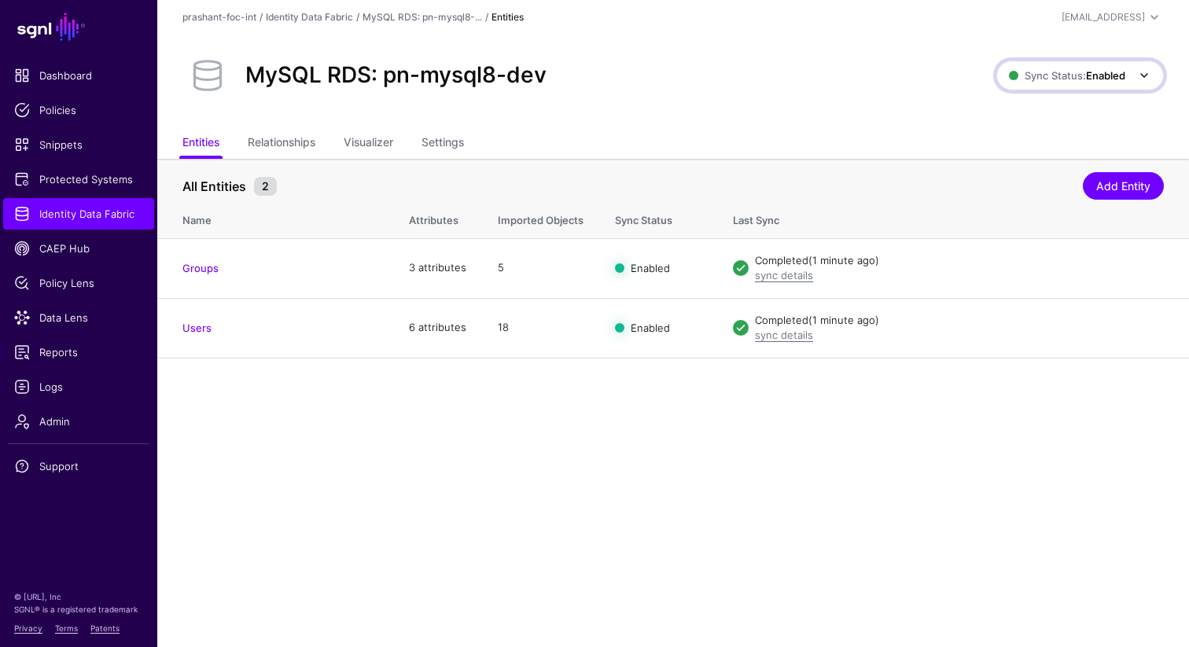
click at [1059, 83] on span "Sync Status: Enabled" at bounding box center [1067, 75] width 116 height 17
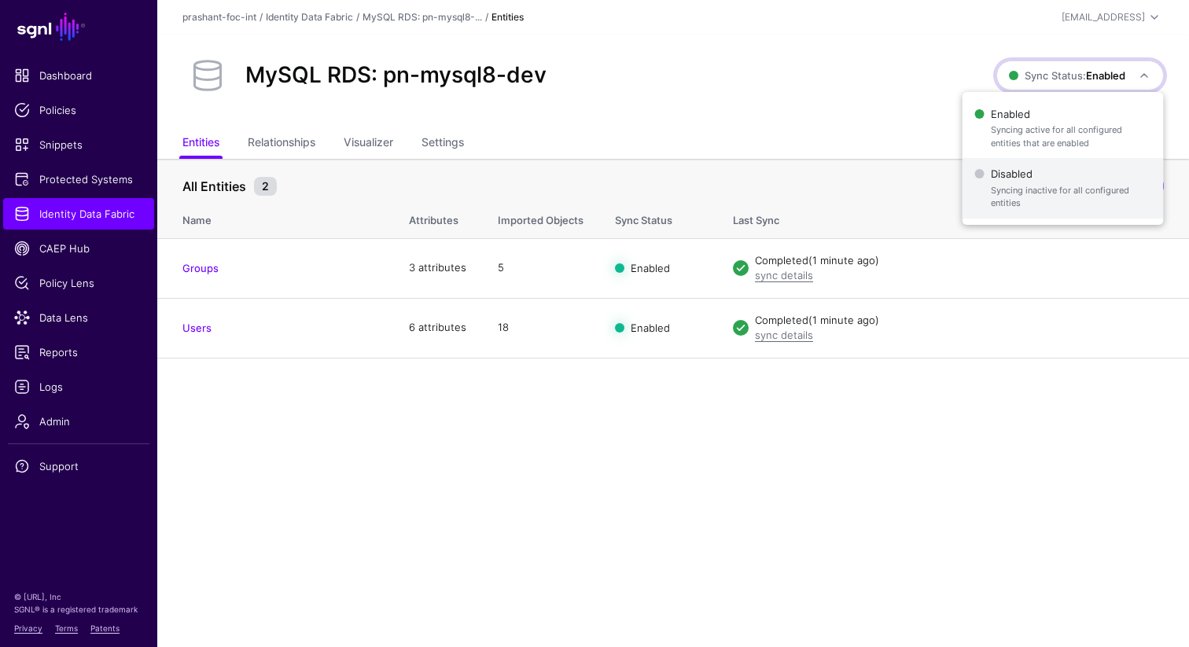
click at [1017, 185] on span "Syncing inactive for all configured entities" at bounding box center [1071, 197] width 160 height 26
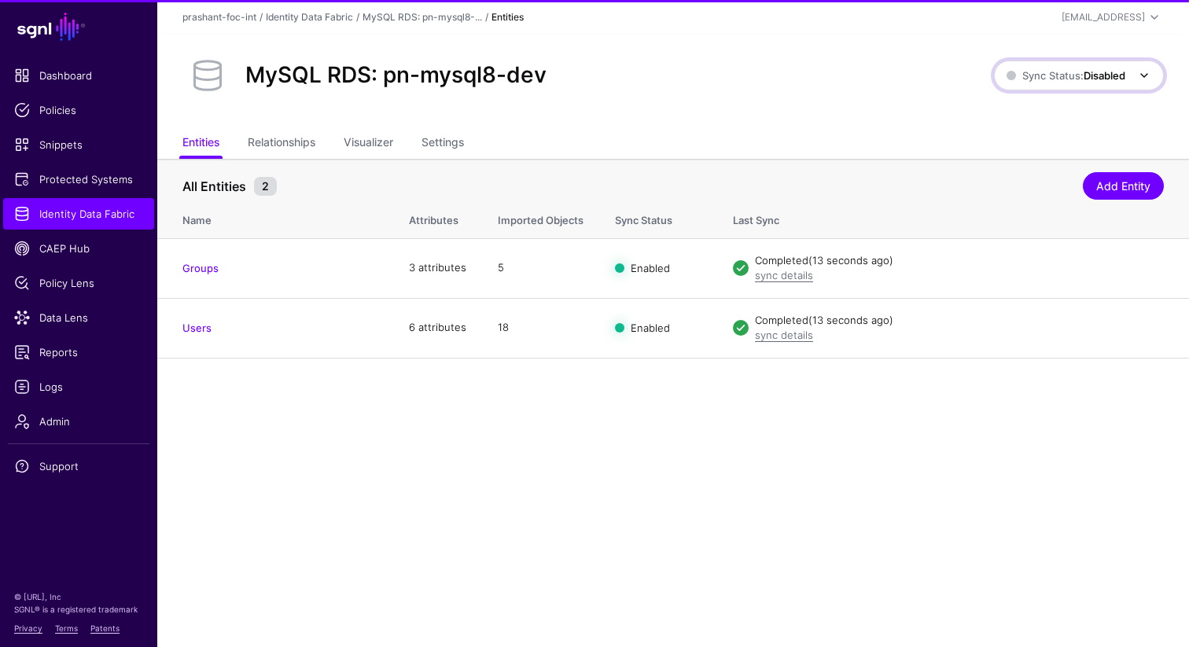
click at [1054, 79] on span "Sync Status: Disabled" at bounding box center [1066, 75] width 119 height 13
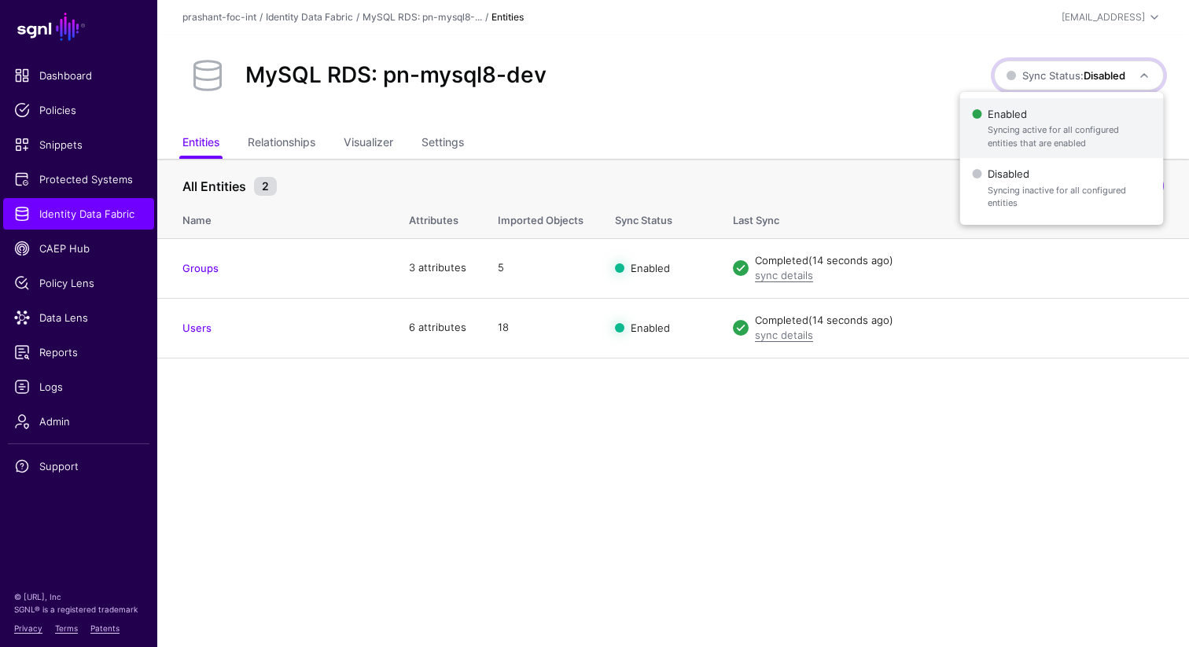
click at [1014, 136] on span "Syncing active for all configured entities that are enabled" at bounding box center [1069, 136] width 163 height 26
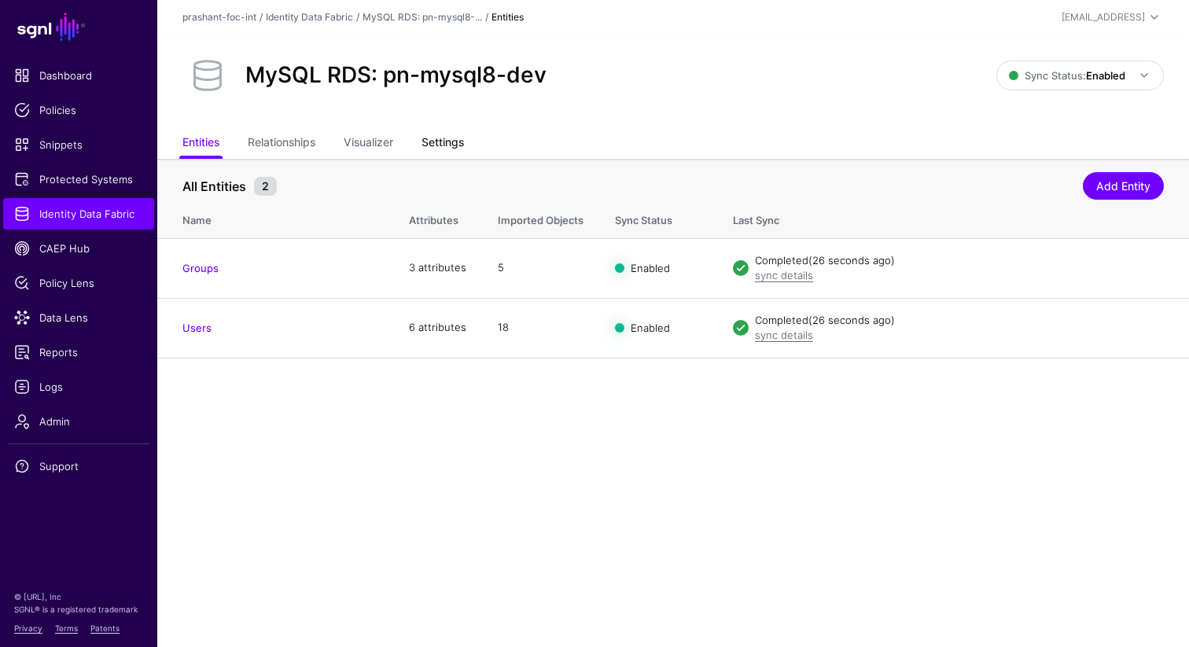
click at [442, 144] on link "Settings" at bounding box center [443, 144] width 42 height 30
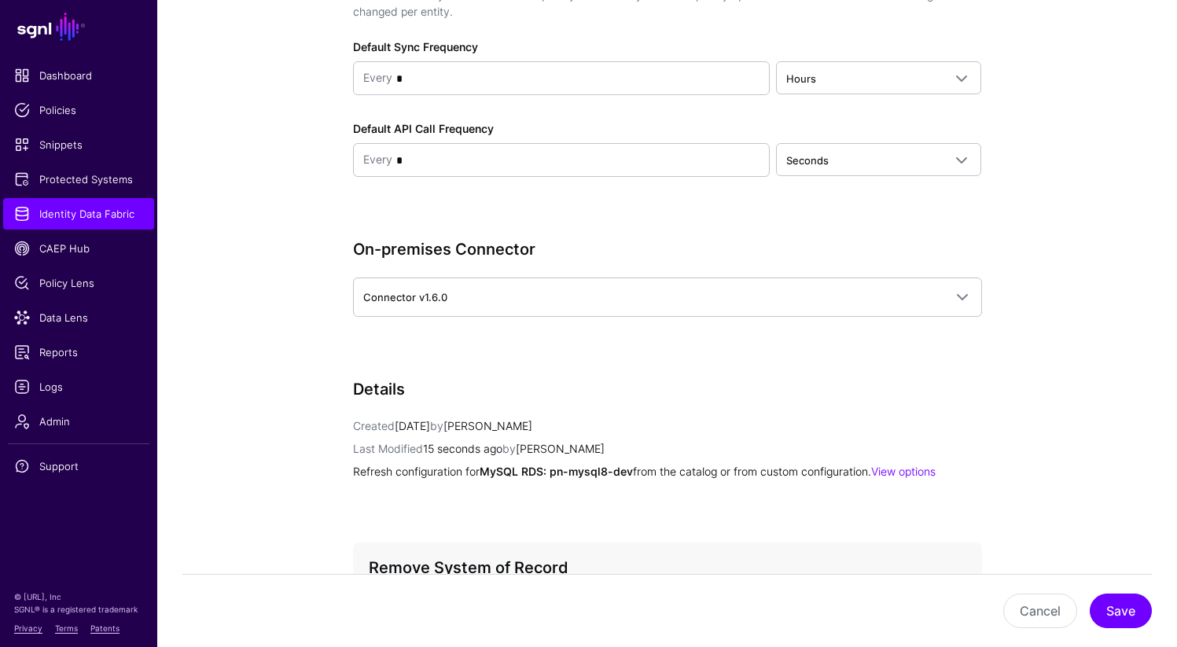
scroll to position [1651, 0]
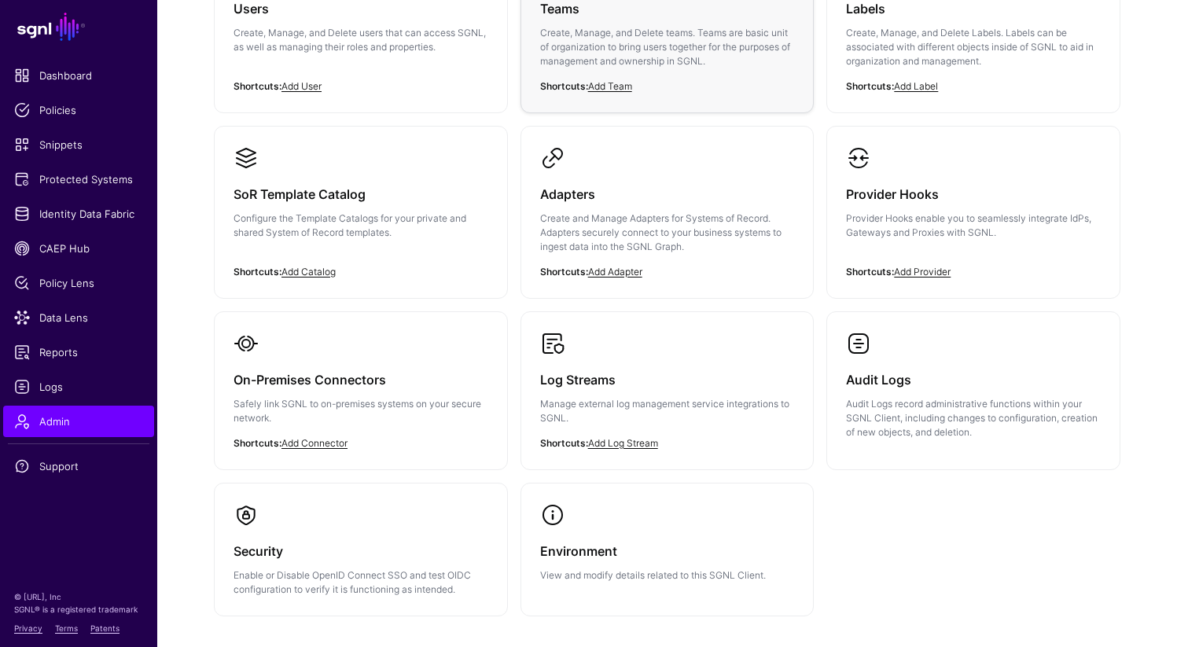
scroll to position [315, 0]
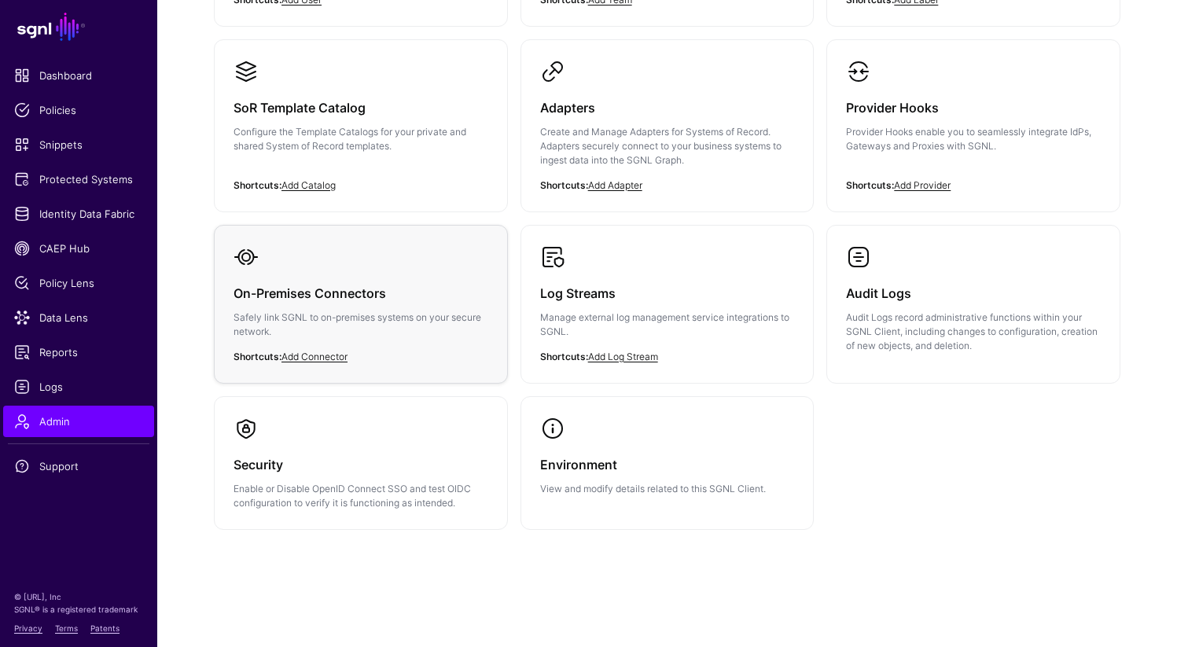
click at [352, 309] on div "On-Premises Connectors Safely link SGNL to on-premises systems on your secure n…" at bounding box center [361, 317] width 255 height 94
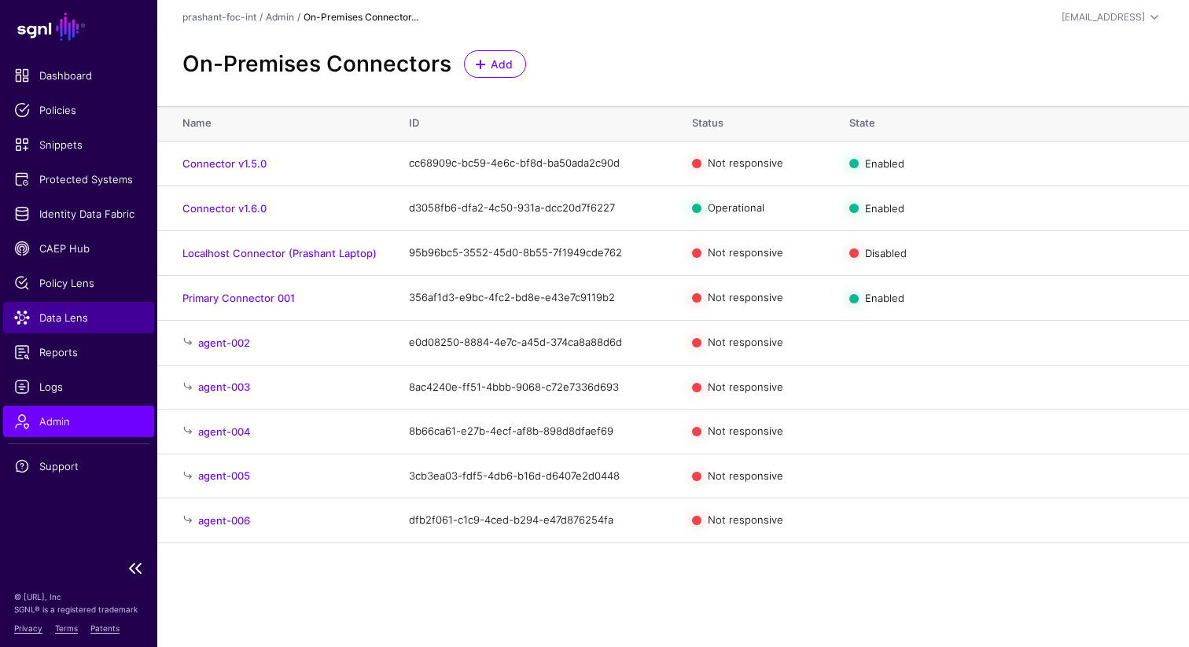
click at [74, 330] on link "Data Lens" at bounding box center [78, 317] width 151 height 31
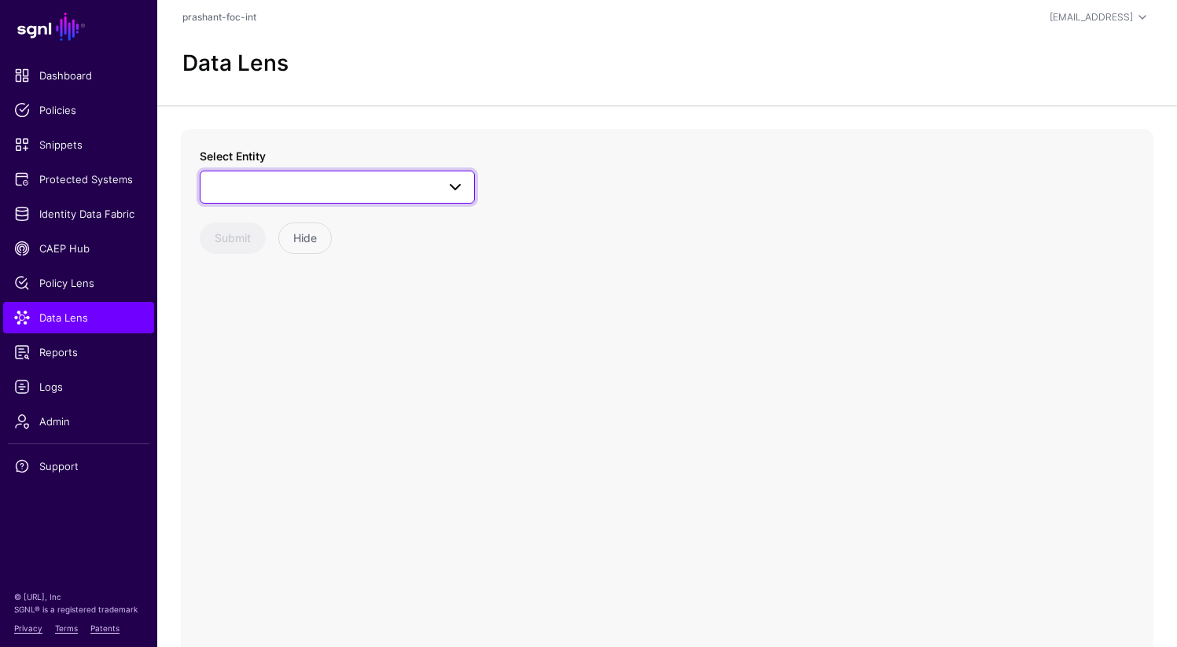
click at [337, 190] on span at bounding box center [337, 187] width 255 height 19
type input "*"
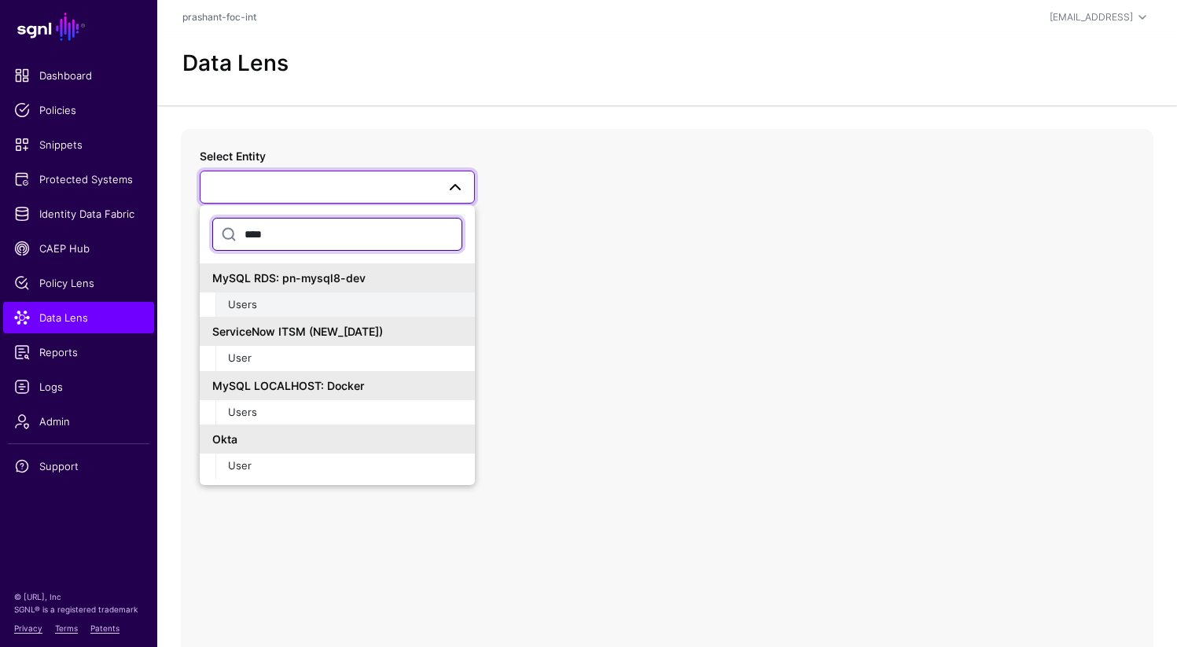
type input "****"
click at [263, 304] on div "Users" at bounding box center [345, 305] width 234 height 16
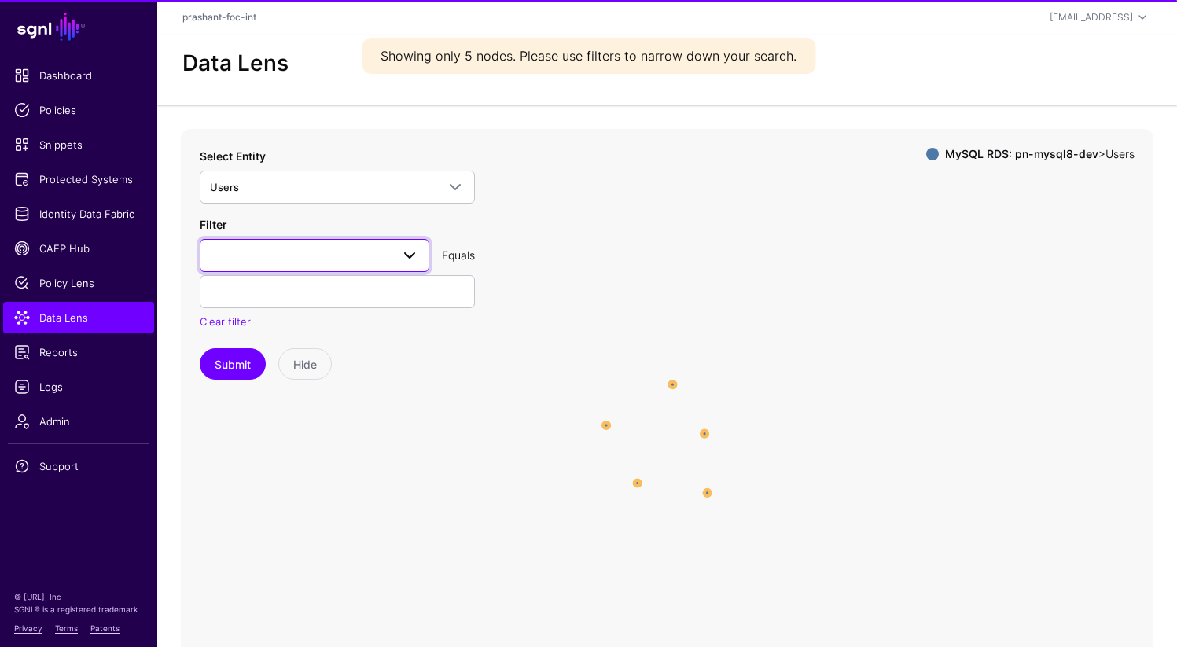
click at [313, 256] on span at bounding box center [314, 255] width 209 height 19
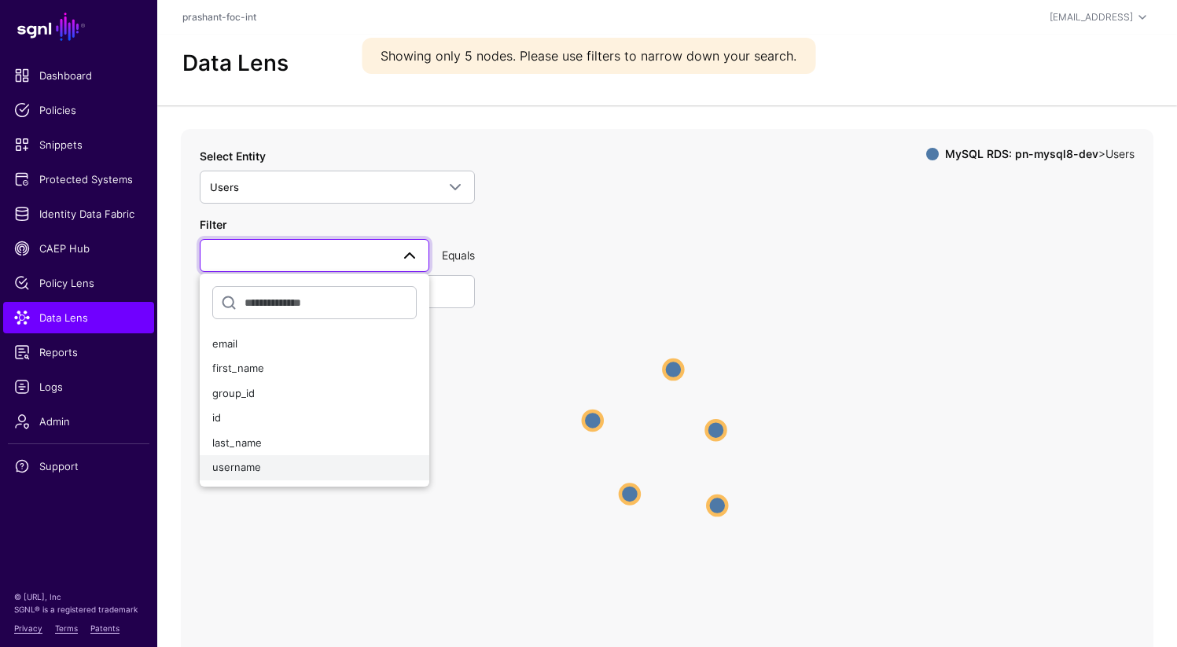
click at [266, 464] on div "username" at bounding box center [314, 468] width 204 height 16
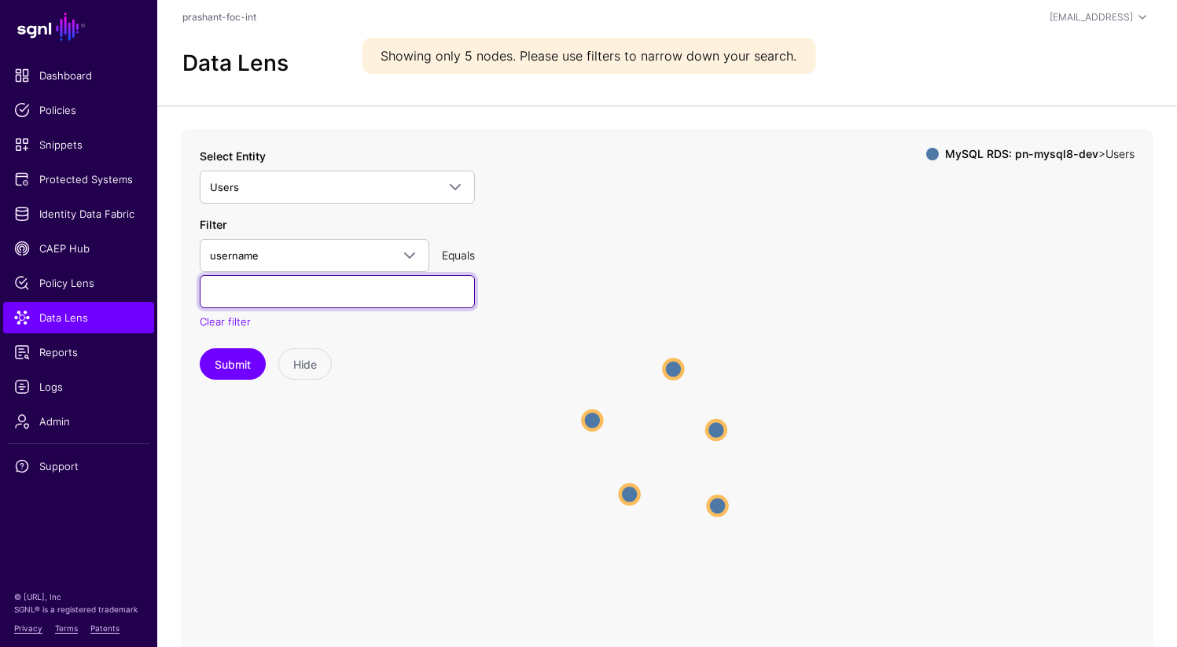
click at [261, 296] on input "text" at bounding box center [337, 291] width 275 height 33
click at [221, 363] on button "Submit" at bounding box center [233, 363] width 66 height 31
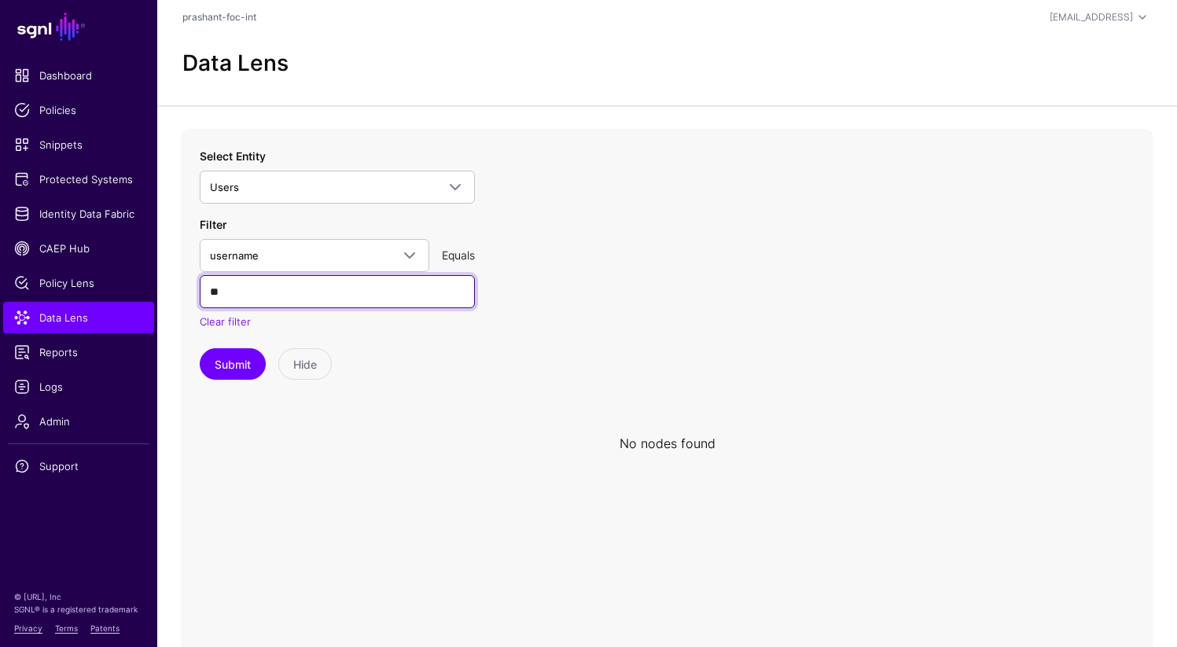
click at [257, 298] on input "**" at bounding box center [337, 291] width 275 height 33
type input "****"
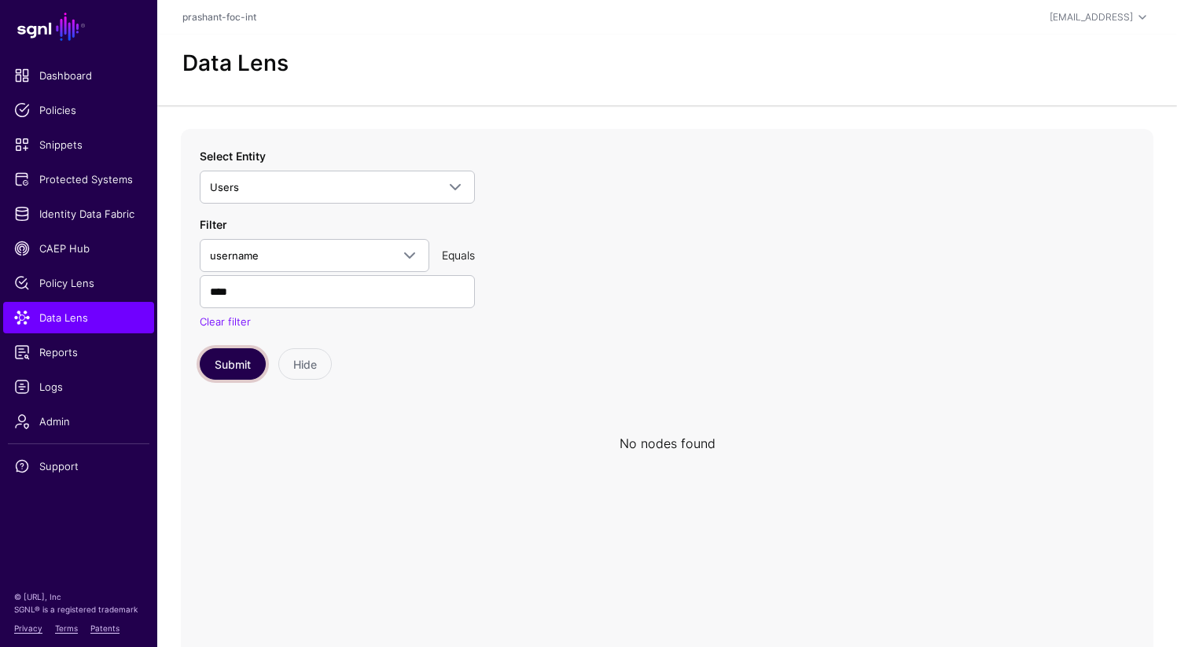
click at [241, 363] on button "Submit" at bounding box center [233, 363] width 66 height 31
click at [234, 363] on button "Submit" at bounding box center [233, 363] width 66 height 31
click at [238, 365] on button "Submit" at bounding box center [233, 363] width 66 height 31
click at [223, 362] on button "Submit" at bounding box center [233, 363] width 66 height 31
click at [263, 293] on input "****" at bounding box center [337, 291] width 275 height 33
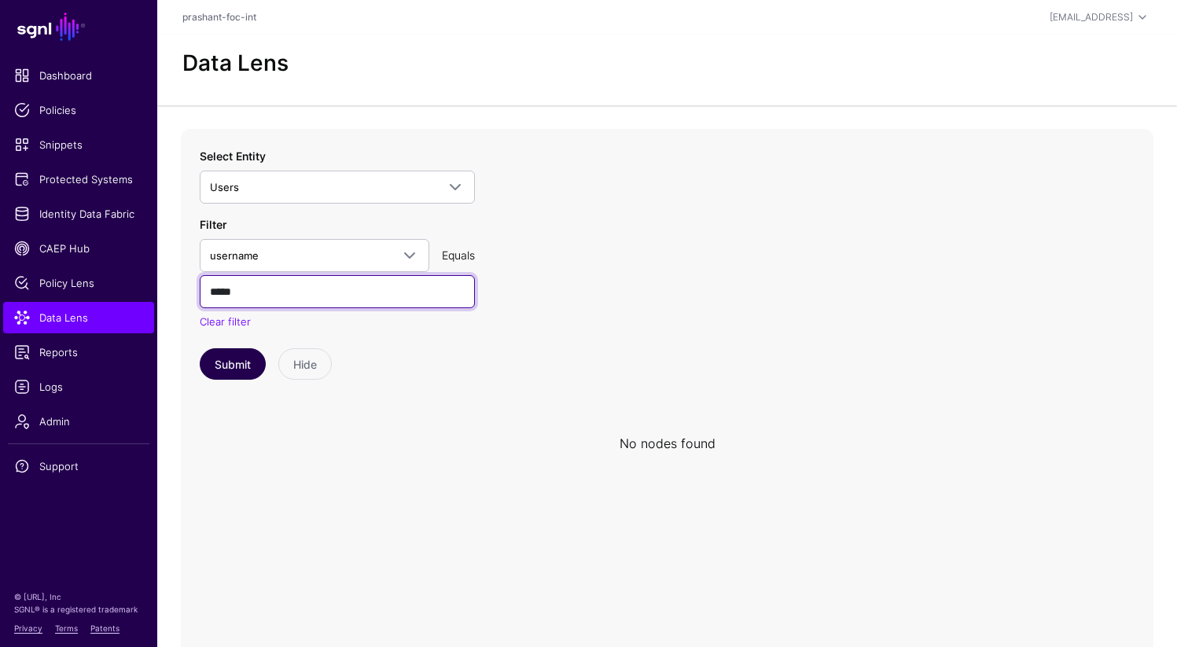
type input "*****"
click at [219, 374] on button "Submit" at bounding box center [233, 363] width 66 height 31
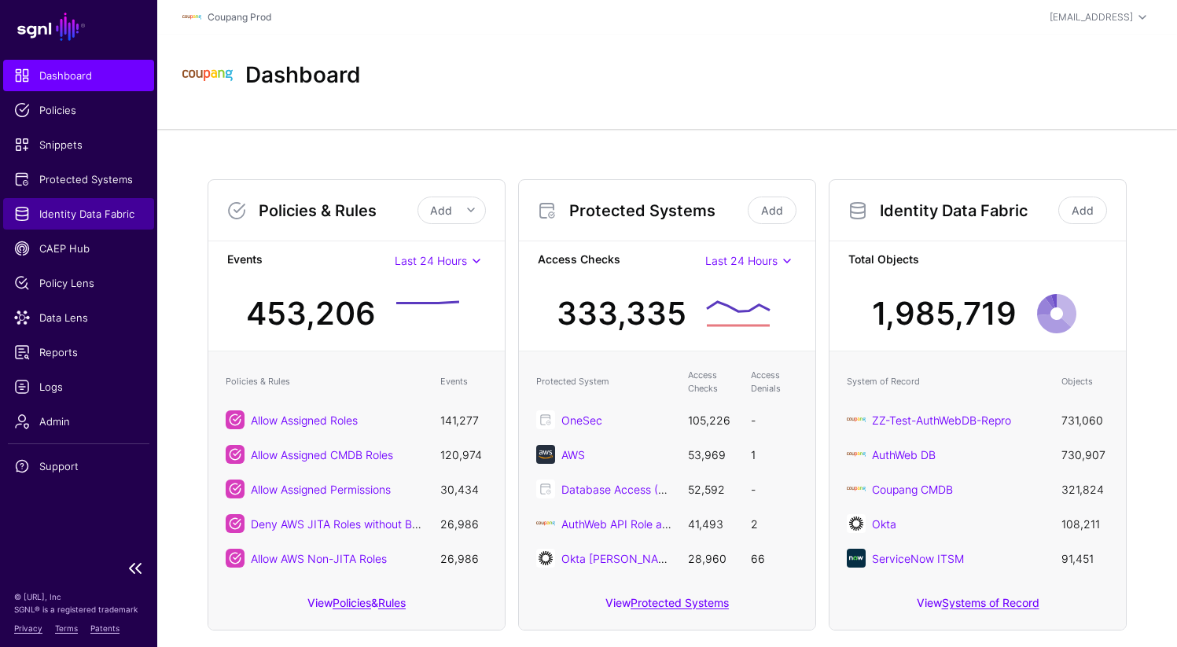
click at [90, 223] on link "Identity Data Fabric" at bounding box center [78, 213] width 151 height 31
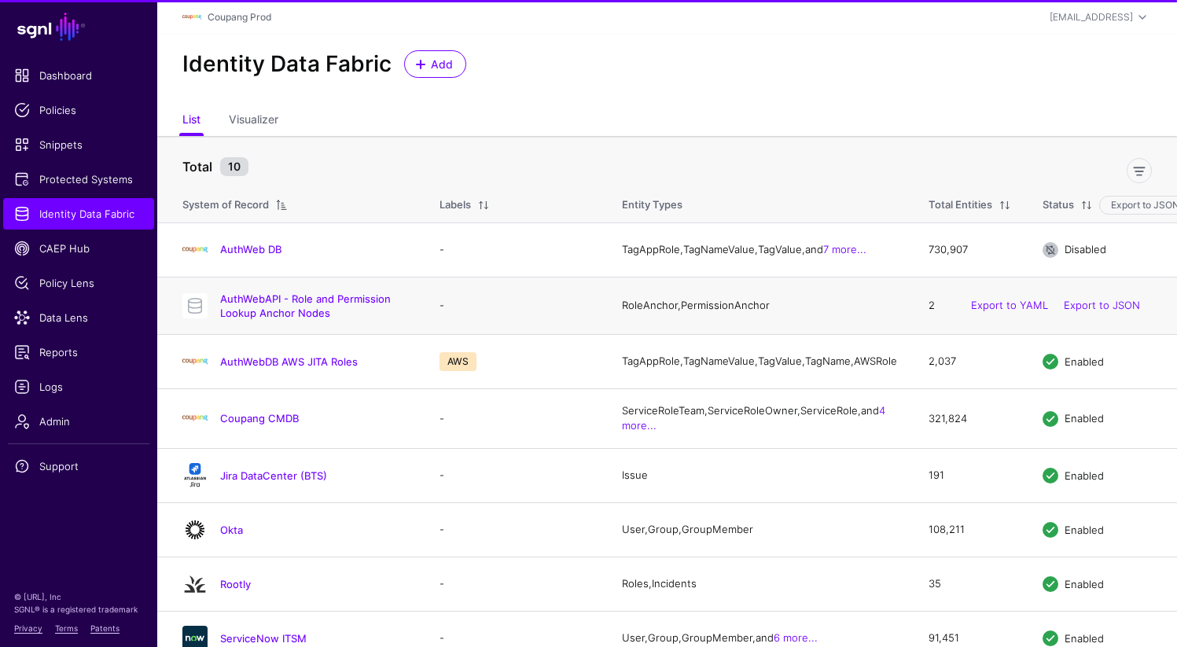
scroll to position [144, 0]
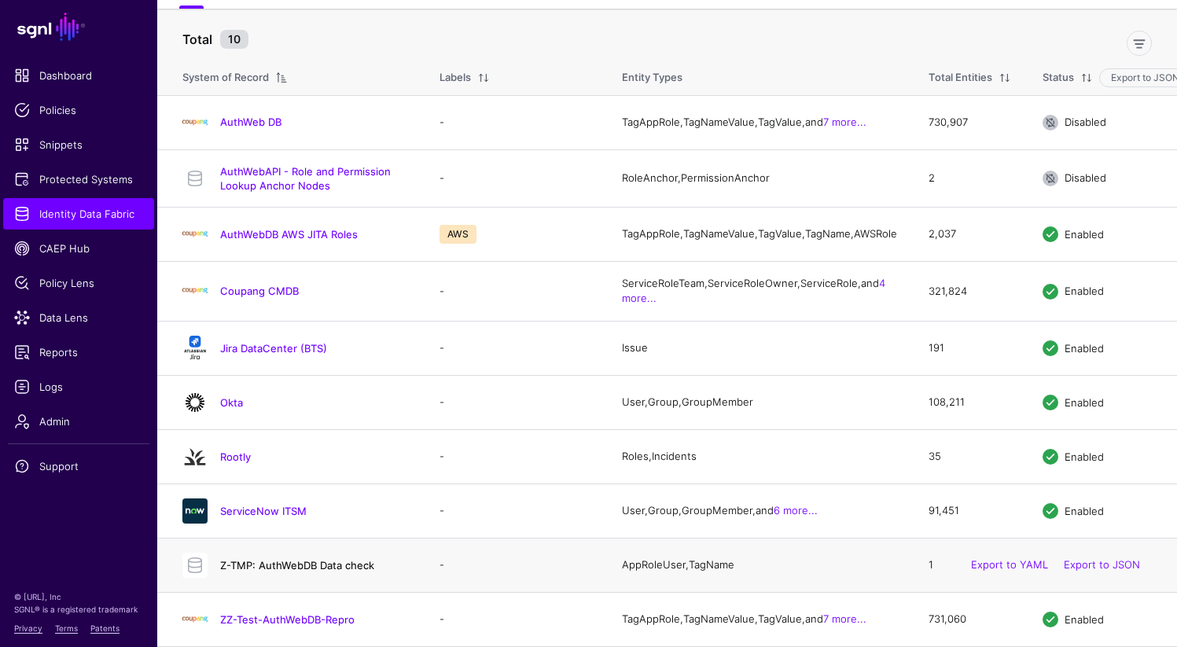
click at [292, 561] on link "Z-TMP: AuthWebDB Data check" at bounding box center [297, 565] width 154 height 13
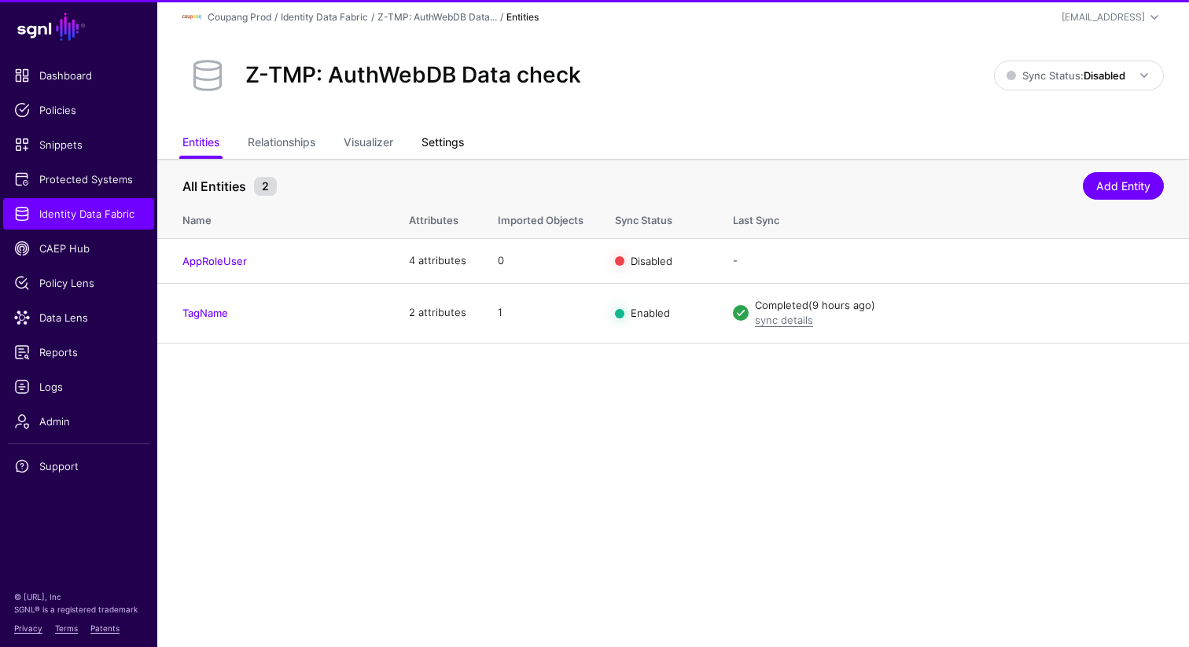
click at [451, 131] on link "Settings" at bounding box center [443, 144] width 42 height 30
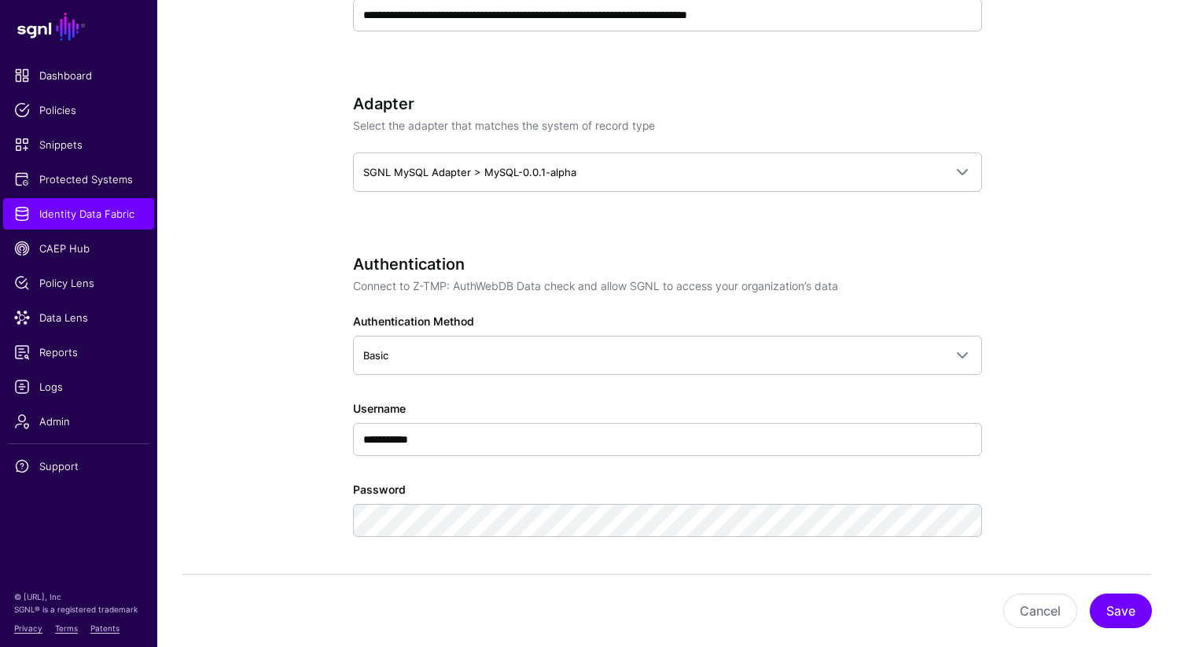
scroll to position [789, 0]
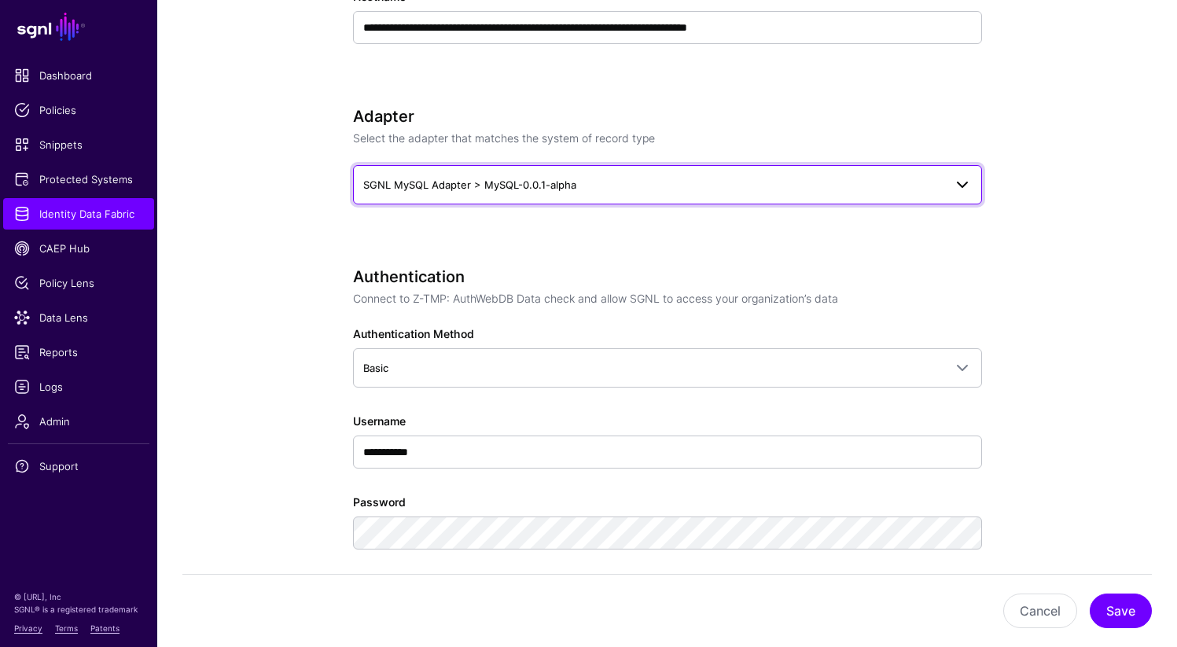
click at [565, 173] on link "SGNL MySQL Adapter > MySQL-0.0.1-alpha" at bounding box center [667, 184] width 629 height 39
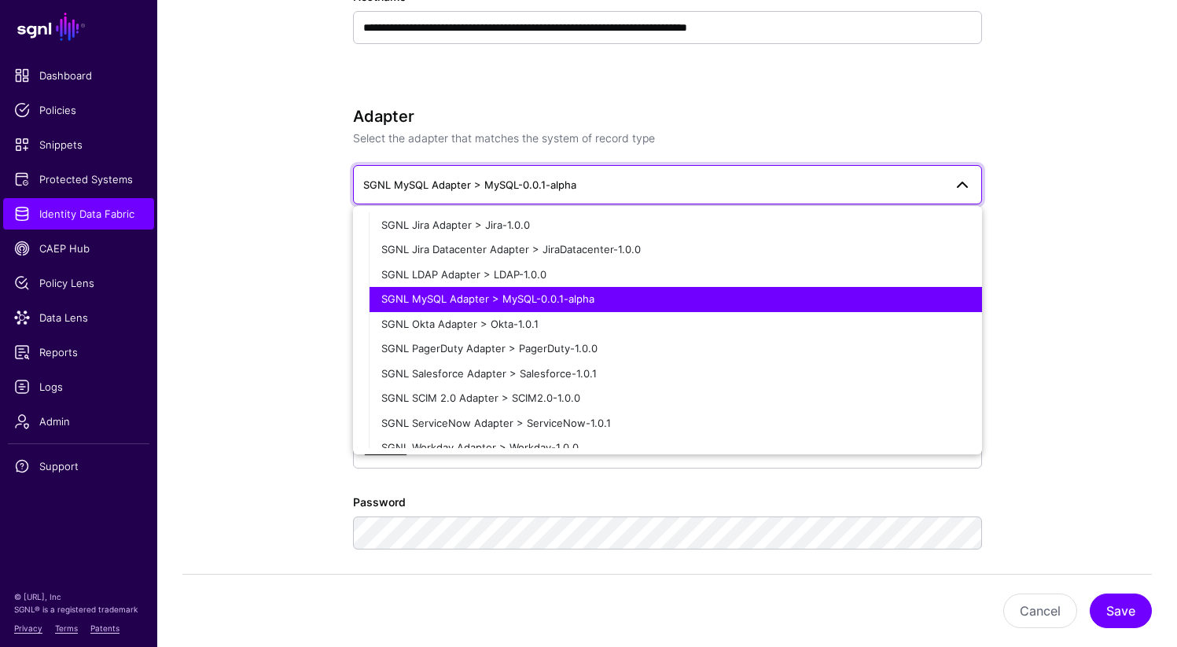
scroll to position [422, 0]
